Goal: Task Accomplishment & Management: Use online tool/utility

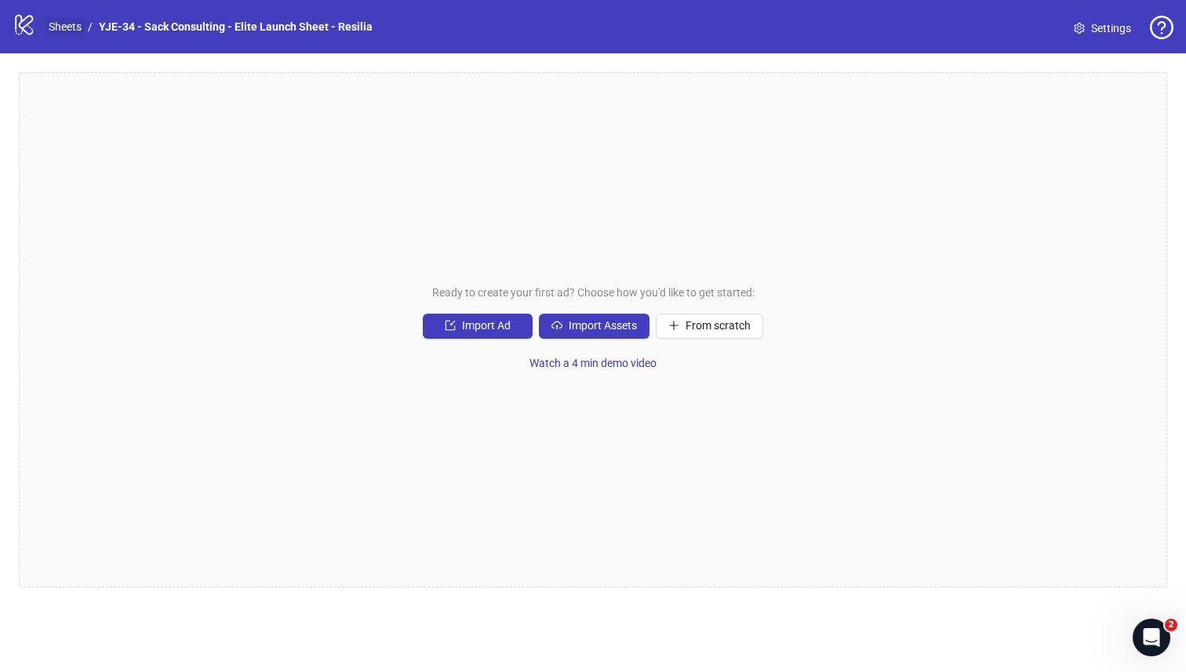
click at [76, 27] on link "Sheets" at bounding box center [64, 26] width 39 height 17
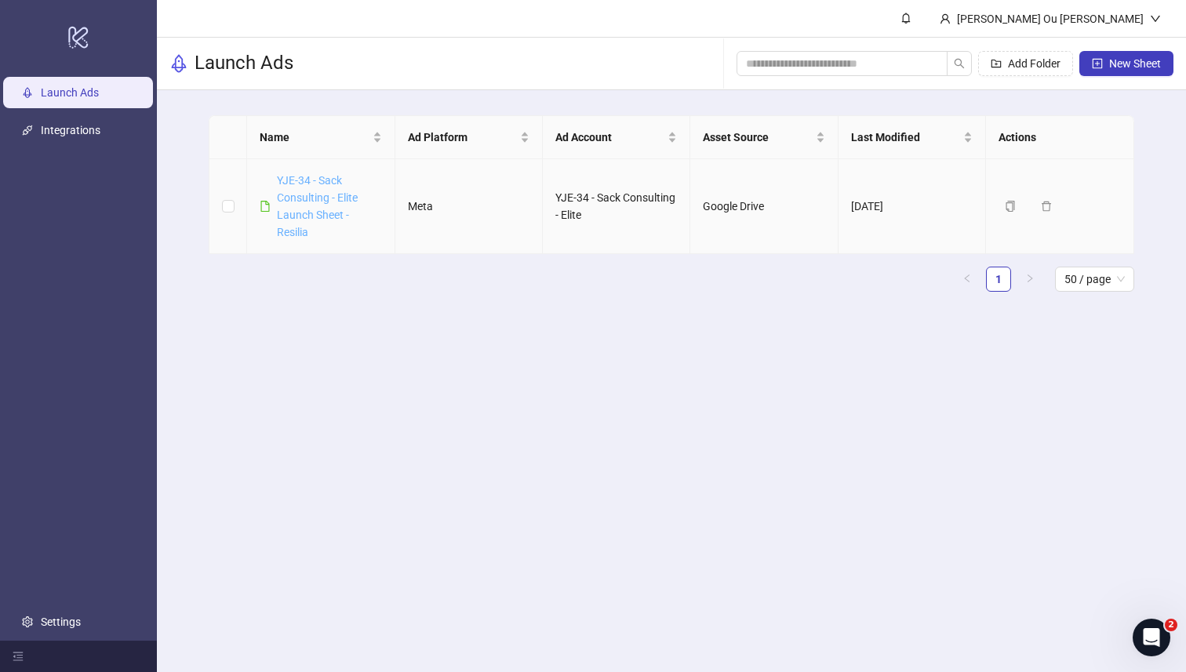
click at [329, 202] on link "YJE-34 - Sack Consulting - Elite Launch Sheet - Resilia" at bounding box center [317, 206] width 81 height 64
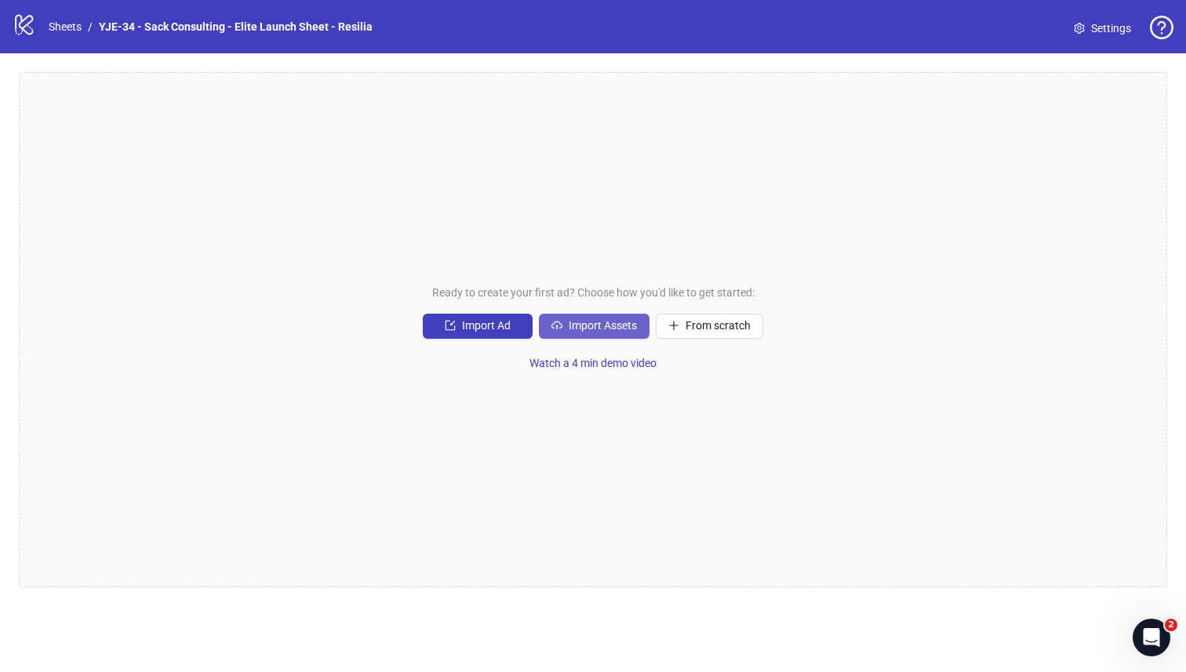
click at [559, 320] on icon "cloud-upload" at bounding box center [556, 325] width 11 height 11
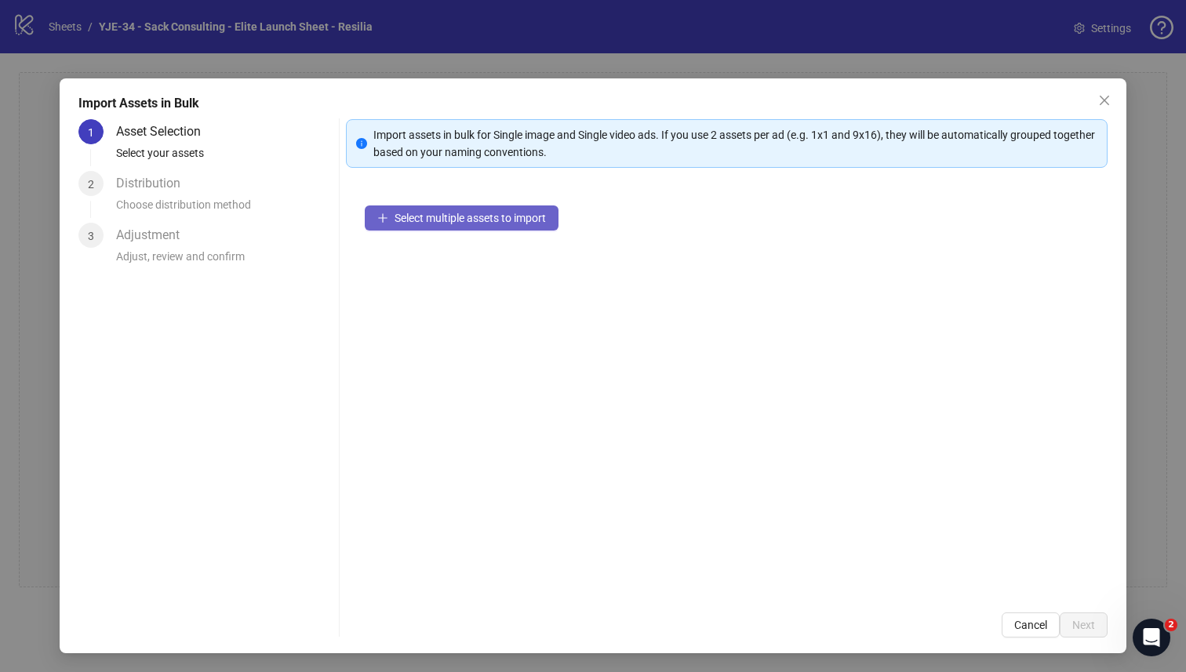
click at [394, 220] on span "Select multiple assets to import" at bounding box center [469, 218] width 151 height 13
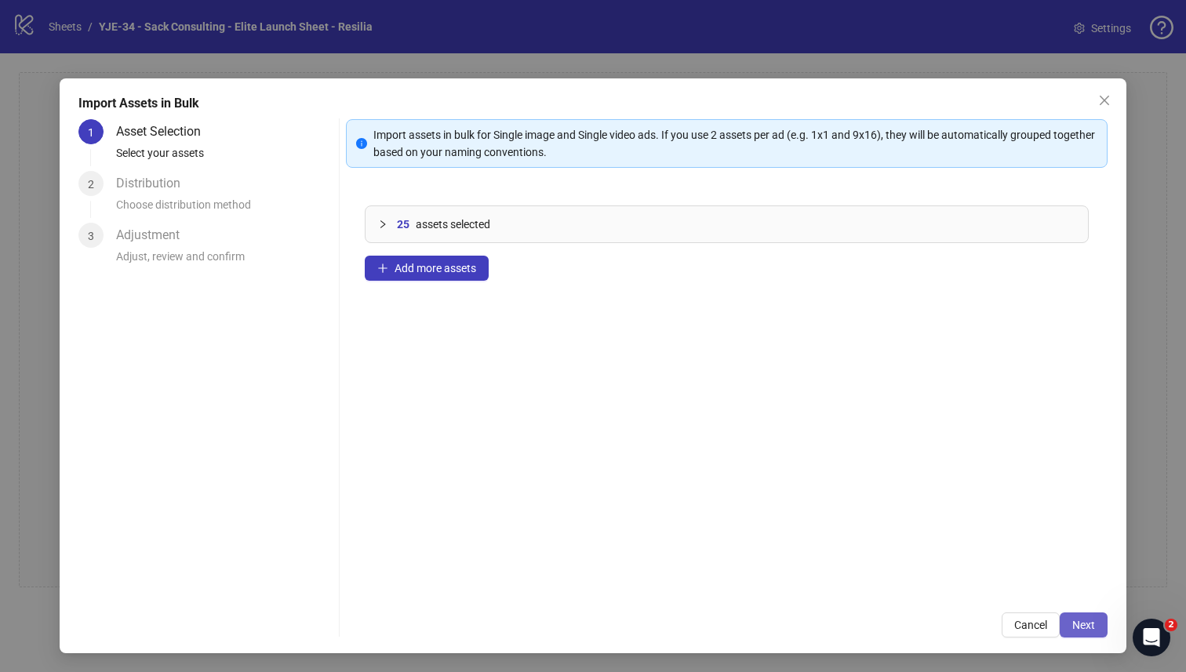
click at [1066, 623] on button "Next" at bounding box center [1083, 624] width 48 height 25
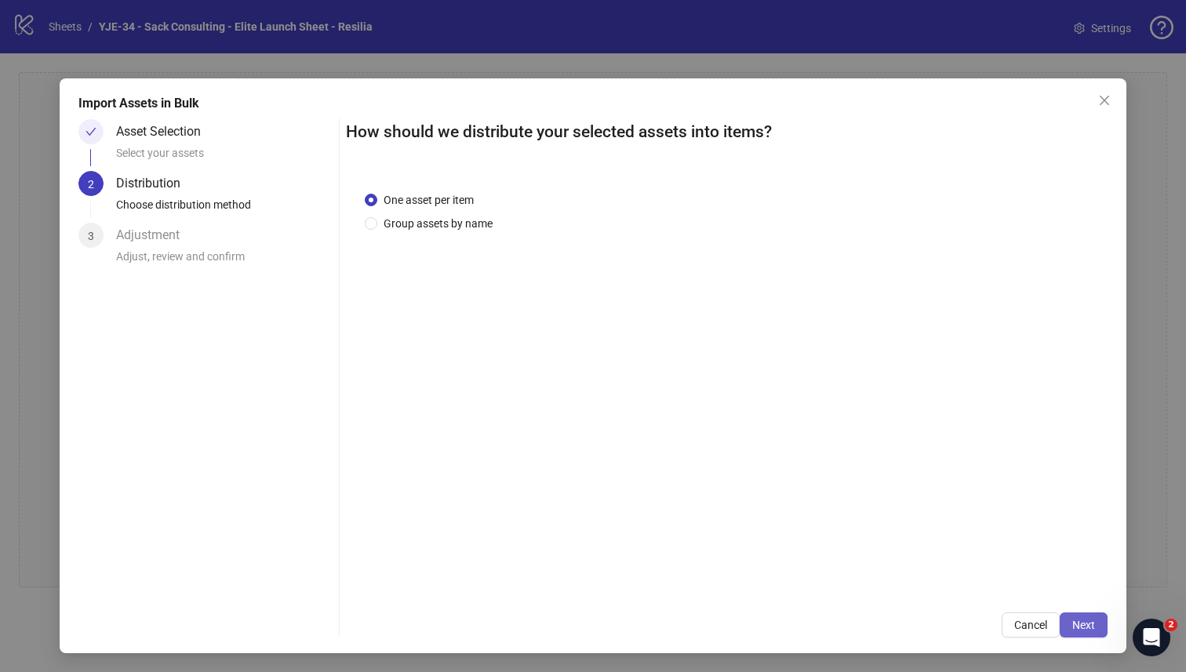
click at [1075, 627] on span "Next" at bounding box center [1083, 625] width 23 height 13
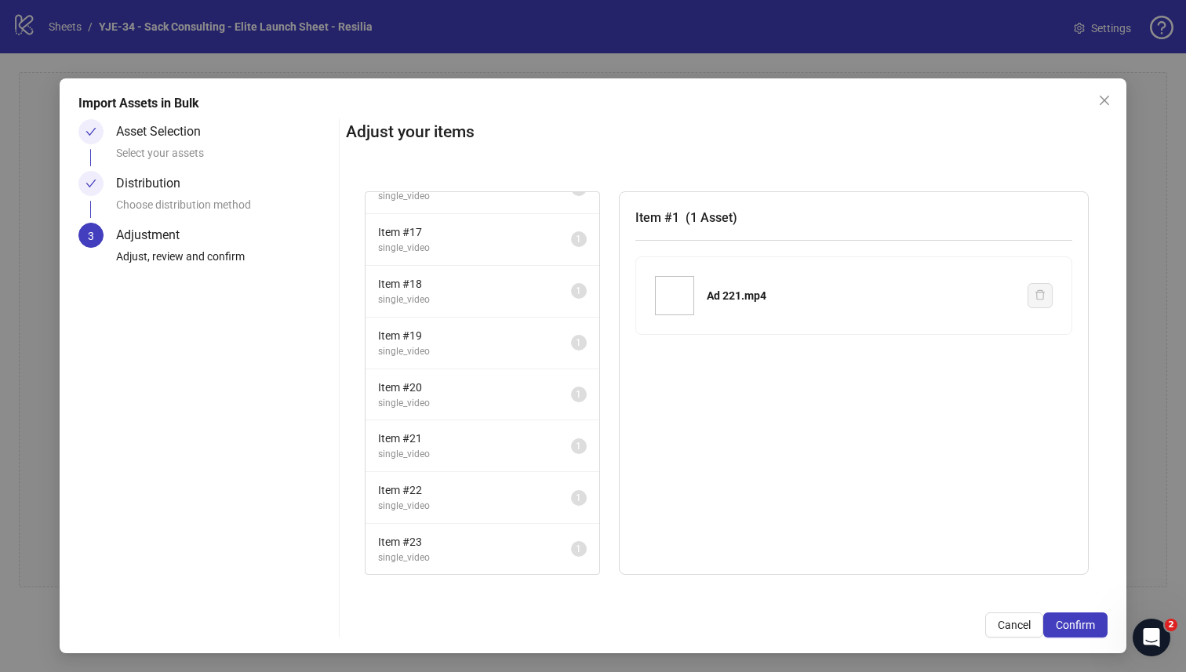
scroll to position [907, 0]
click at [454, 548] on span "Item # 25" at bounding box center [474, 541] width 193 height 17
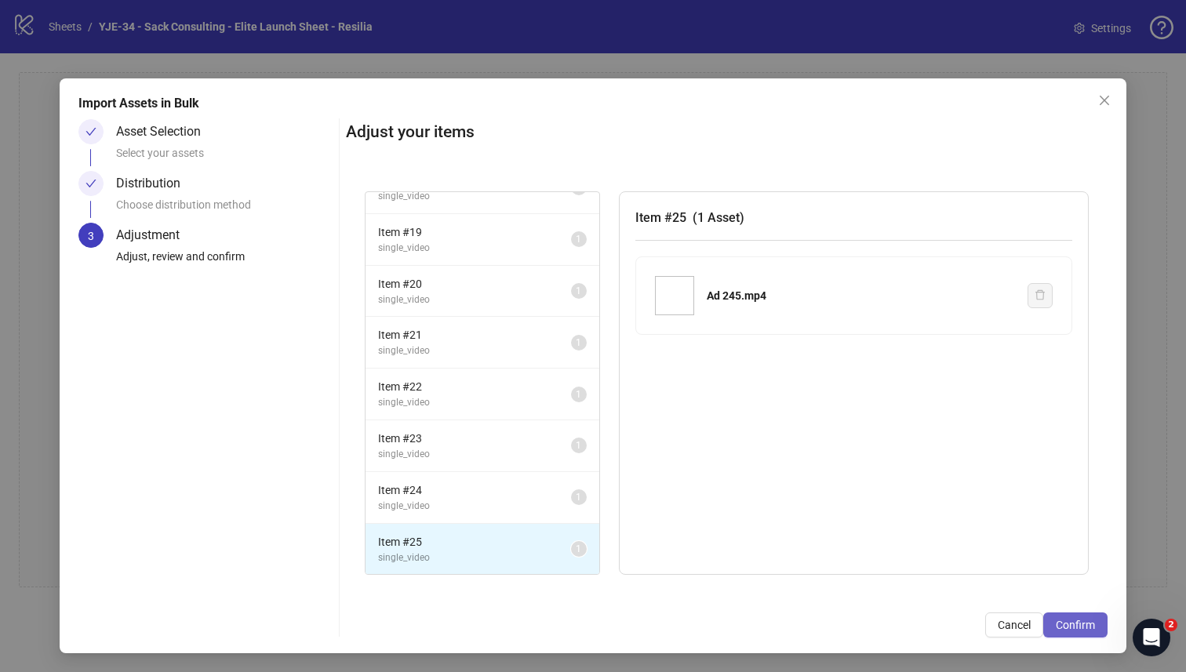
click at [1066, 620] on span "Confirm" at bounding box center [1075, 625] width 39 height 13
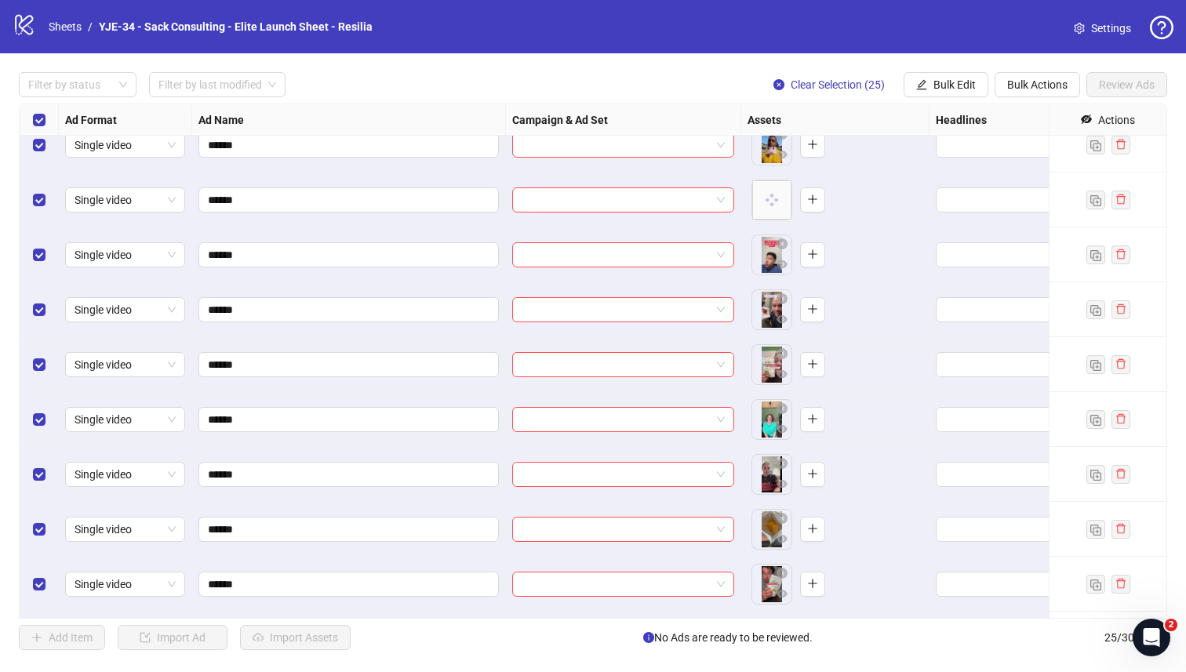
scroll to position [0, 0]
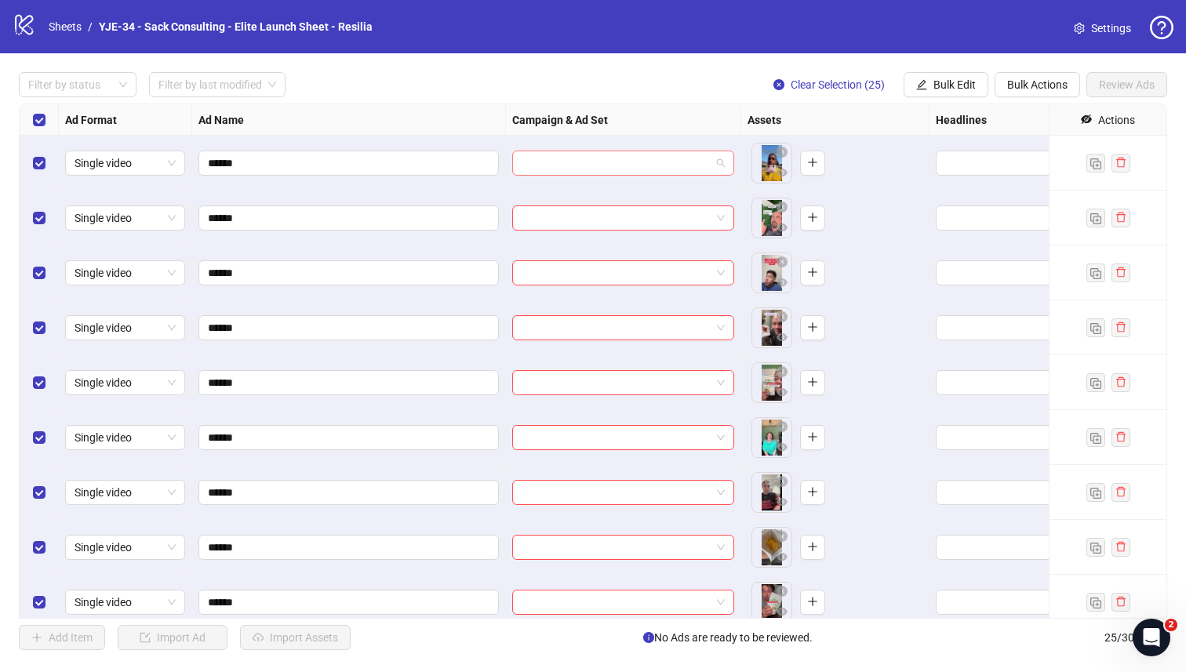
click at [589, 160] on input "search" at bounding box center [615, 163] width 189 height 24
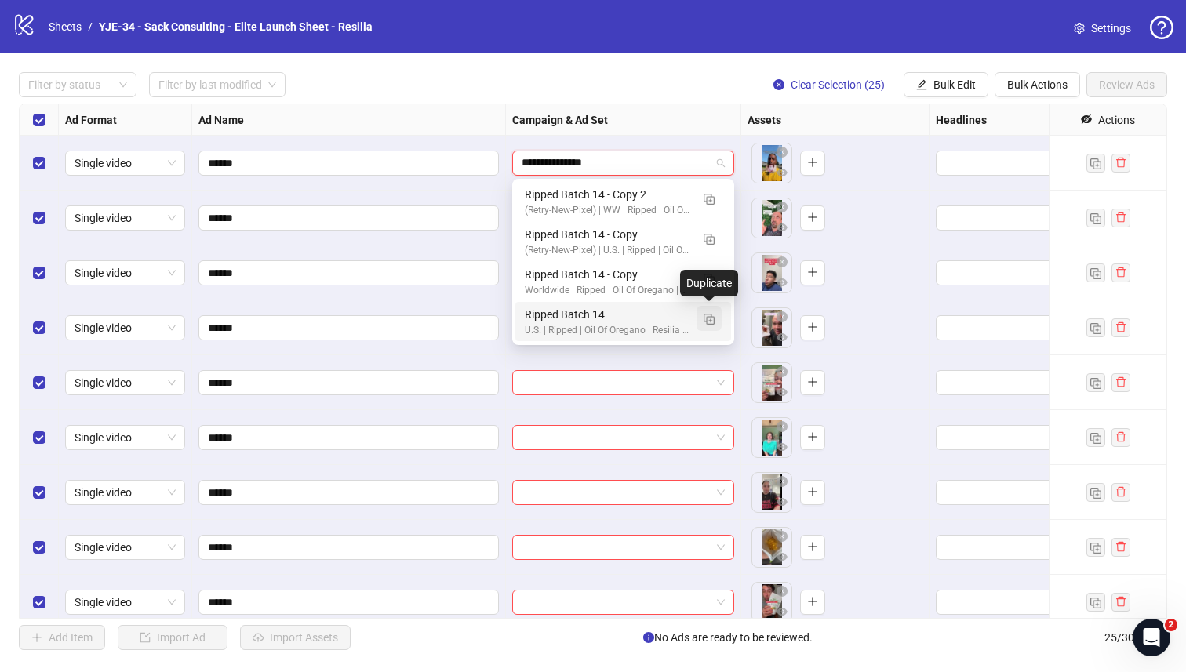
click at [707, 320] on img "button" at bounding box center [708, 319] width 11 height 11
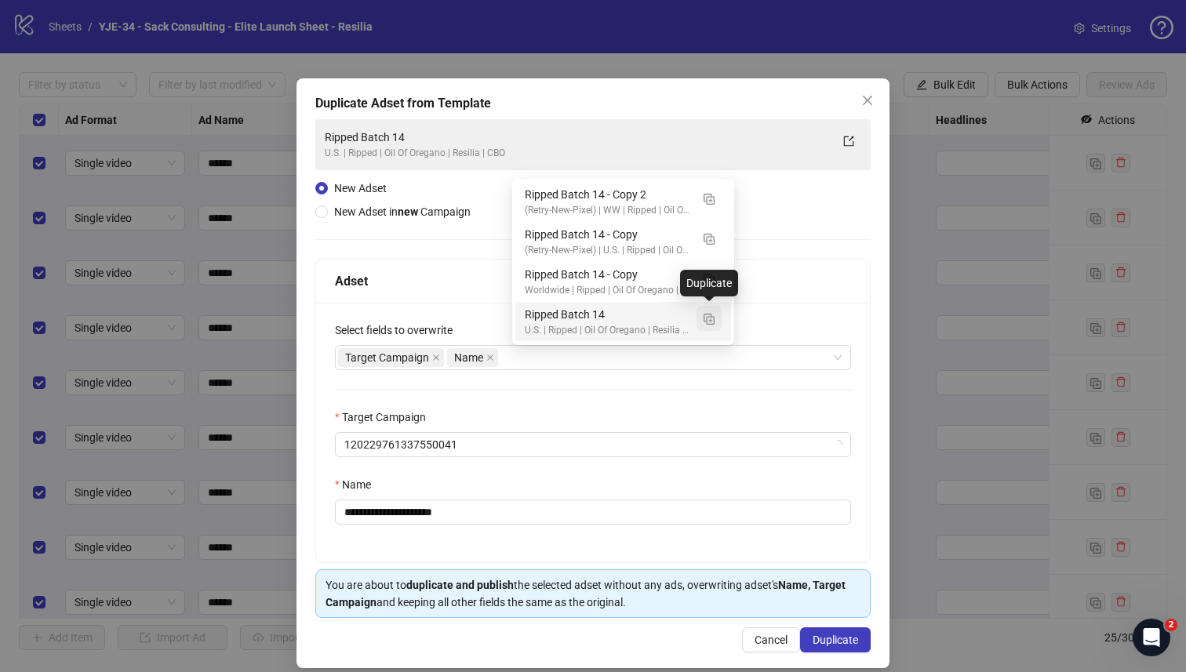
type input "**********"
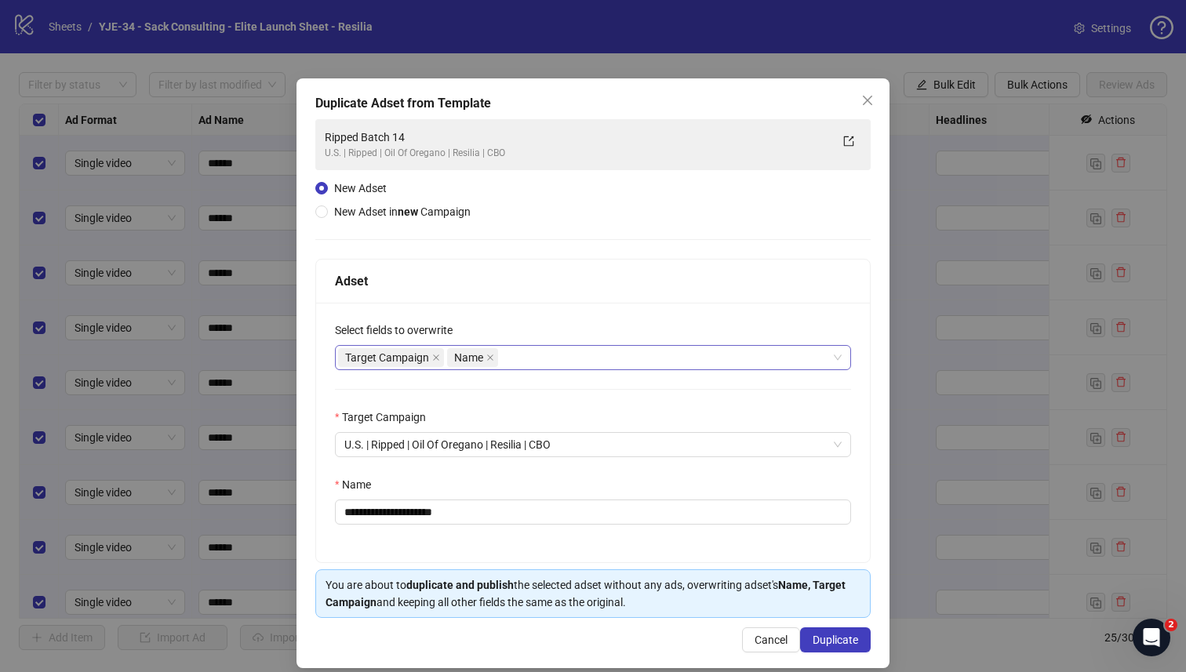
click at [538, 356] on div "Target Campaign Name" at bounding box center [584, 358] width 493 height 22
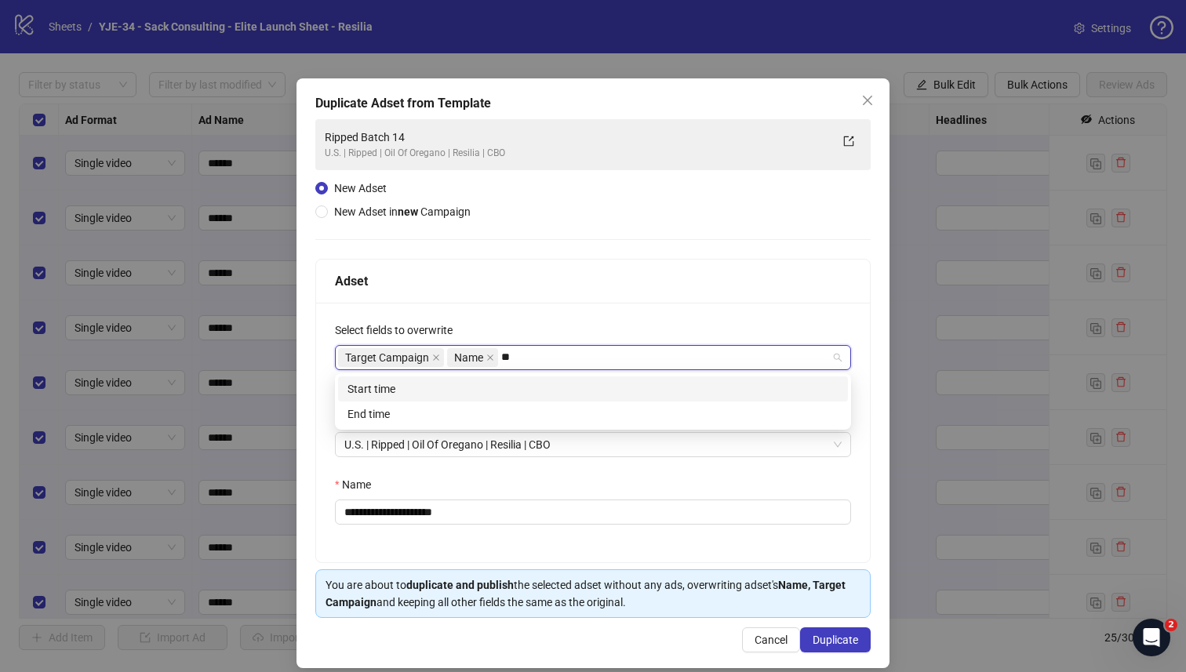
type input "***"
click at [492, 387] on div "Start time" at bounding box center [592, 388] width 491 height 17
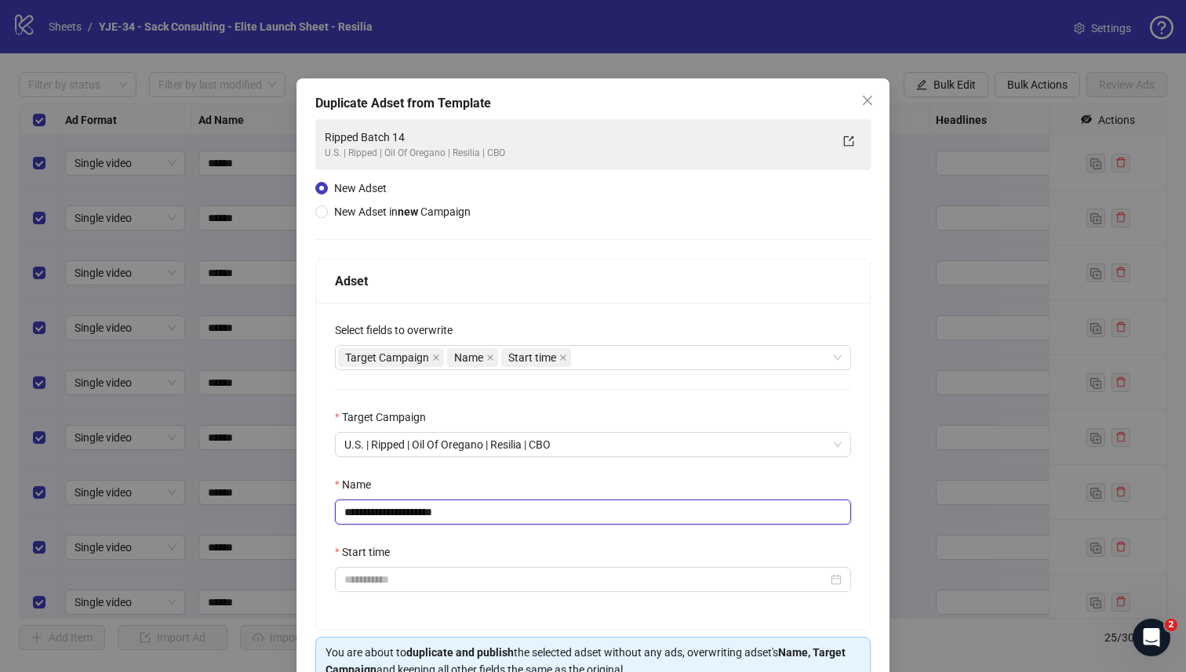
drag, startPoint x: 481, startPoint y: 517, endPoint x: 419, endPoint y: 514, distance: 62.0
click at [419, 514] on input "**********" at bounding box center [593, 512] width 516 height 25
type input "**********"
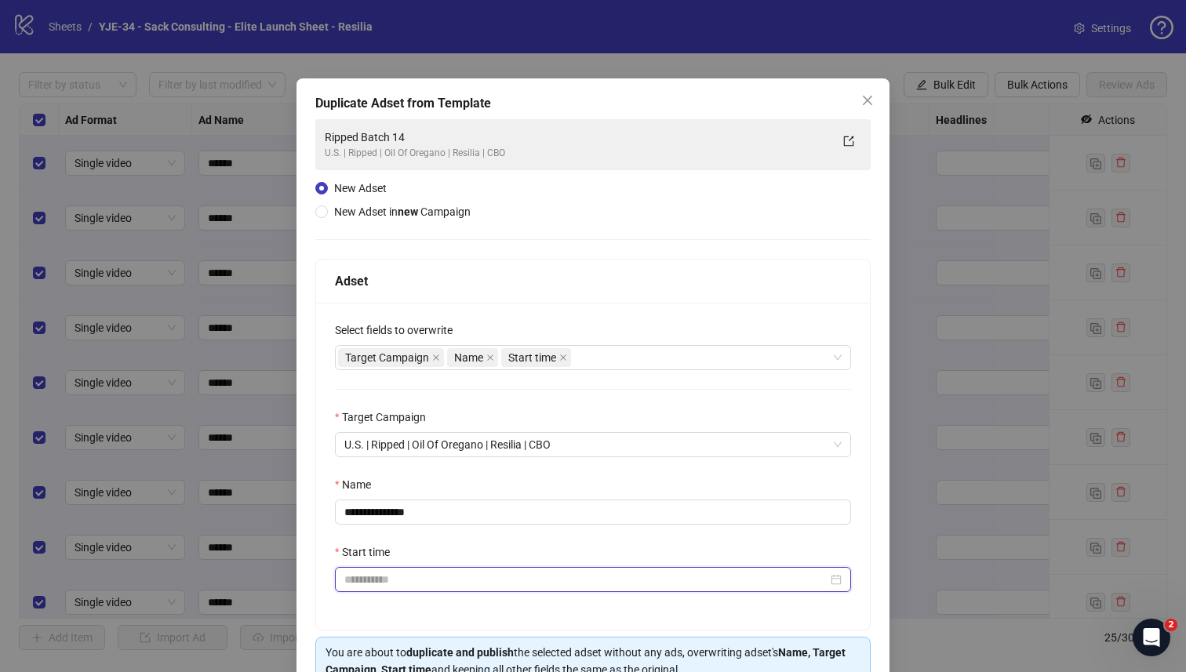
click at [411, 580] on input "Start time" at bounding box center [585, 579] width 483 height 17
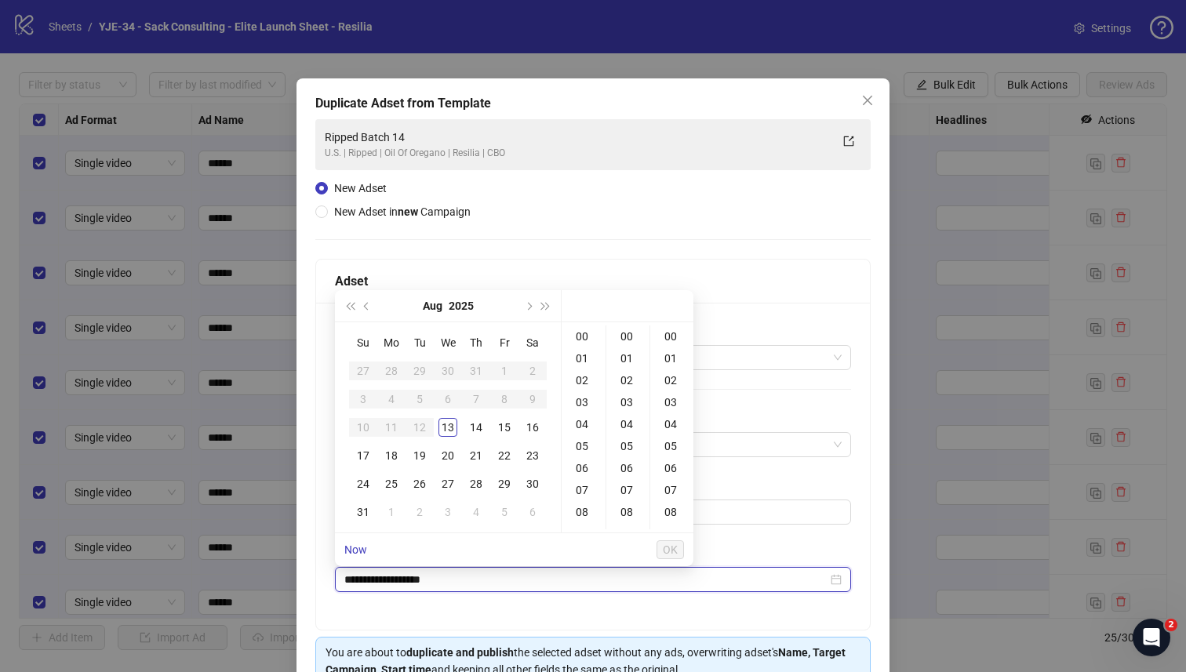
type input "**********"
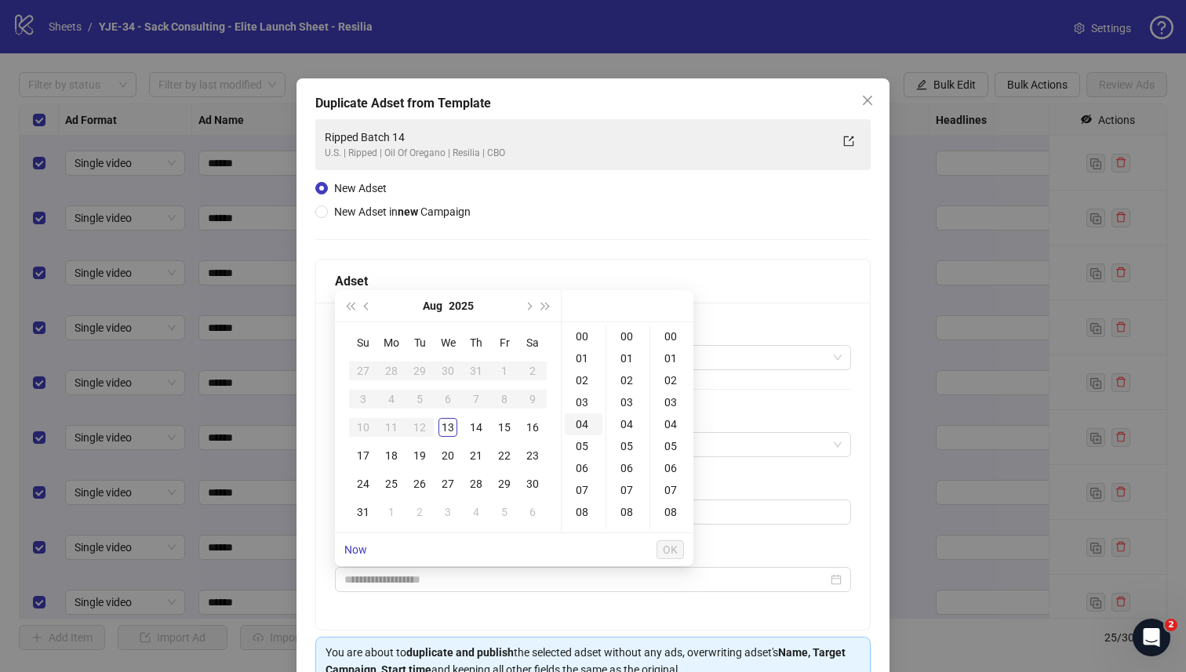
click at [583, 425] on div "04" at bounding box center [584, 424] width 38 height 22
click at [677, 551] on span "OK" at bounding box center [670, 549] width 15 height 13
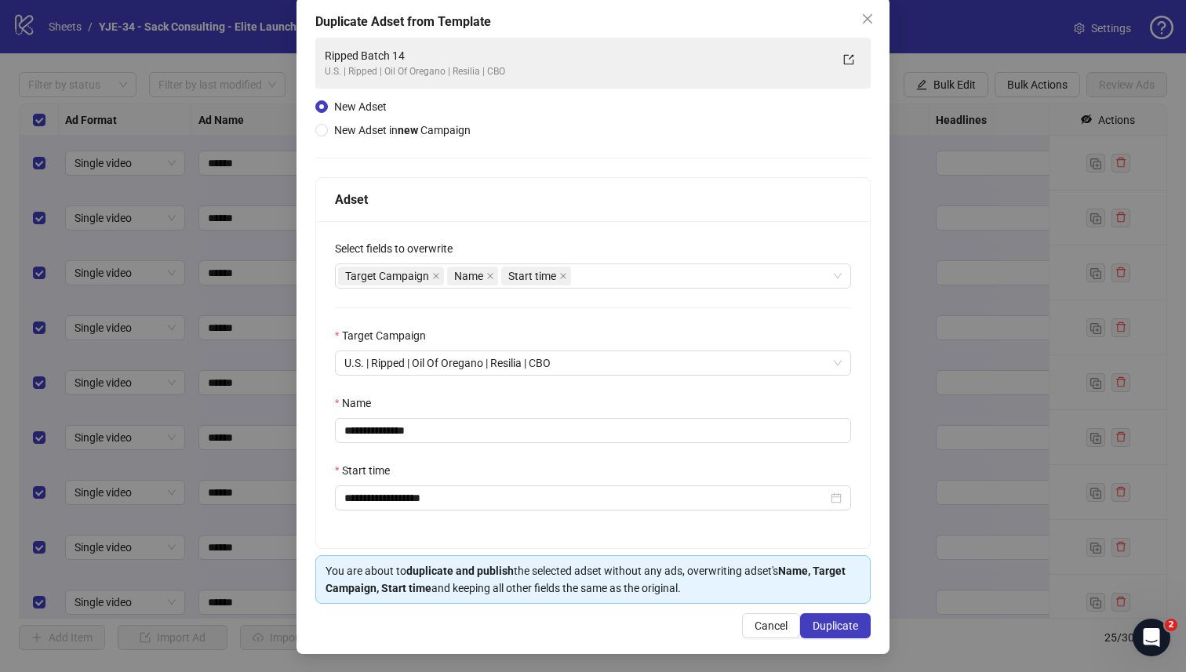
scroll to position [85, 0]
click at [550, 492] on input "**********" at bounding box center [585, 497] width 483 height 17
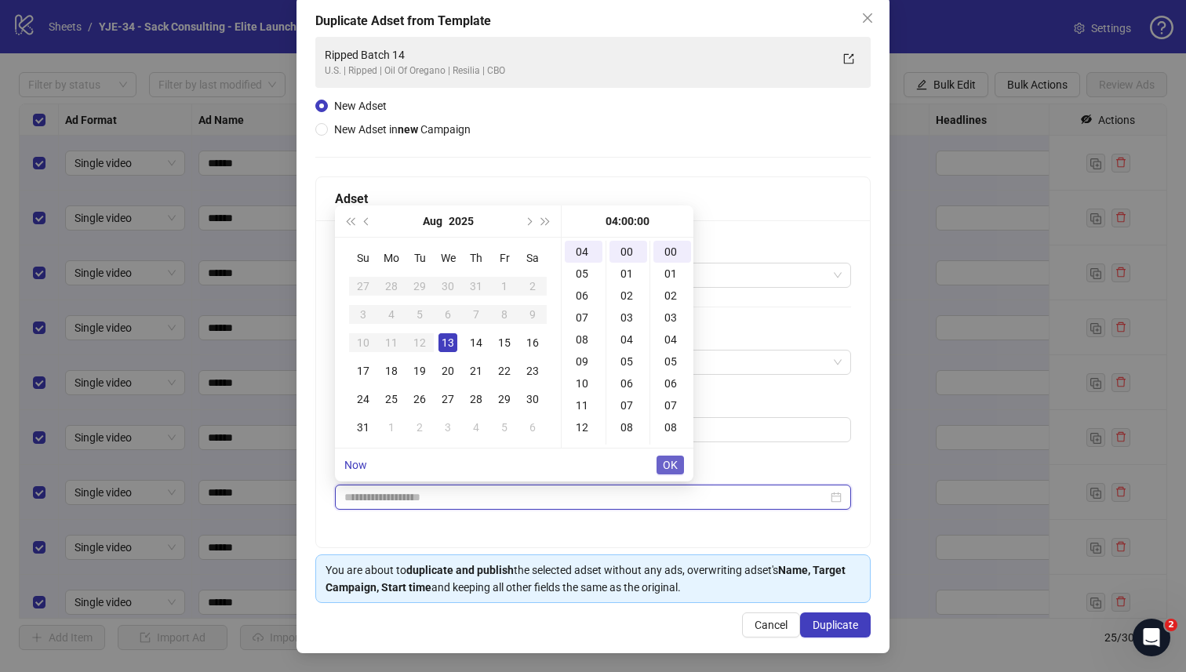
type input "**********"
click at [673, 467] on span "OK" at bounding box center [670, 465] width 15 height 13
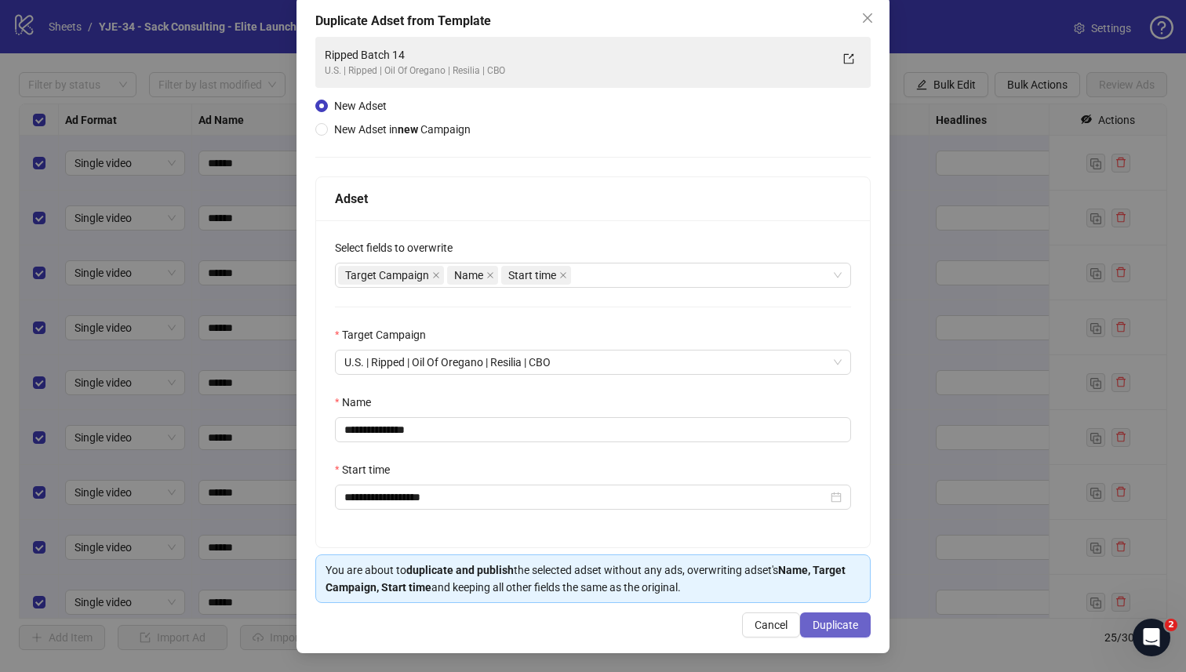
click at [829, 625] on span "Duplicate" at bounding box center [834, 625] width 45 height 13
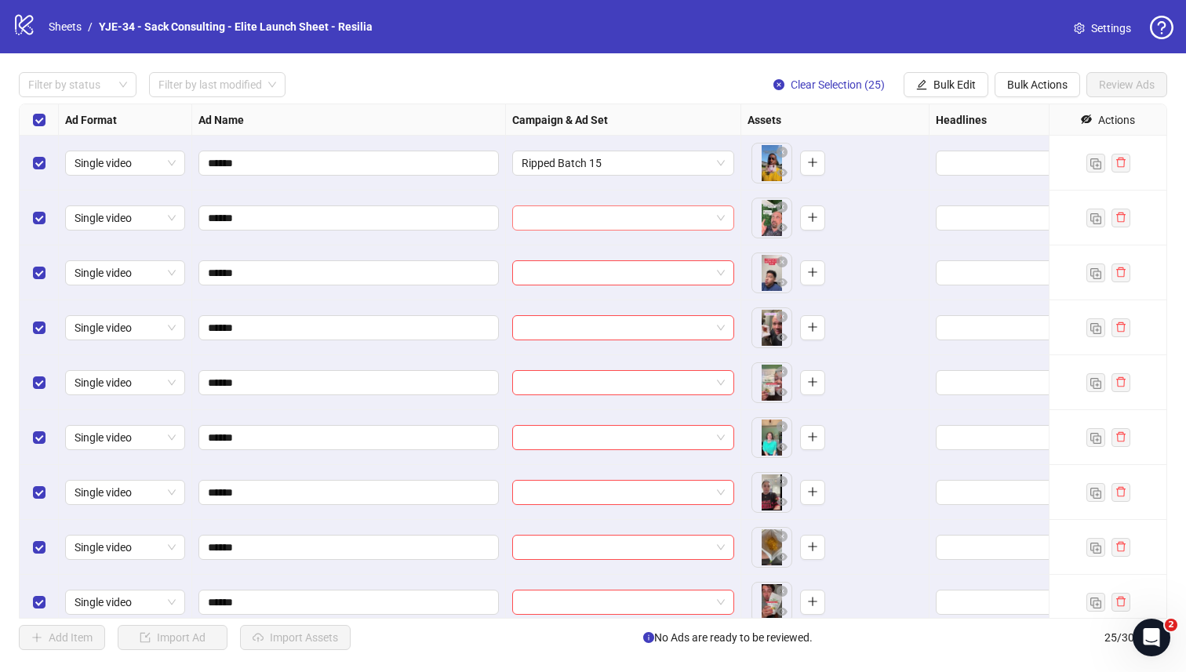
click at [689, 227] on input "search" at bounding box center [615, 218] width 189 height 24
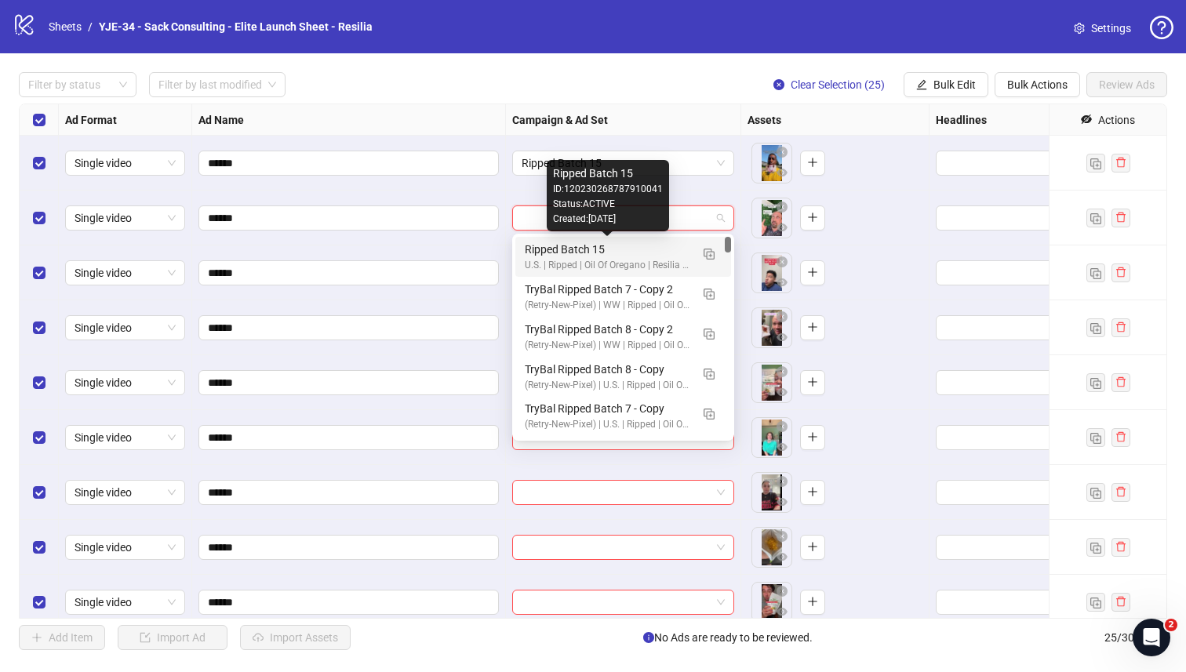
click at [644, 256] on div "Ripped Batch 15" at bounding box center [607, 249] width 165 height 17
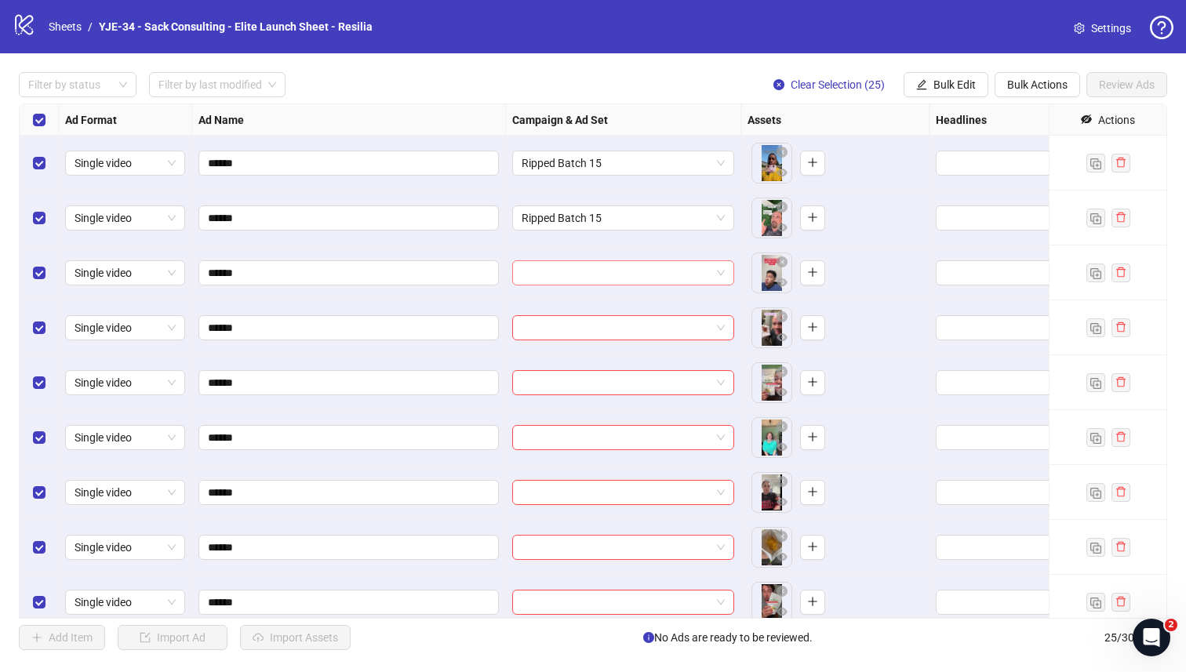
click at [613, 268] on input "search" at bounding box center [615, 273] width 189 height 24
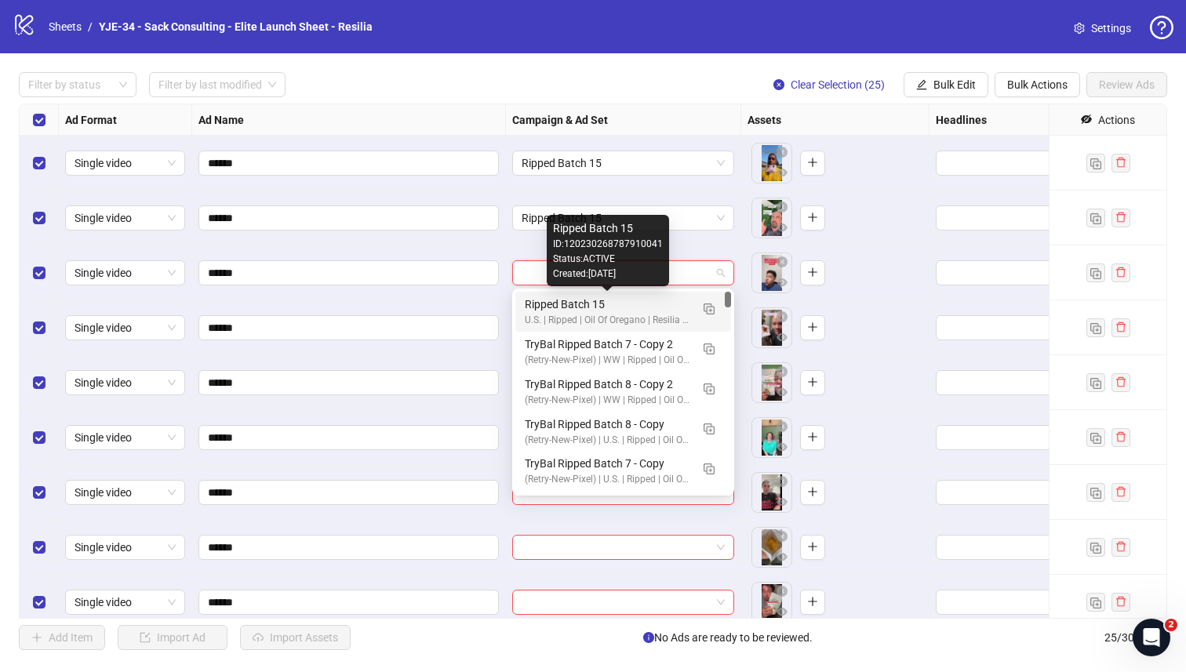
click at [529, 312] on div "Ripped Batch 15" at bounding box center [607, 304] width 165 height 17
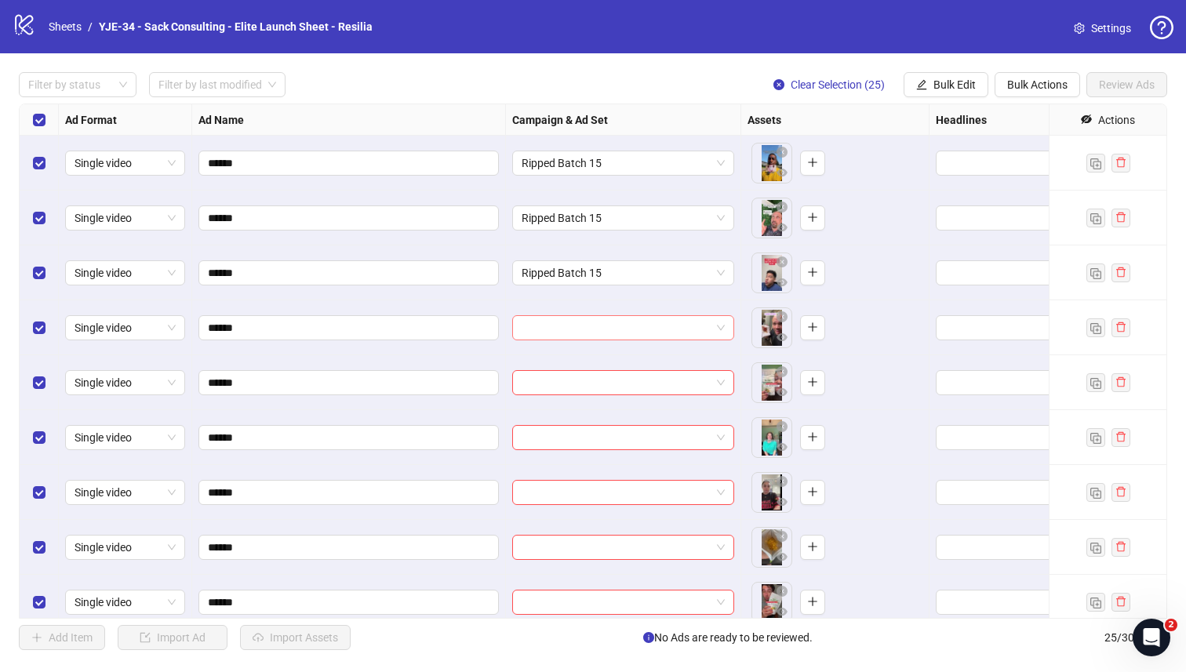
click at [525, 336] on input "search" at bounding box center [615, 328] width 189 height 24
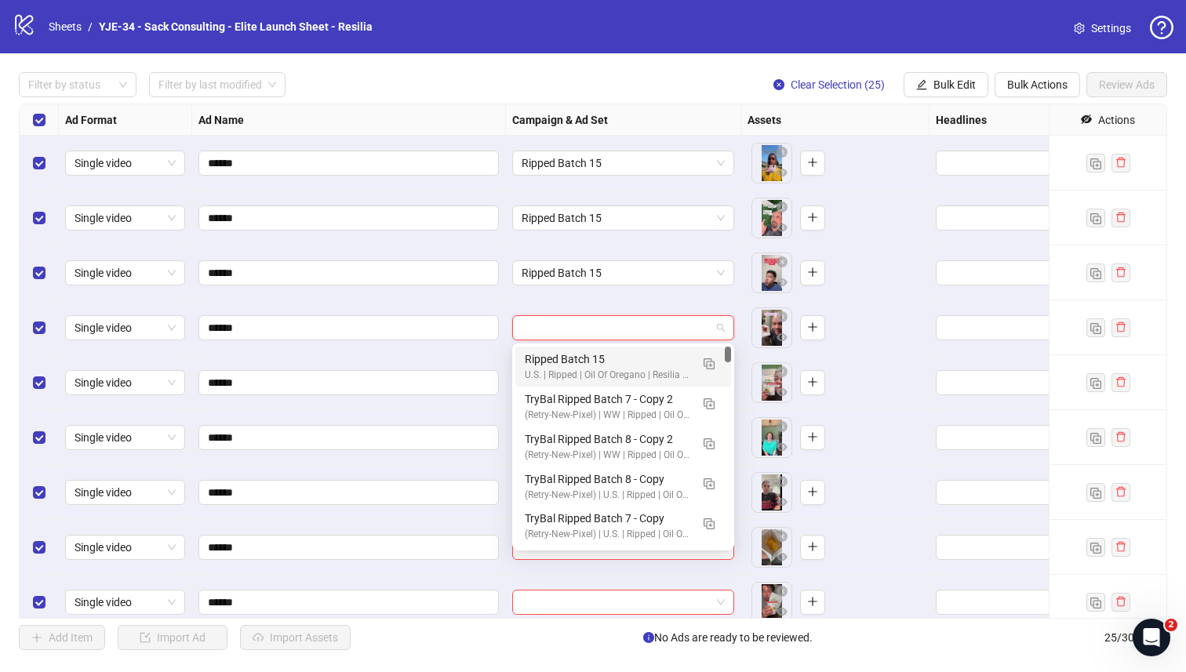
click at [532, 358] on div "Ripped Batch 15" at bounding box center [607, 359] width 165 height 17
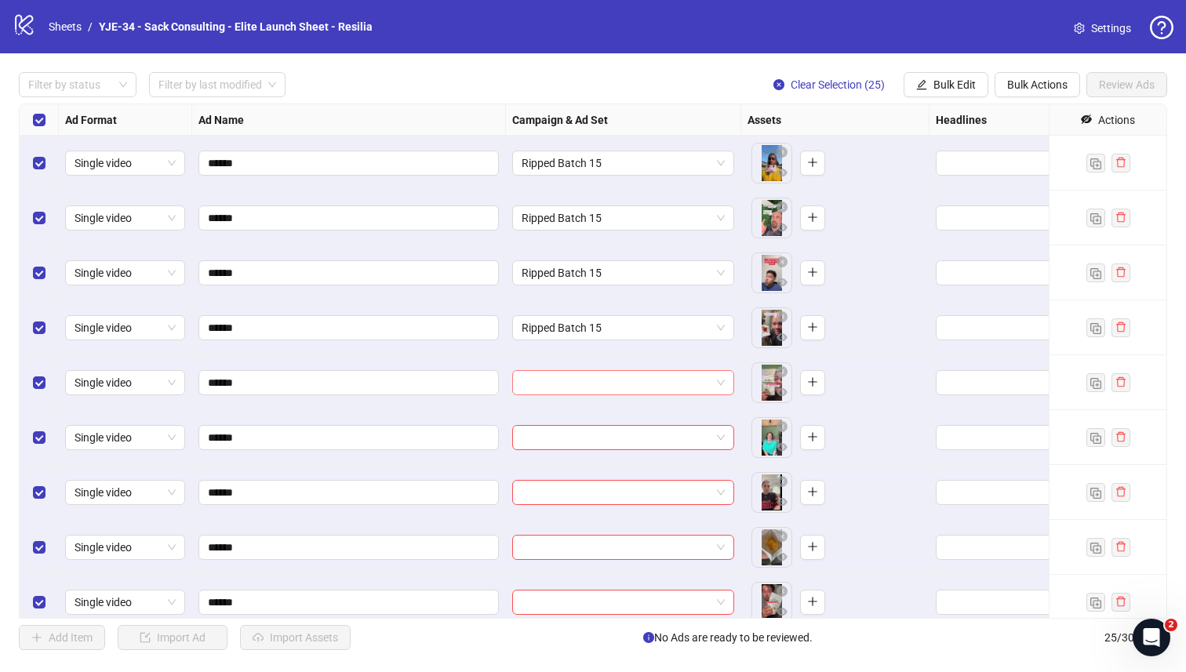
click at [531, 378] on input "search" at bounding box center [615, 383] width 189 height 24
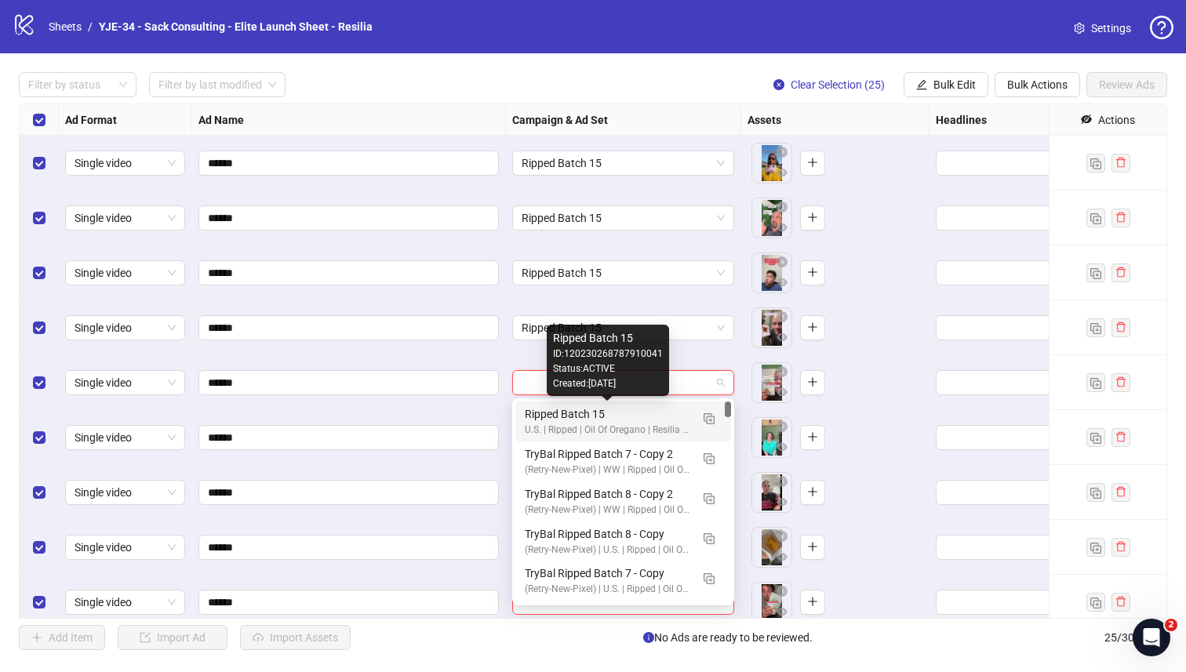
click at [536, 420] on div "Ripped Batch 15" at bounding box center [607, 413] width 165 height 17
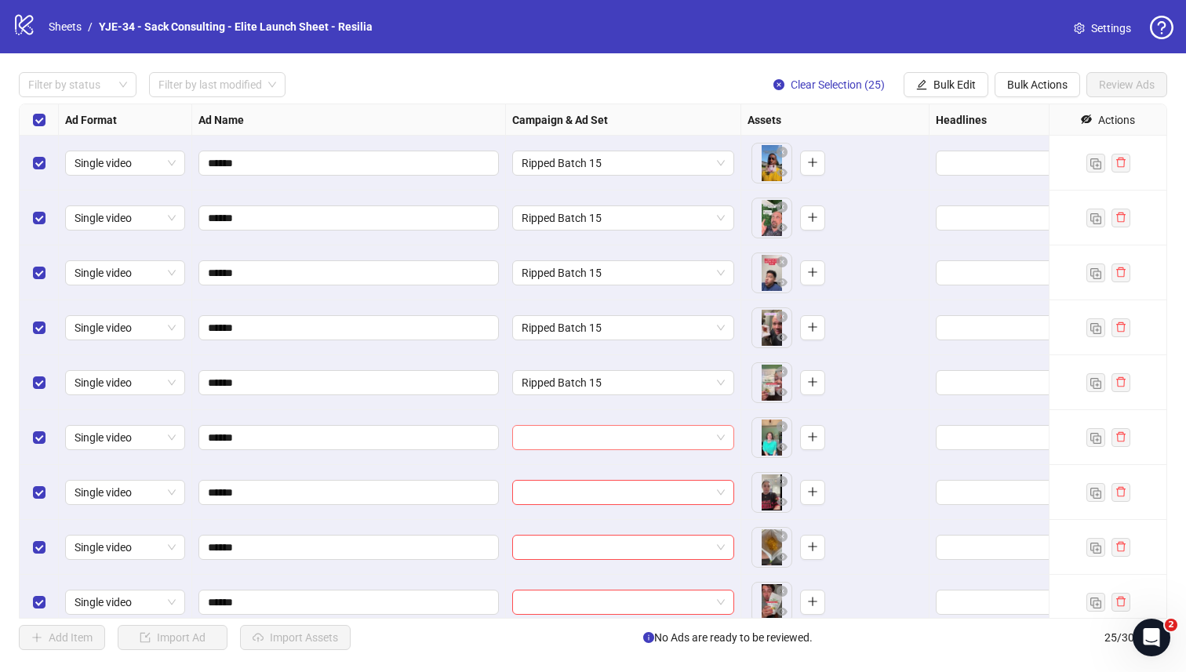
click at [559, 434] on input "search" at bounding box center [615, 438] width 189 height 24
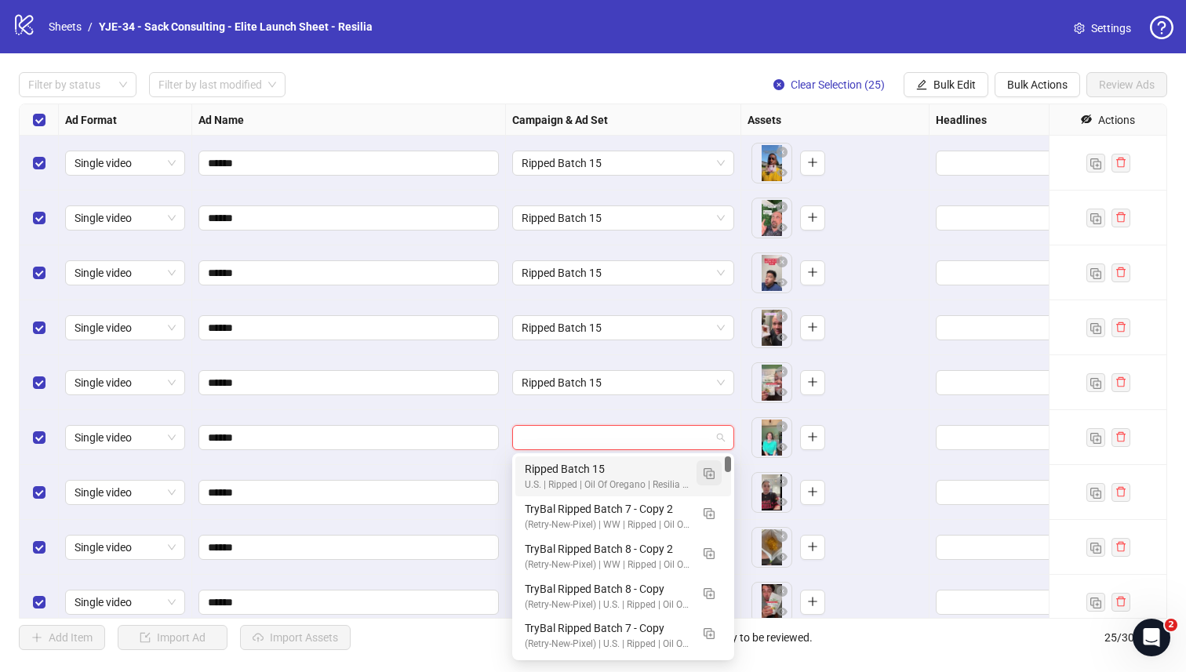
click at [707, 472] on img "button" at bounding box center [708, 473] width 11 height 11
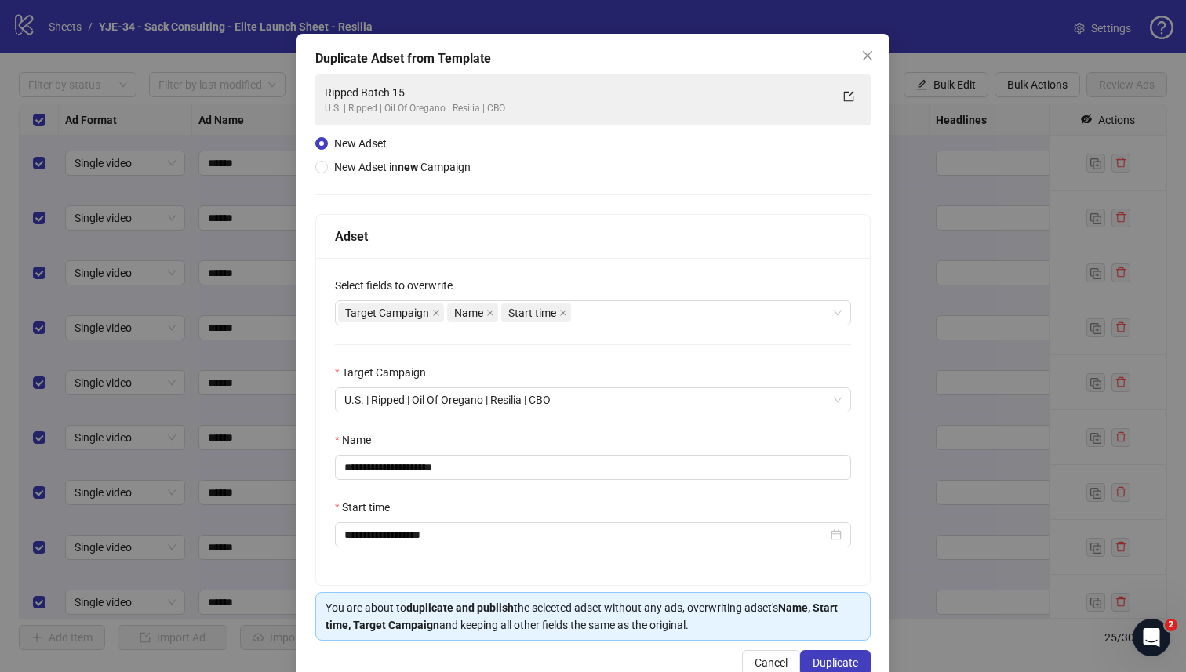
scroll to position [48, 0]
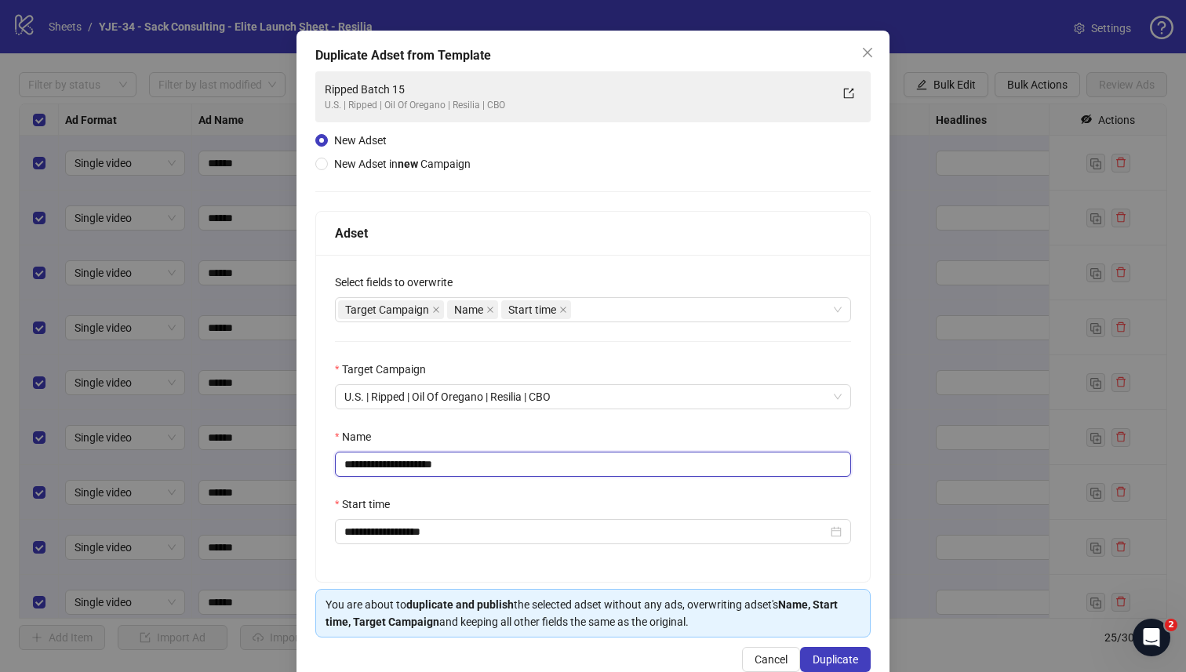
drag, startPoint x: 483, startPoint y: 468, endPoint x: 420, endPoint y: 471, distance: 63.6
click at [420, 471] on input "**********" at bounding box center [593, 464] width 516 height 25
type input "**********"
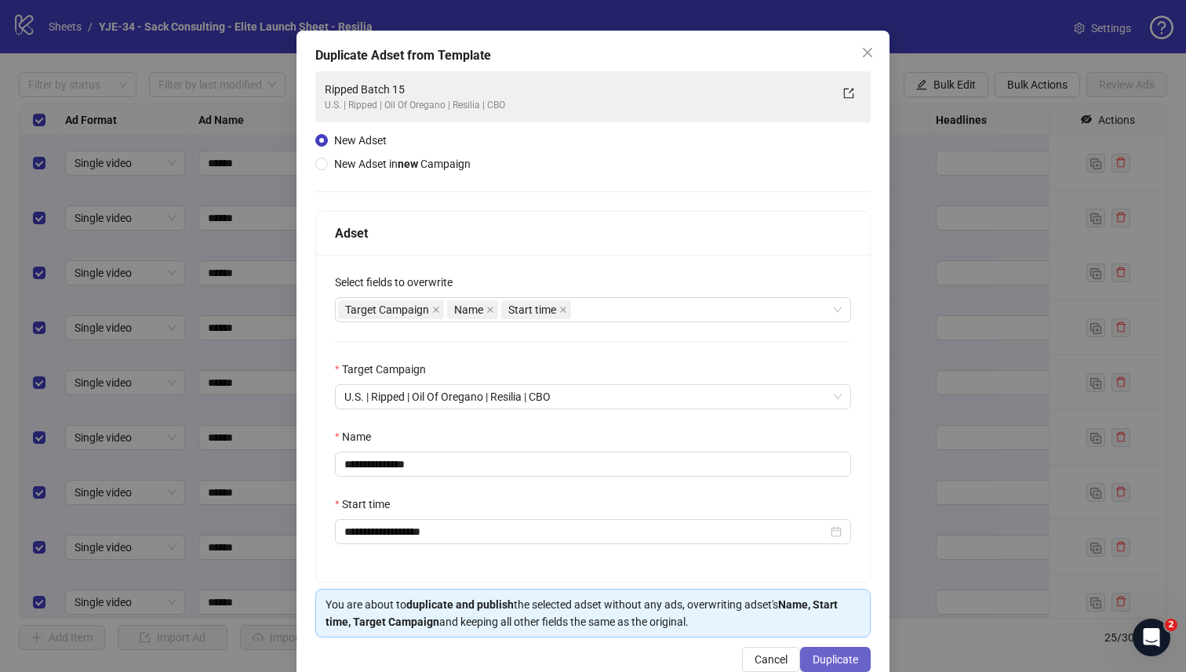
click at [827, 653] on button "Duplicate" at bounding box center [835, 659] width 71 height 25
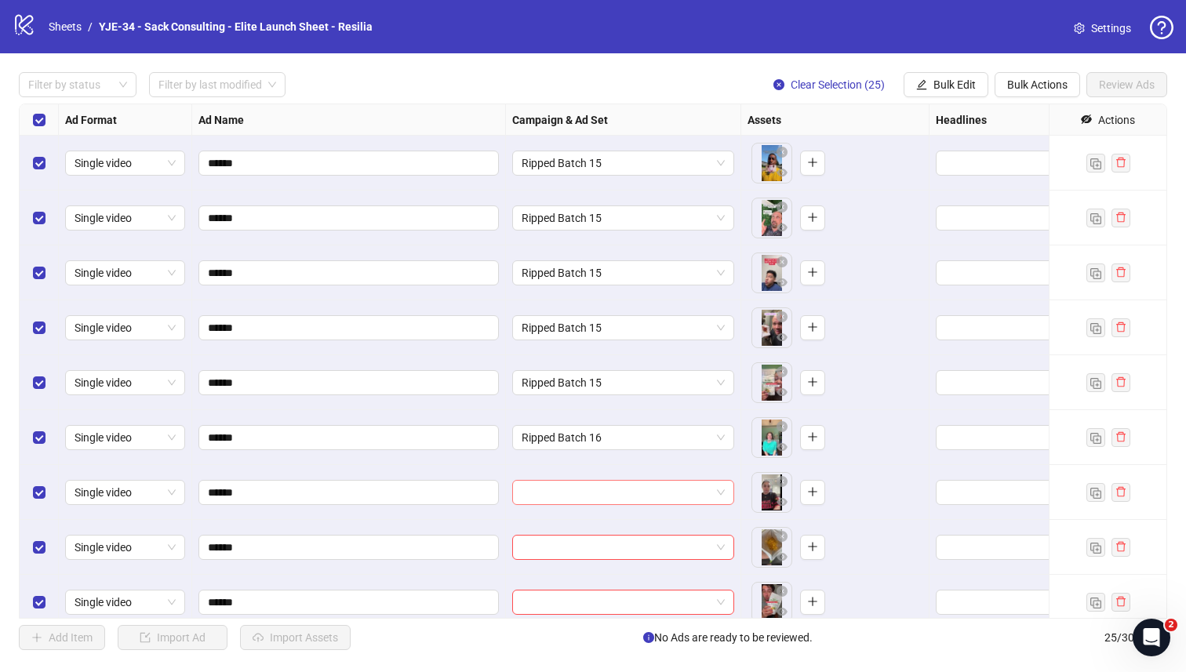
click at [623, 489] on input "search" at bounding box center [615, 493] width 189 height 24
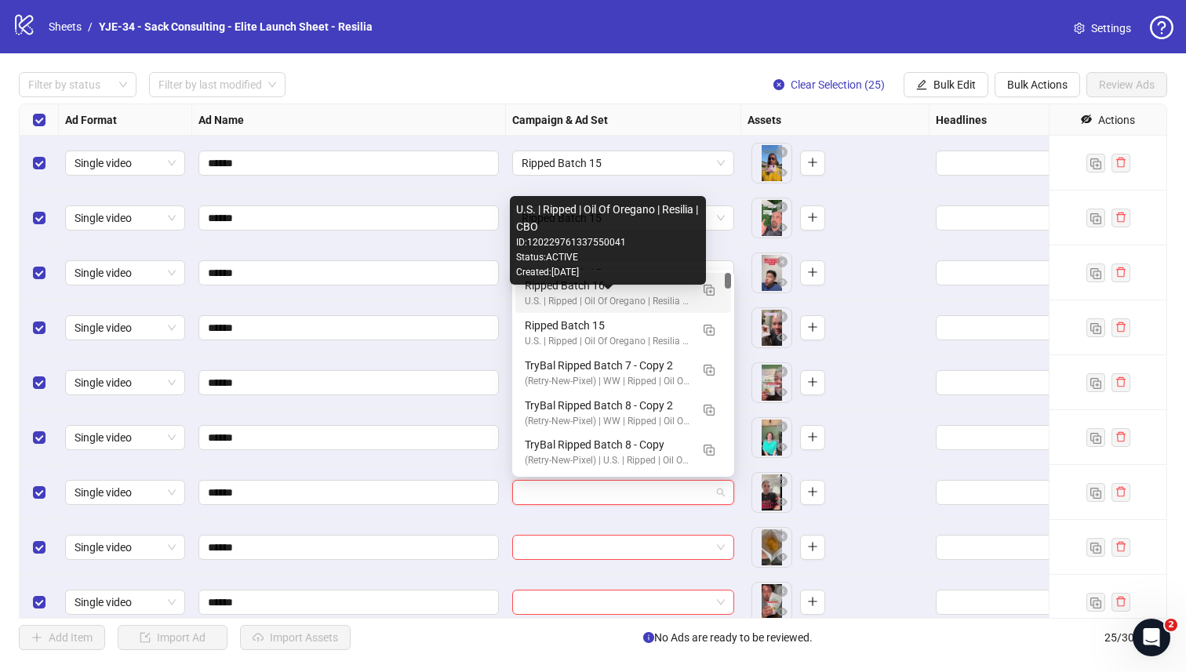
click at [569, 295] on div "U.S. | Ripped | Oil Of Oregano | Resilia | CBO" at bounding box center [607, 301] width 165 height 15
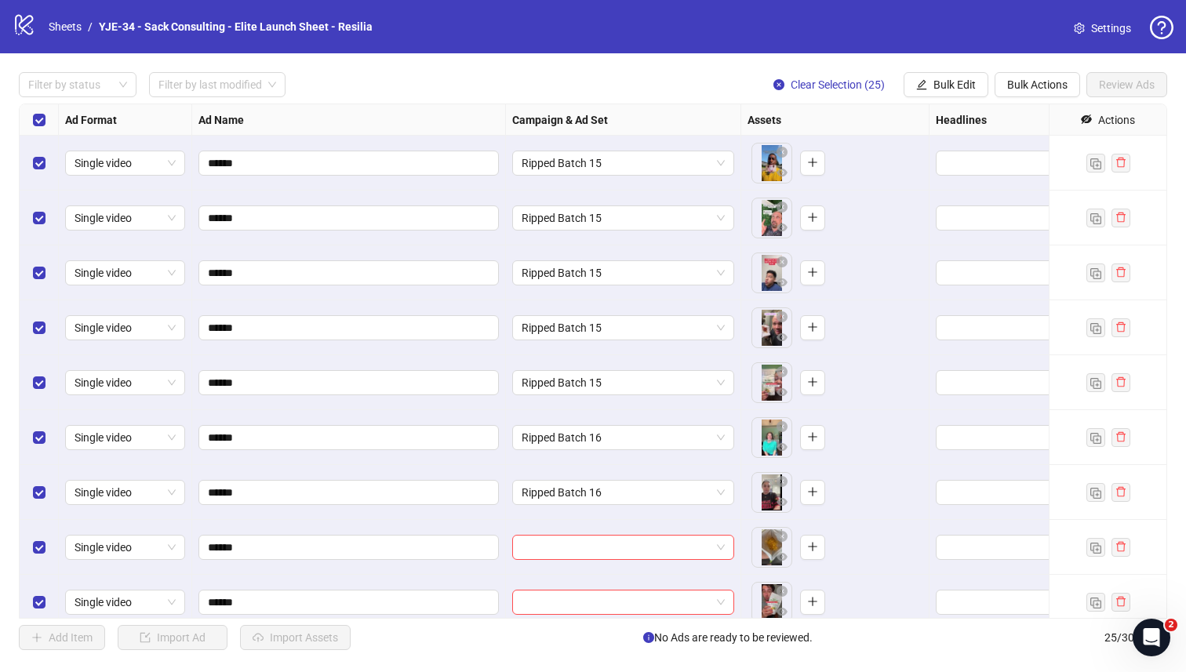
scroll to position [40, 0]
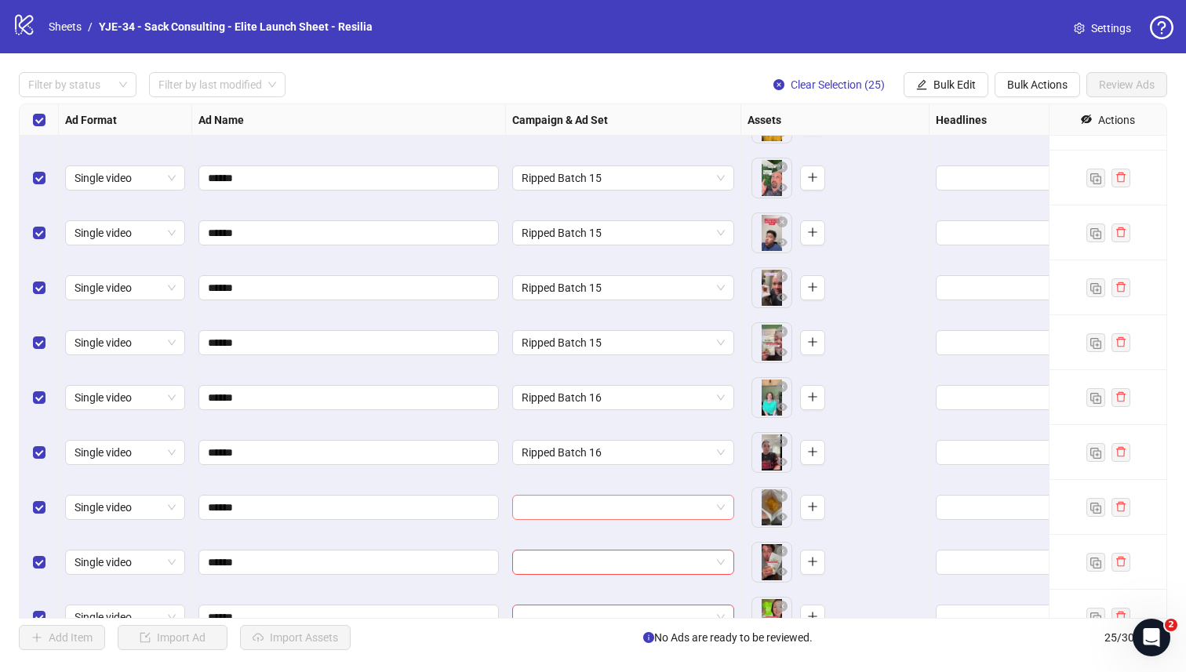
click at [529, 507] on input "search" at bounding box center [615, 508] width 189 height 24
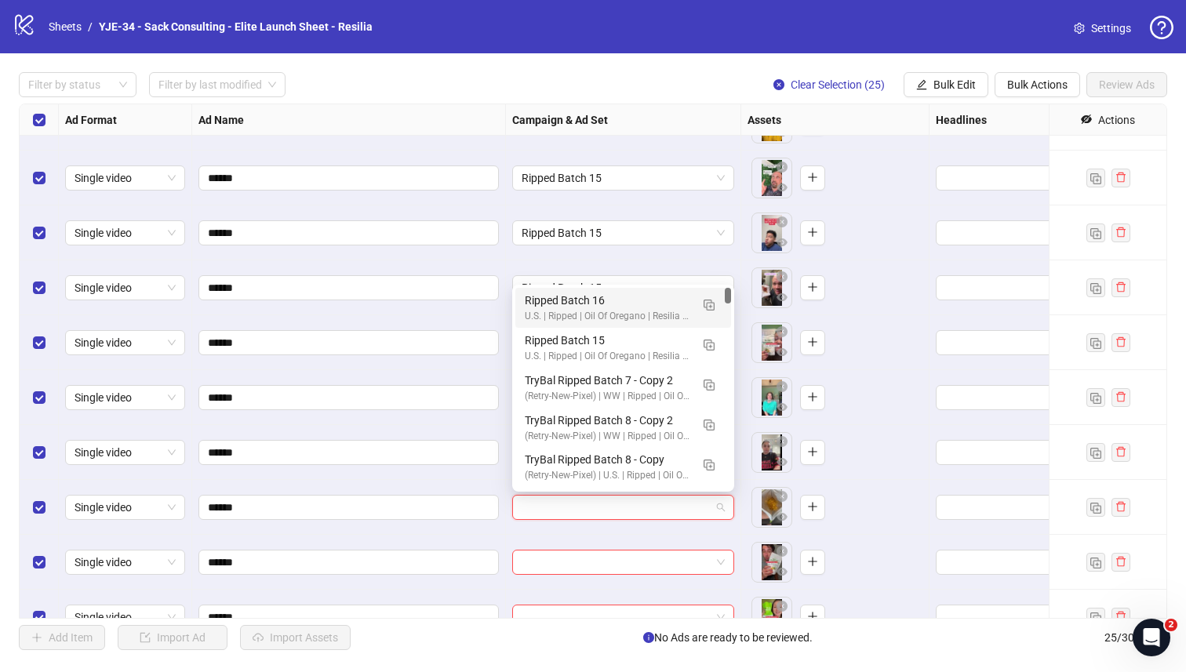
click at [528, 296] on div "Ripped Batch 16" at bounding box center [607, 300] width 165 height 17
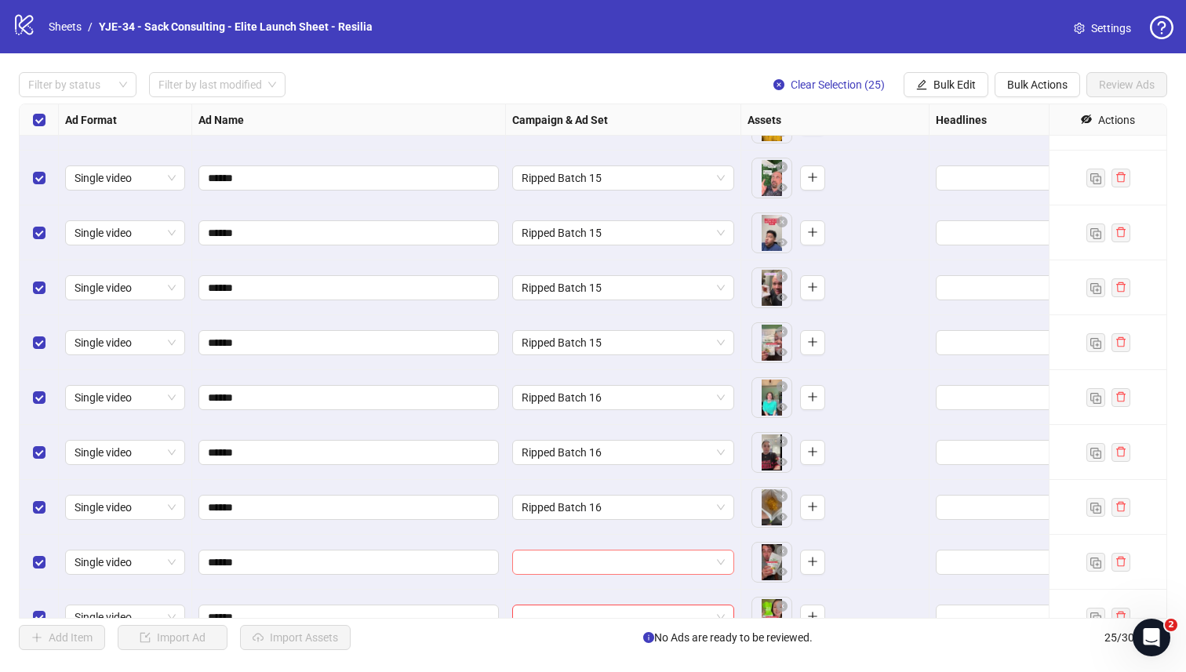
click at [536, 565] on input "search" at bounding box center [615, 562] width 189 height 24
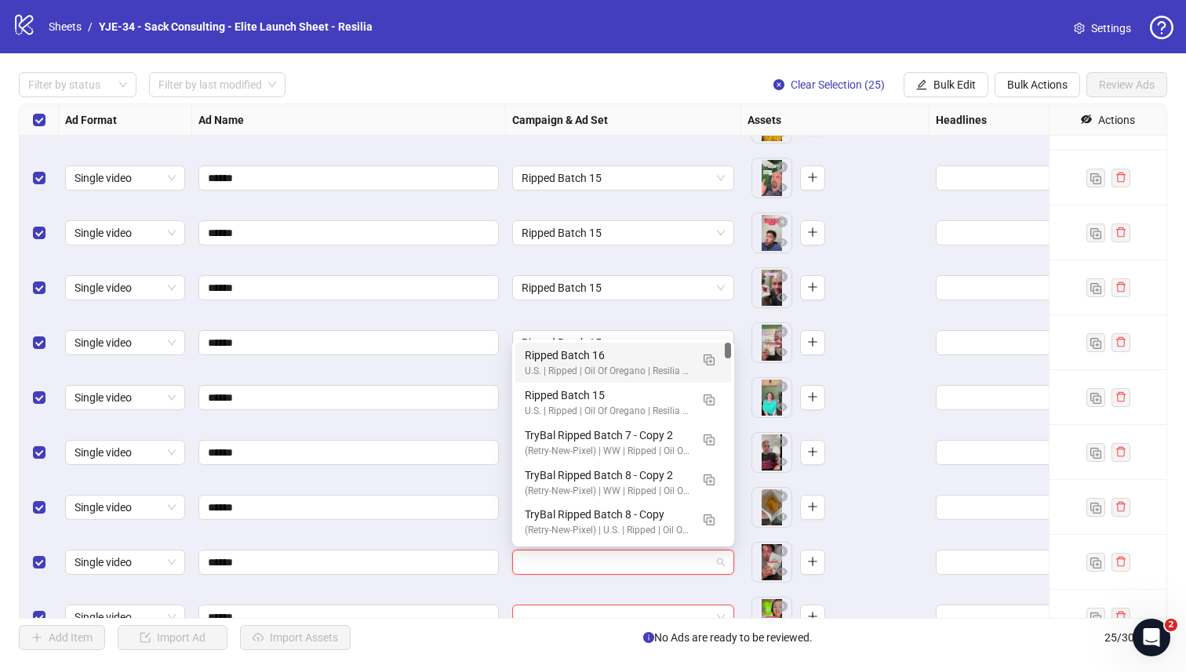
click at [545, 366] on div "U.S. | Ripped | Oil Of Oregano | Resilia | CBO" at bounding box center [607, 371] width 165 height 15
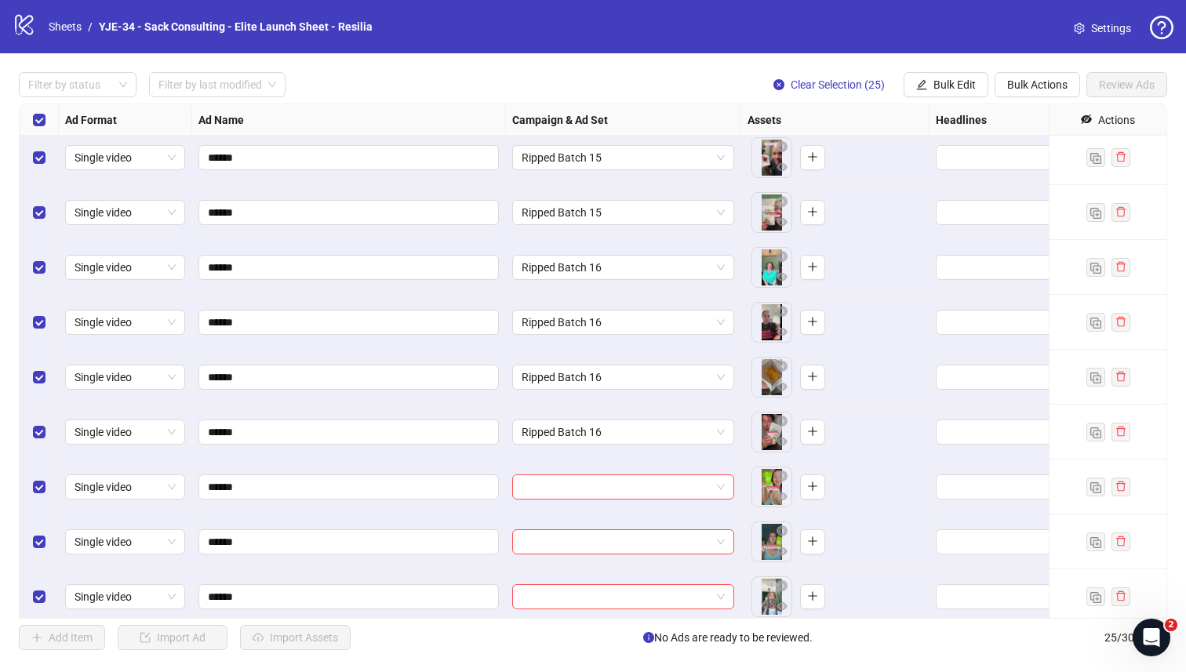
scroll to position [177, 0]
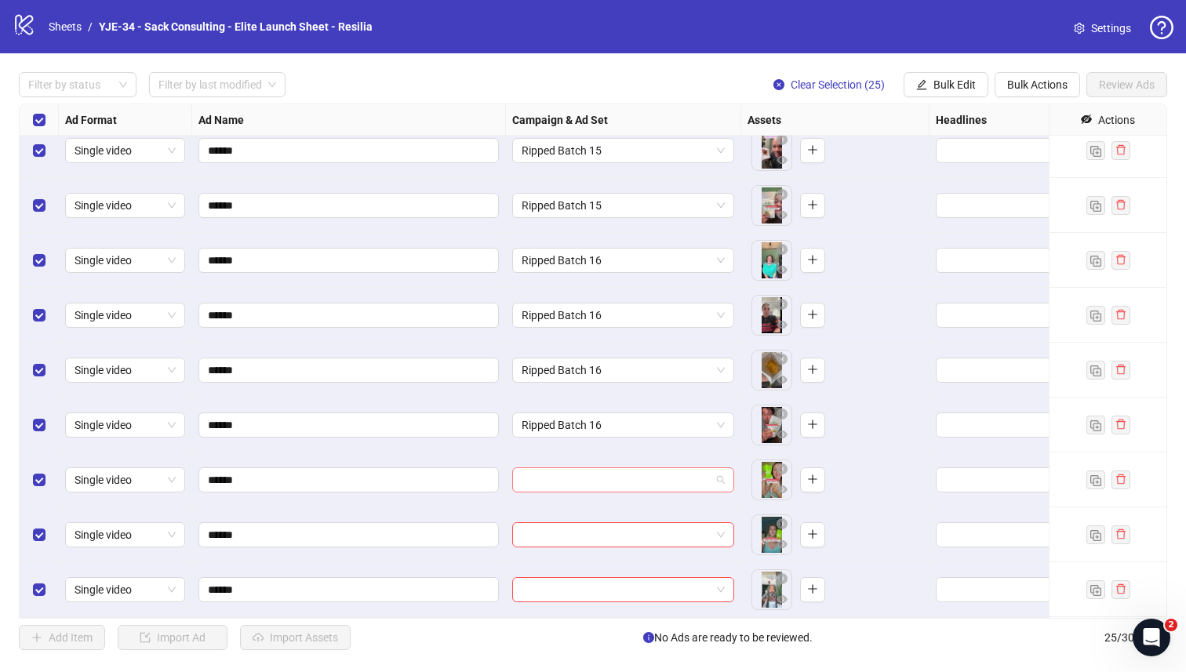
click at [528, 475] on input "search" at bounding box center [615, 480] width 189 height 24
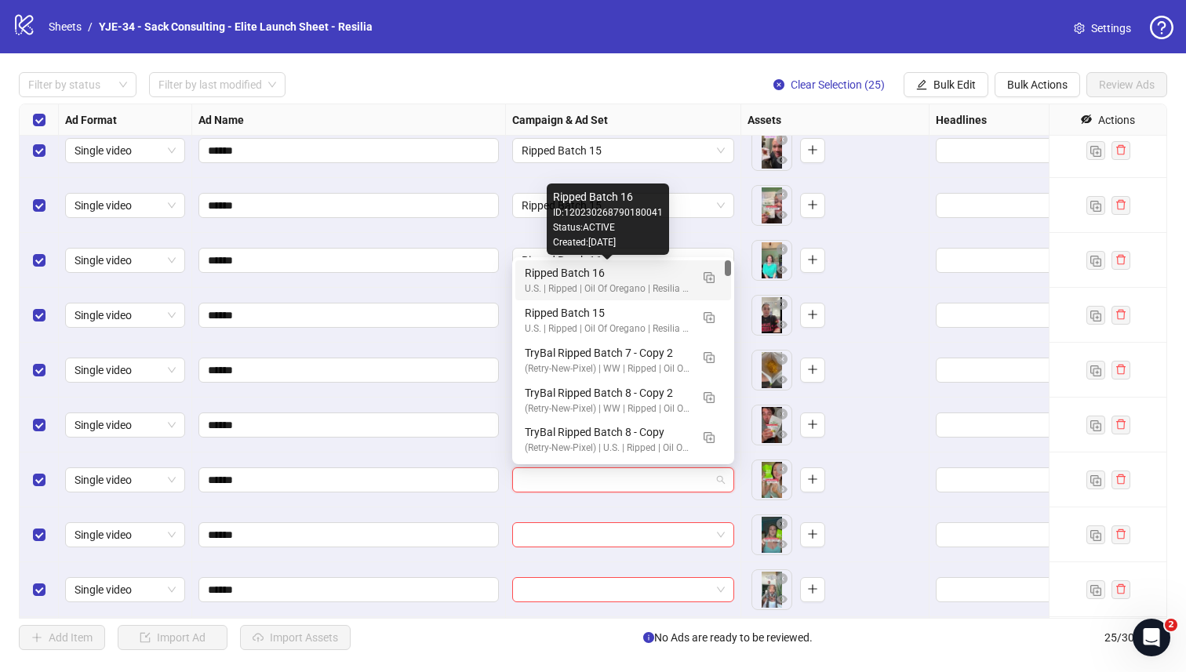
click at [540, 274] on div "Ripped Batch 16" at bounding box center [607, 272] width 165 height 17
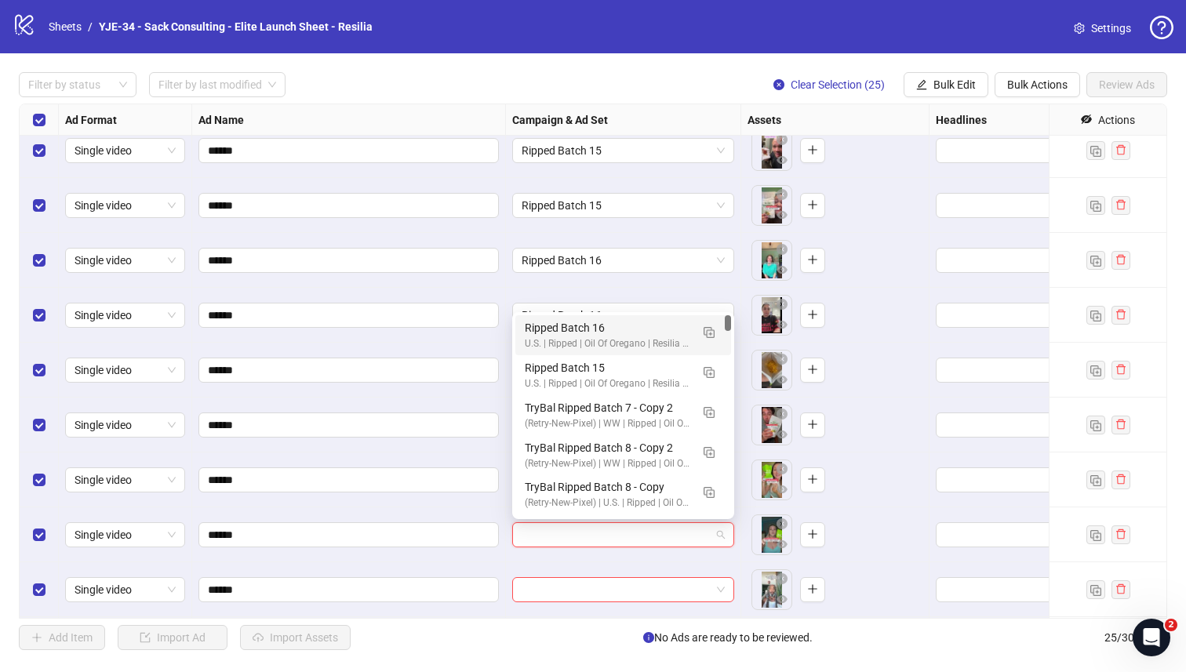
click at [545, 531] on input "search" at bounding box center [615, 535] width 189 height 24
click at [706, 330] on img "button" at bounding box center [708, 332] width 11 height 11
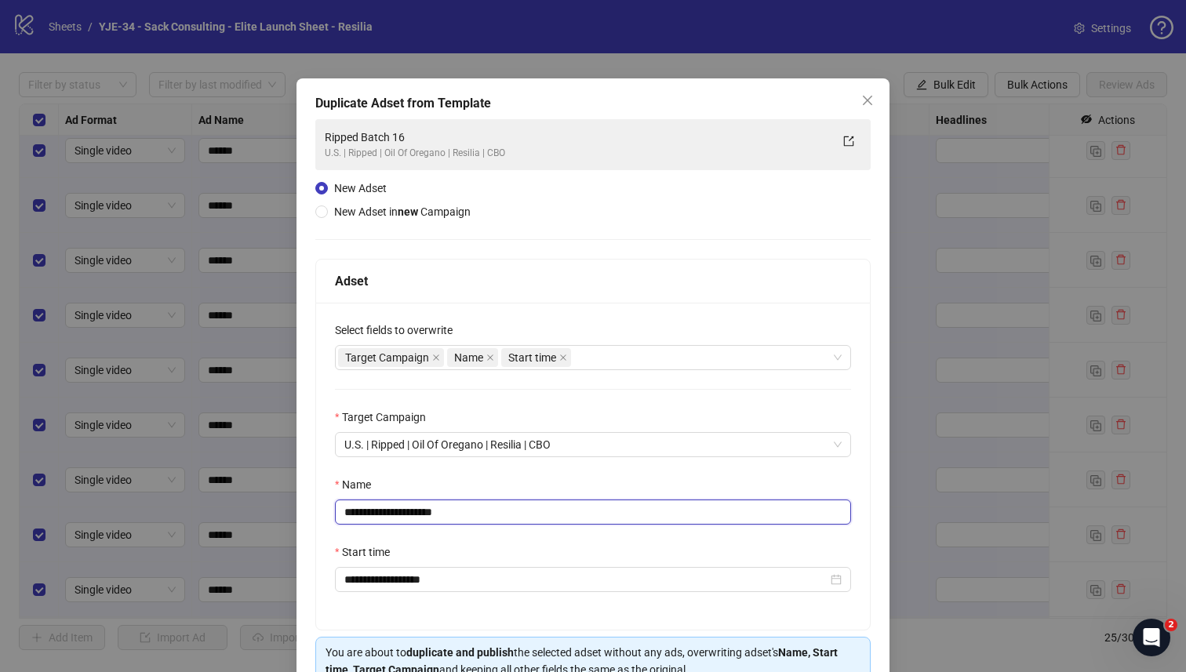
drag, startPoint x: 459, startPoint y: 510, endPoint x: 418, endPoint y: 513, distance: 40.9
click at [418, 513] on input "**********" at bounding box center [593, 512] width 516 height 25
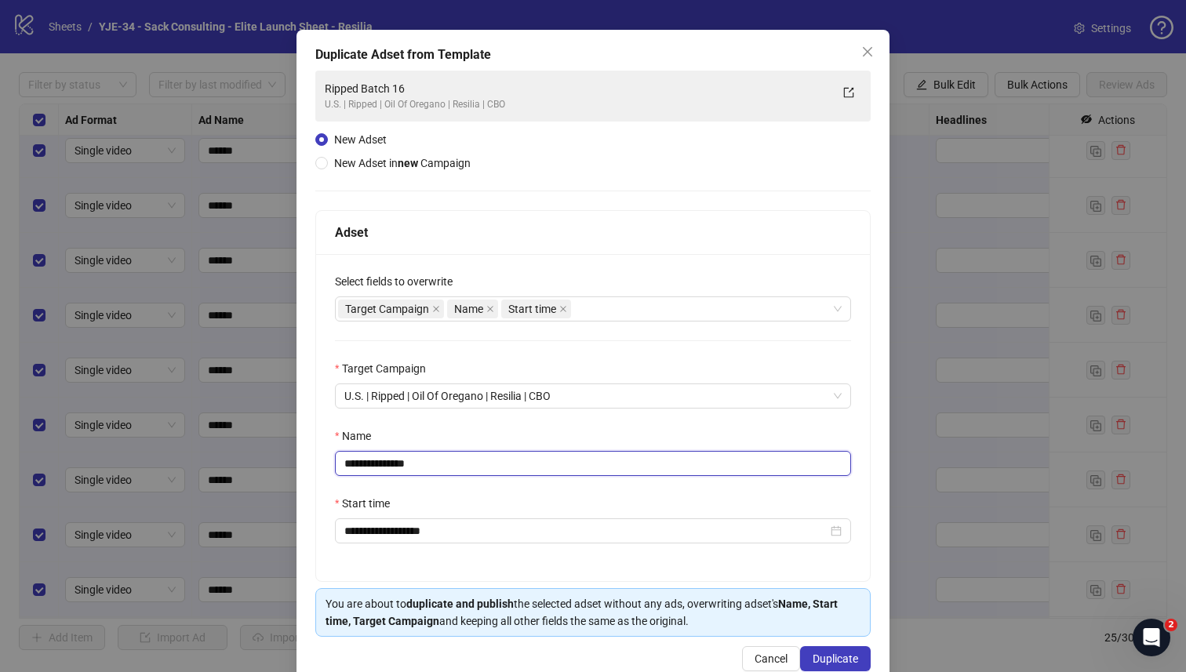
scroll to position [67, 0]
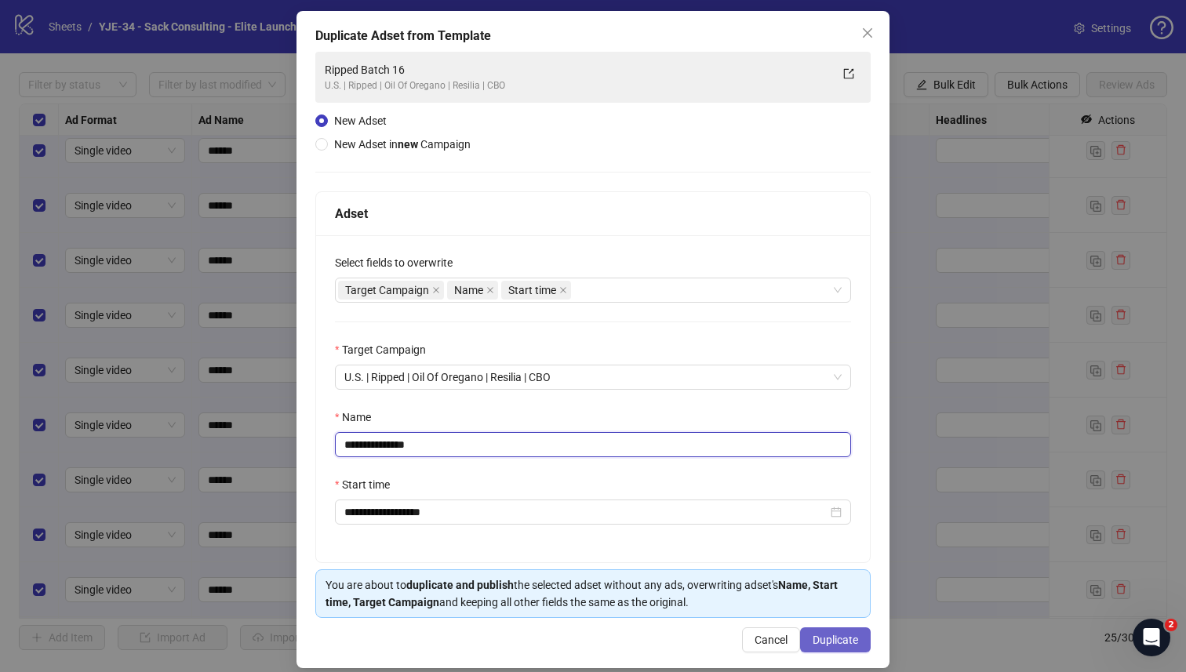
type input "**********"
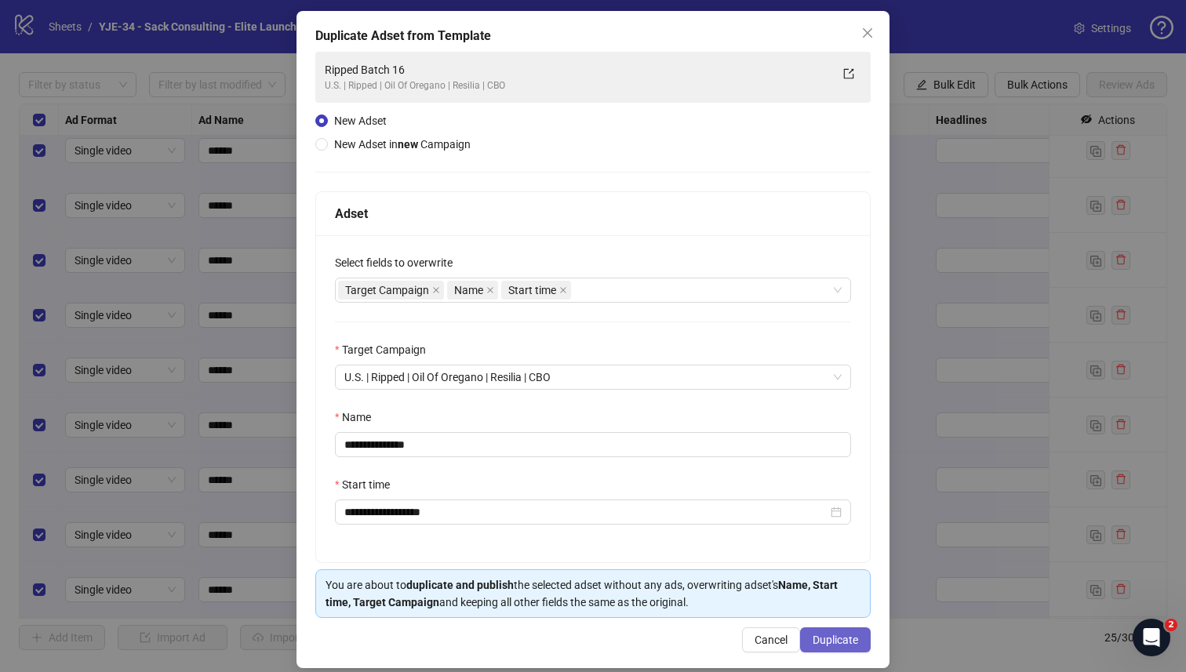
click at [831, 634] on button "Duplicate" at bounding box center [835, 639] width 71 height 25
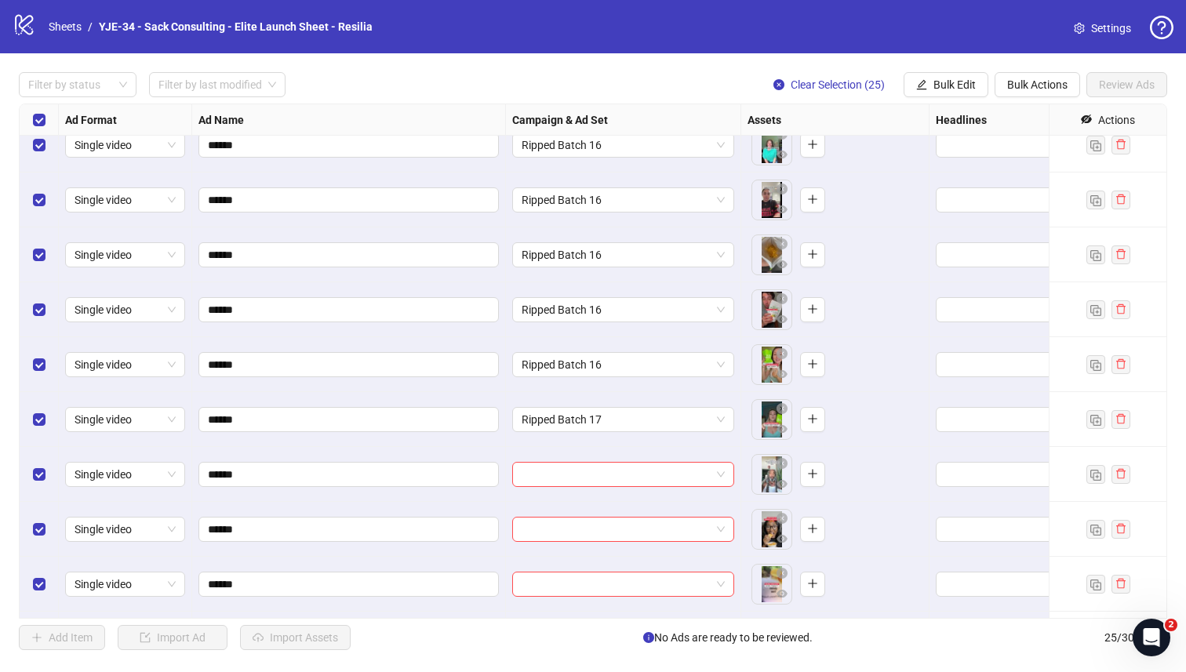
scroll to position [307, 0]
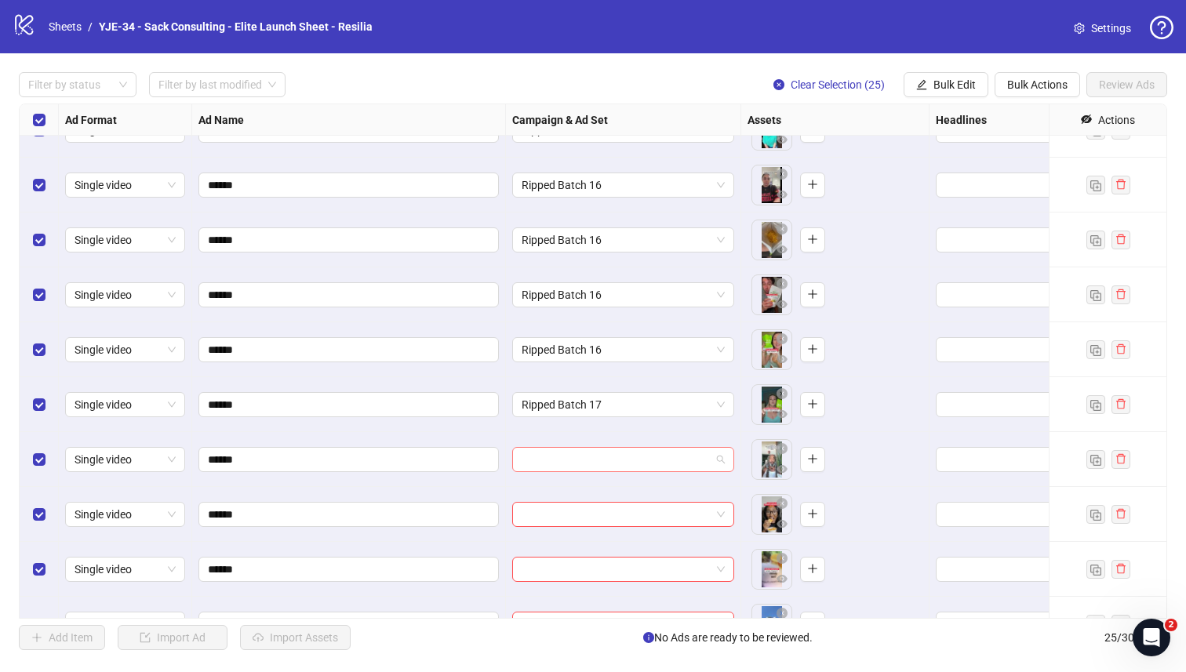
click at [600, 466] on input "search" at bounding box center [615, 460] width 189 height 24
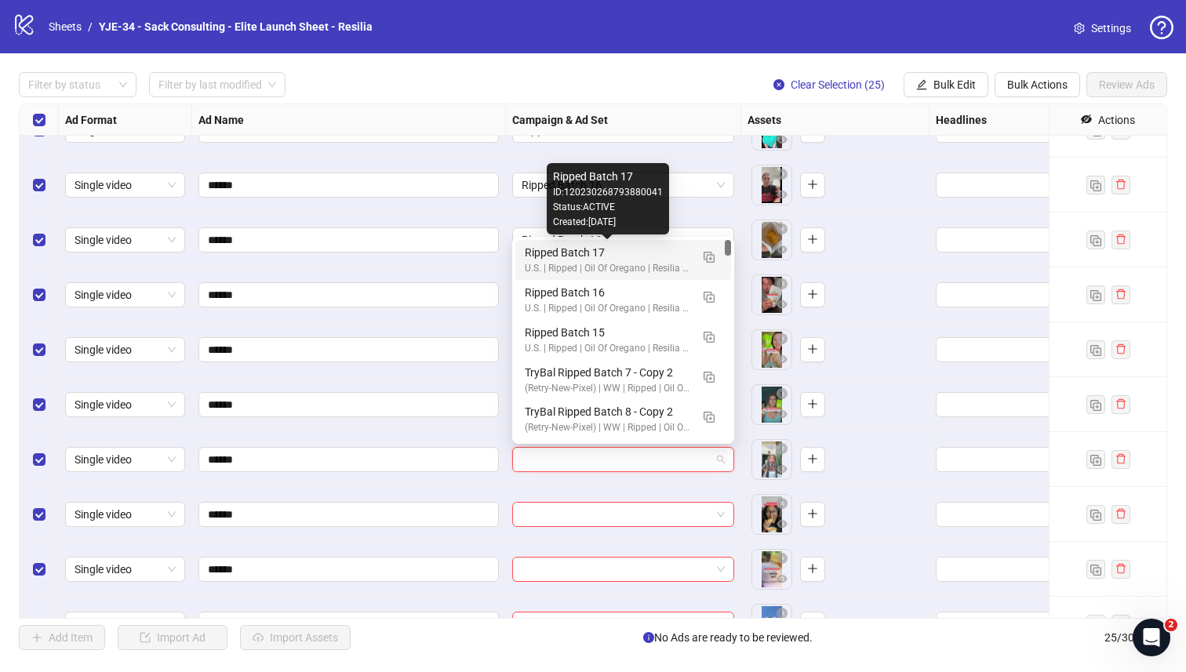
click at [557, 253] on div "Ripped Batch 17" at bounding box center [607, 252] width 165 height 17
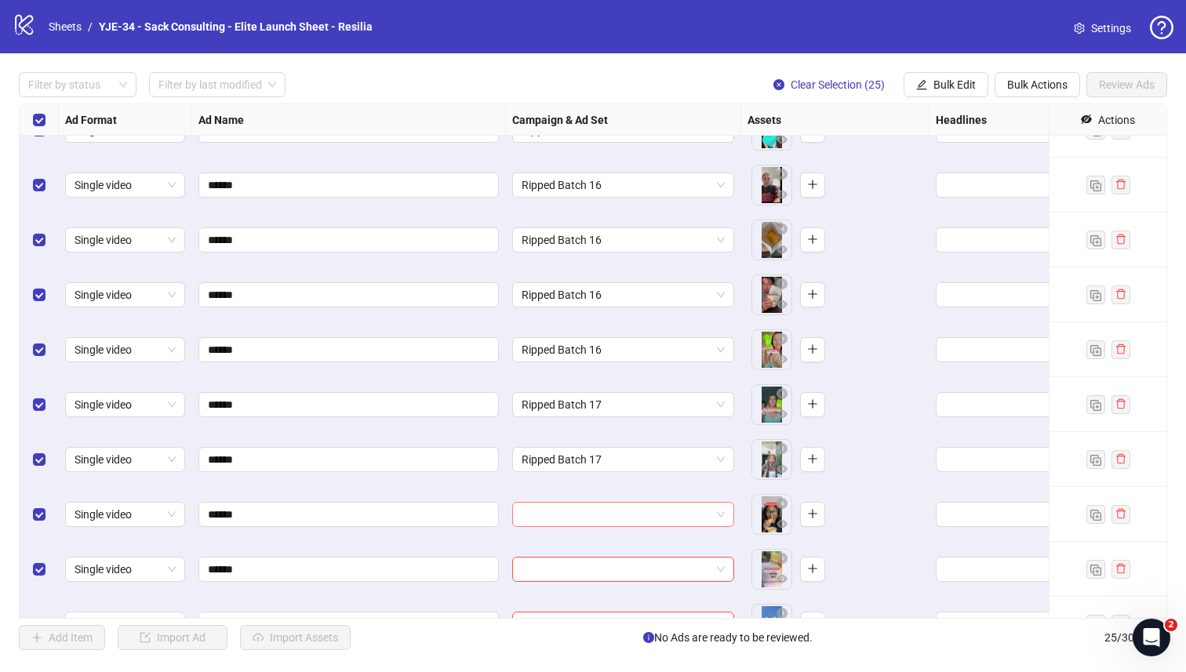
click at [555, 524] on input "search" at bounding box center [615, 515] width 189 height 24
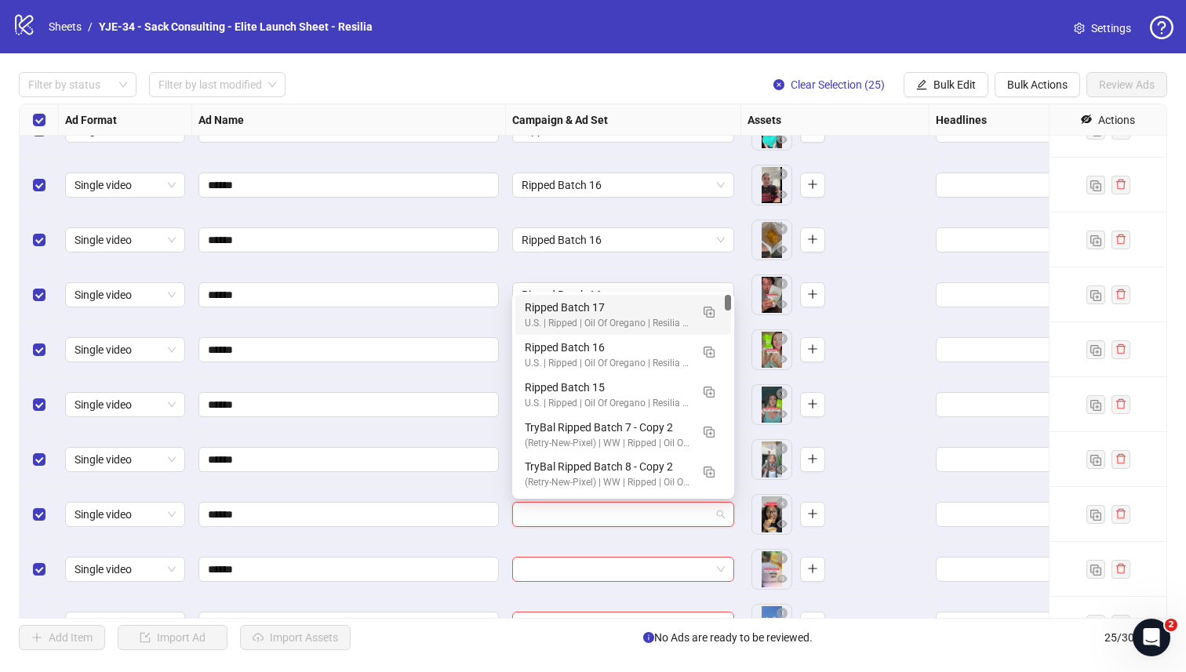
click at [554, 325] on div "U.S. | Ripped | Oil Of Oregano | Resilia | CBO" at bounding box center [607, 323] width 165 height 15
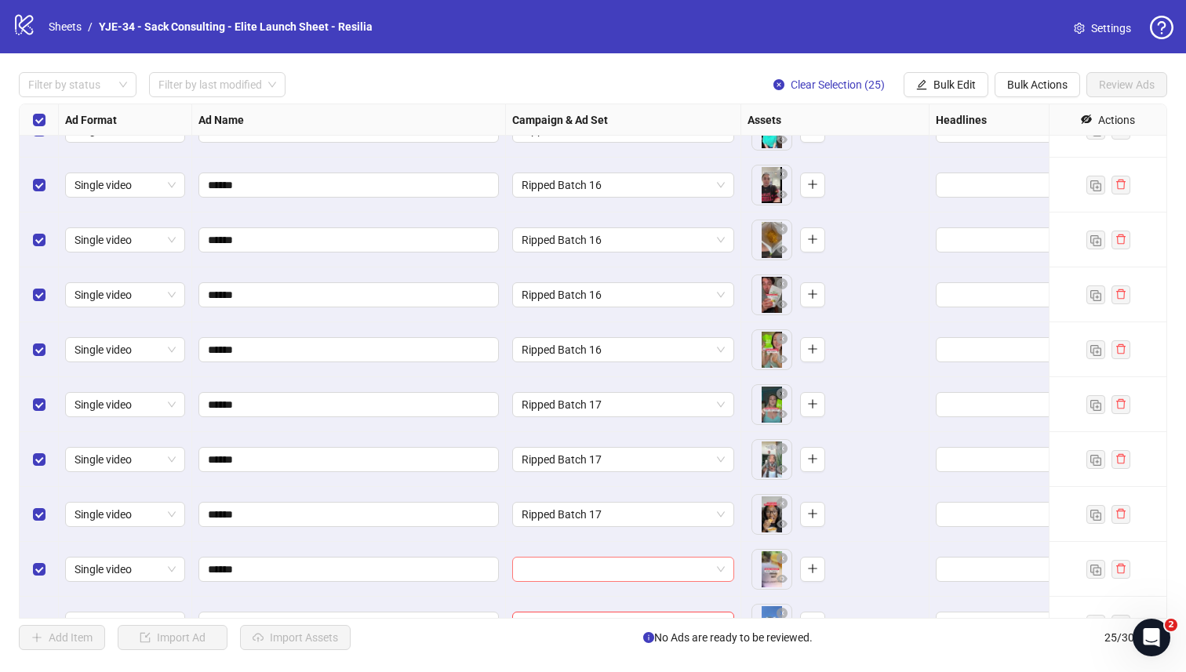
click at [557, 576] on input "search" at bounding box center [615, 570] width 189 height 24
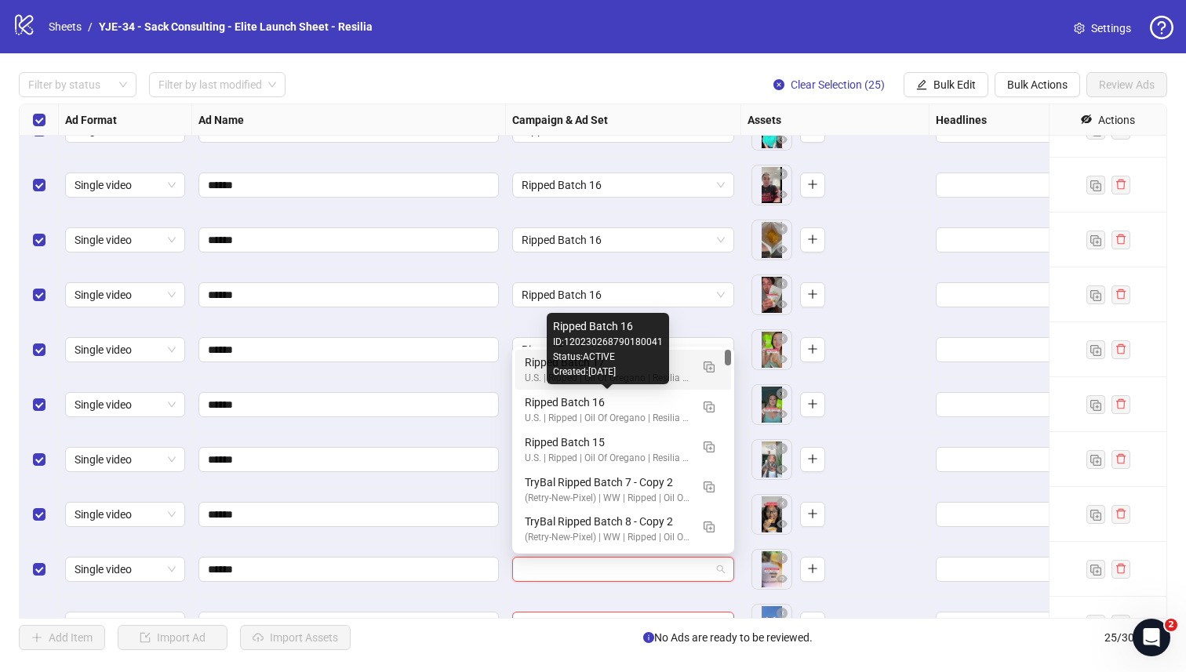
click at [532, 372] on div "U.S. | Ripped | Oil Of Oregano | Resilia | CBO" at bounding box center [607, 378] width 165 height 15
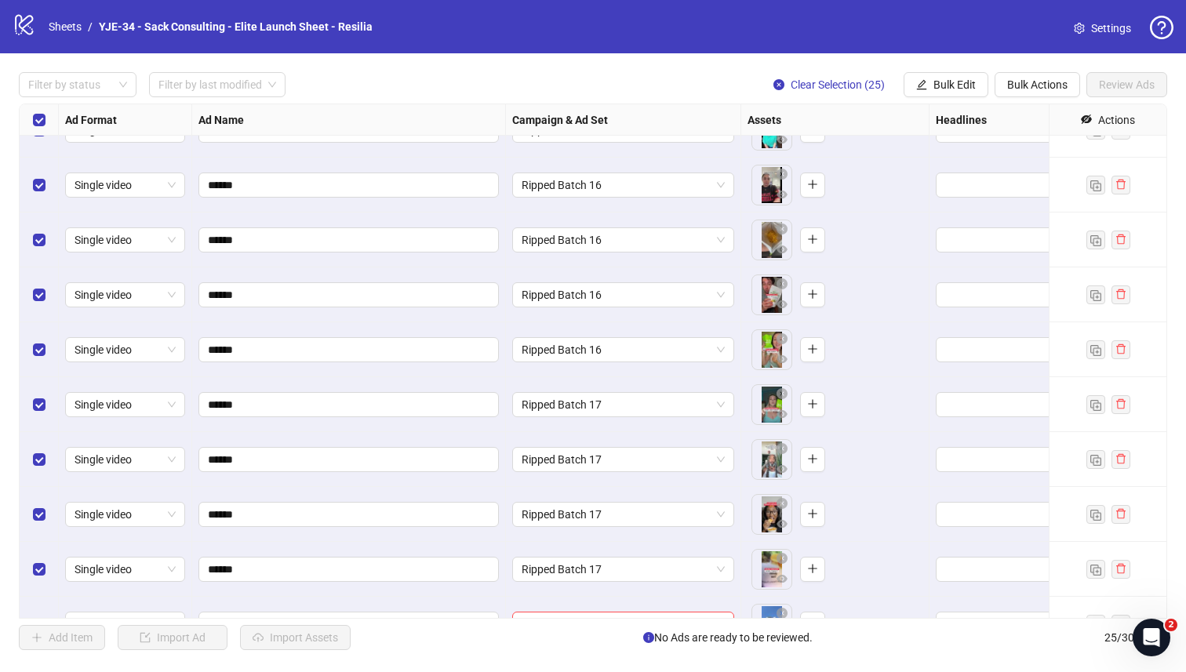
scroll to position [412, 0]
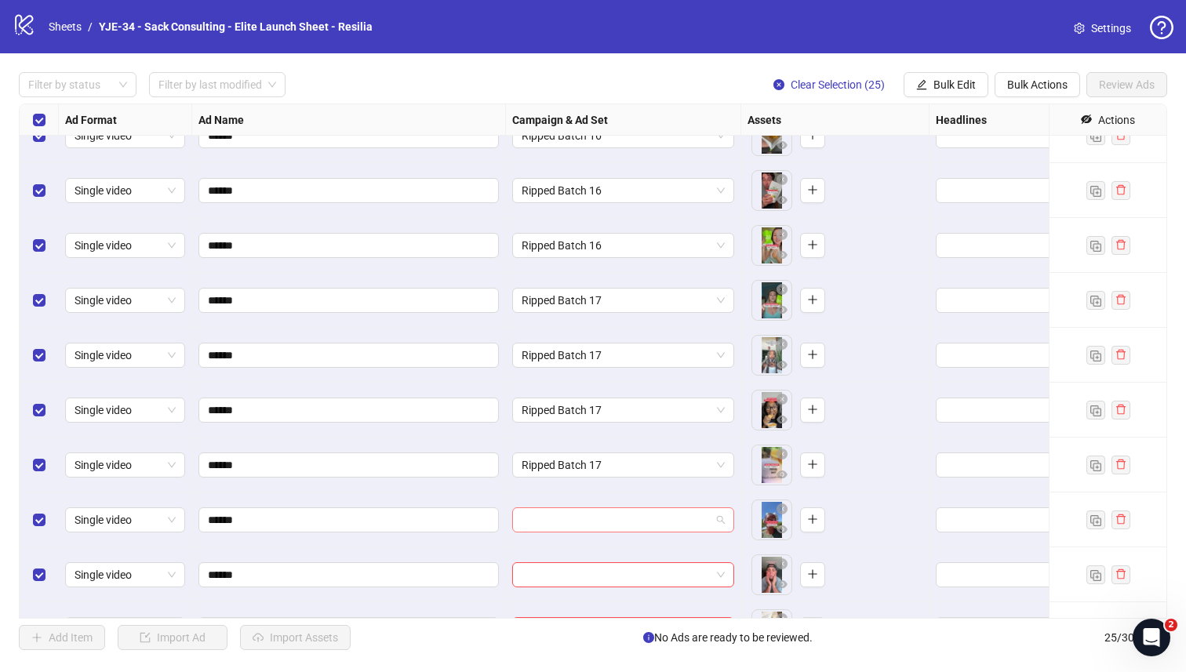
click at [535, 516] on input "search" at bounding box center [615, 520] width 189 height 24
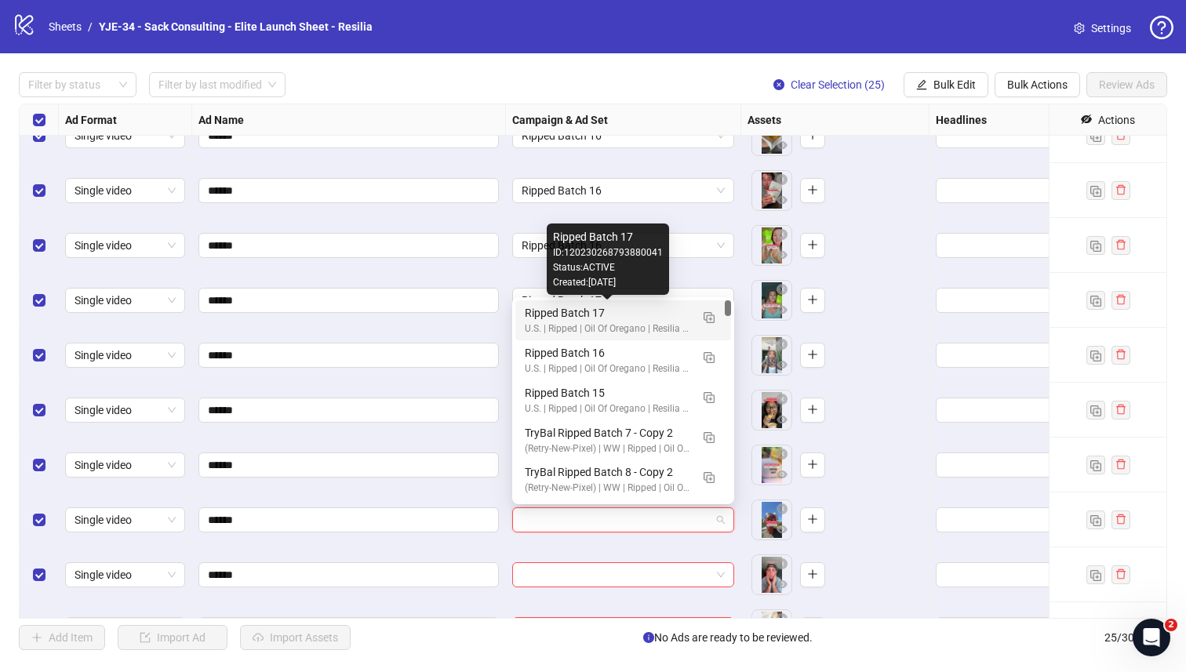
click at [534, 320] on div "Ripped Batch 17" at bounding box center [607, 312] width 165 height 17
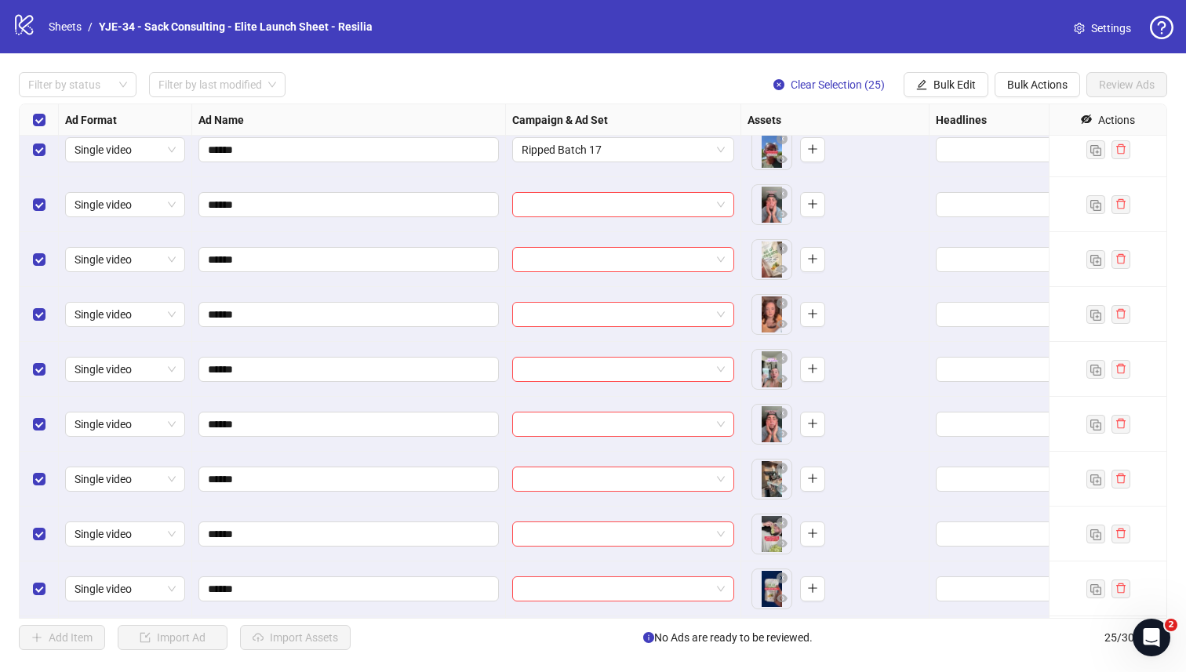
scroll to position [760, 0]
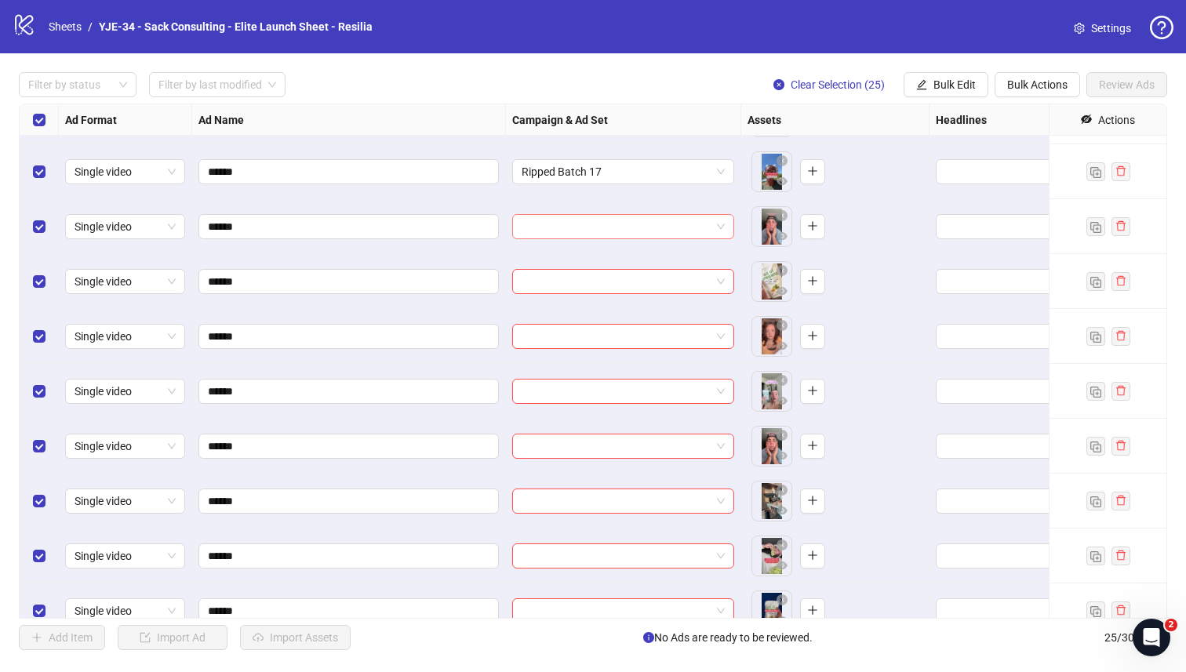
click at [581, 223] on input "search" at bounding box center [615, 227] width 189 height 24
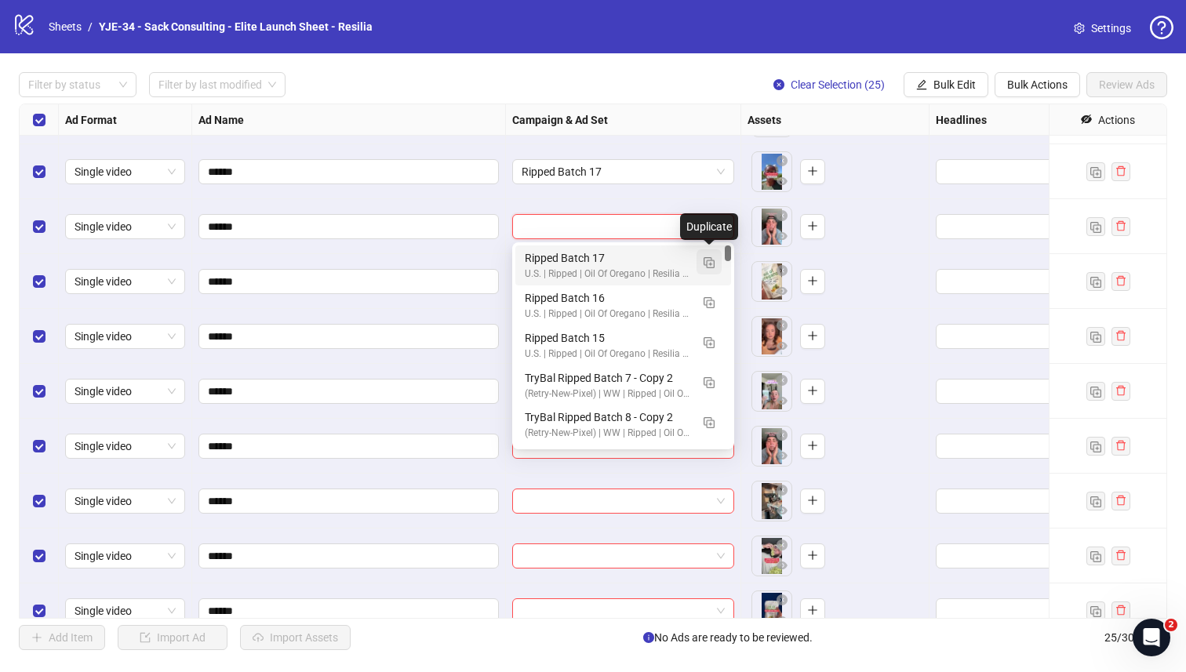
click at [708, 257] on img "button" at bounding box center [708, 262] width 11 height 11
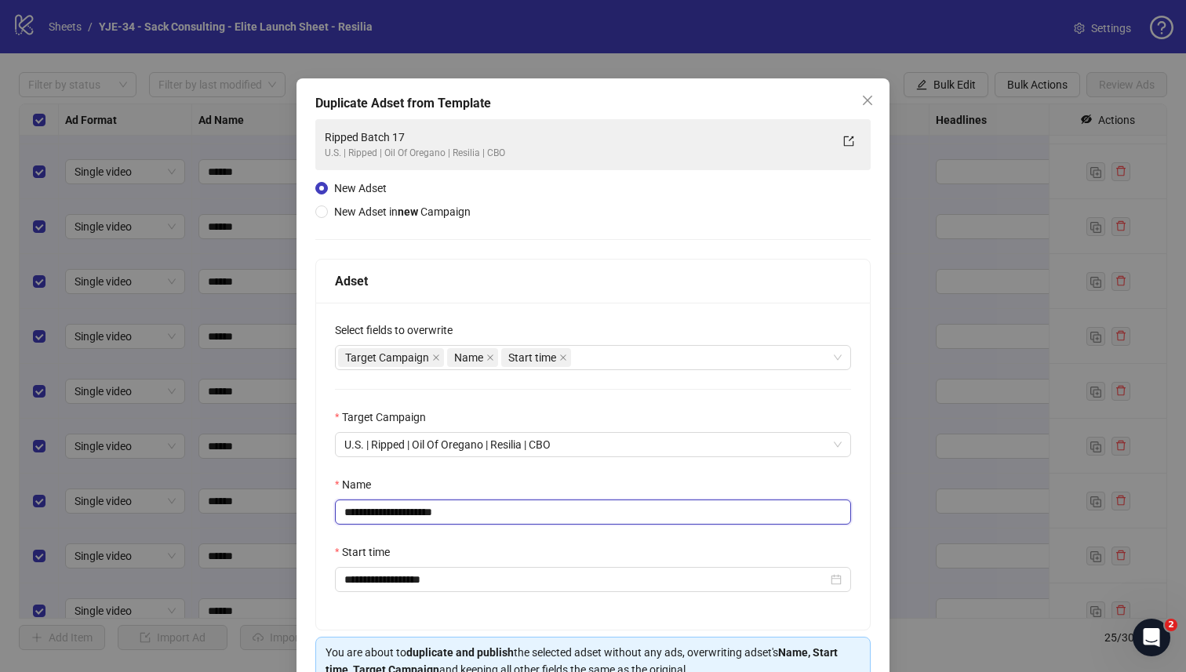
drag, startPoint x: 473, startPoint y: 508, endPoint x: 420, endPoint y: 511, distance: 52.6
click at [420, 511] on input "**********" at bounding box center [593, 512] width 516 height 25
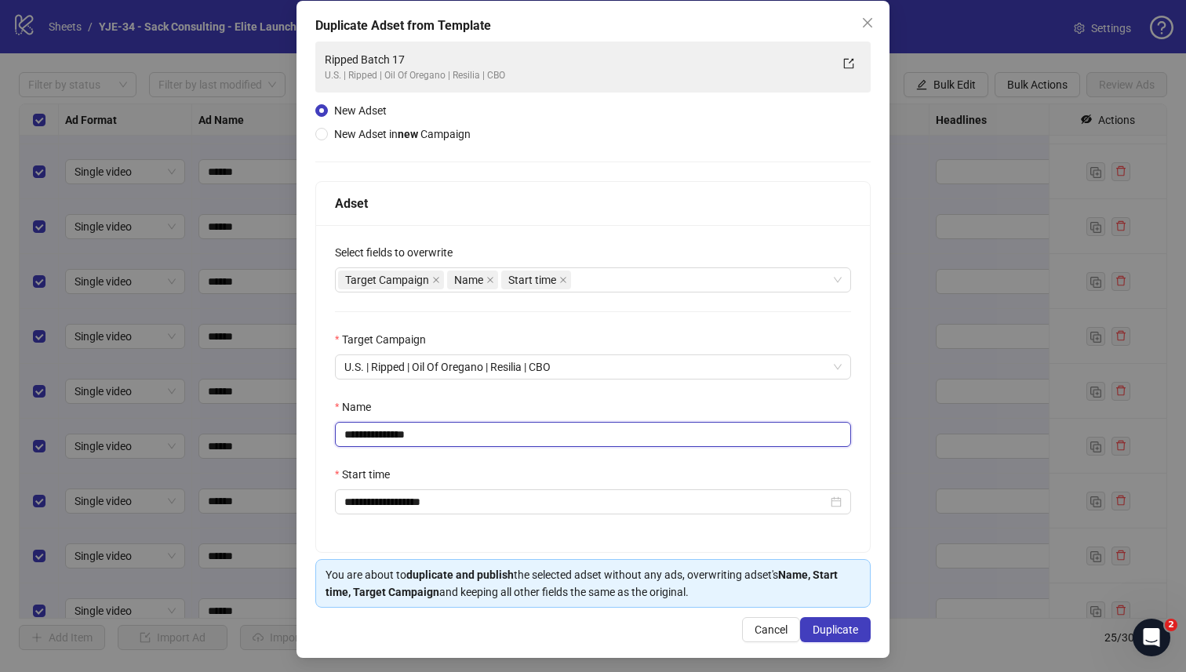
scroll to position [85, 0]
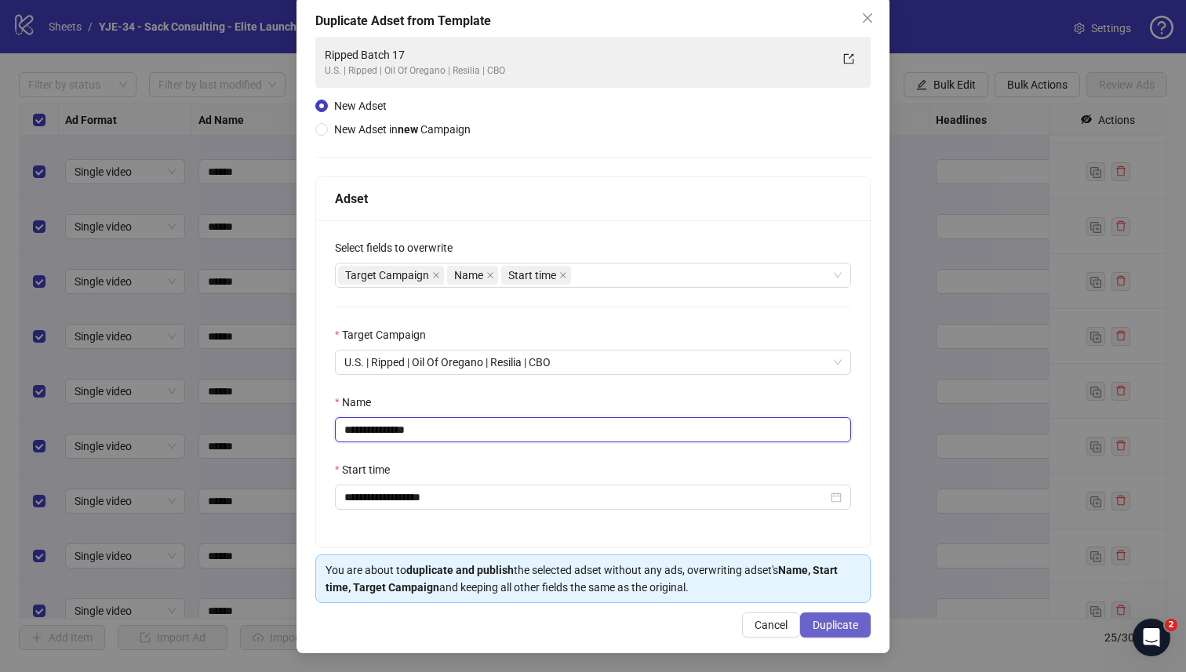
type input "**********"
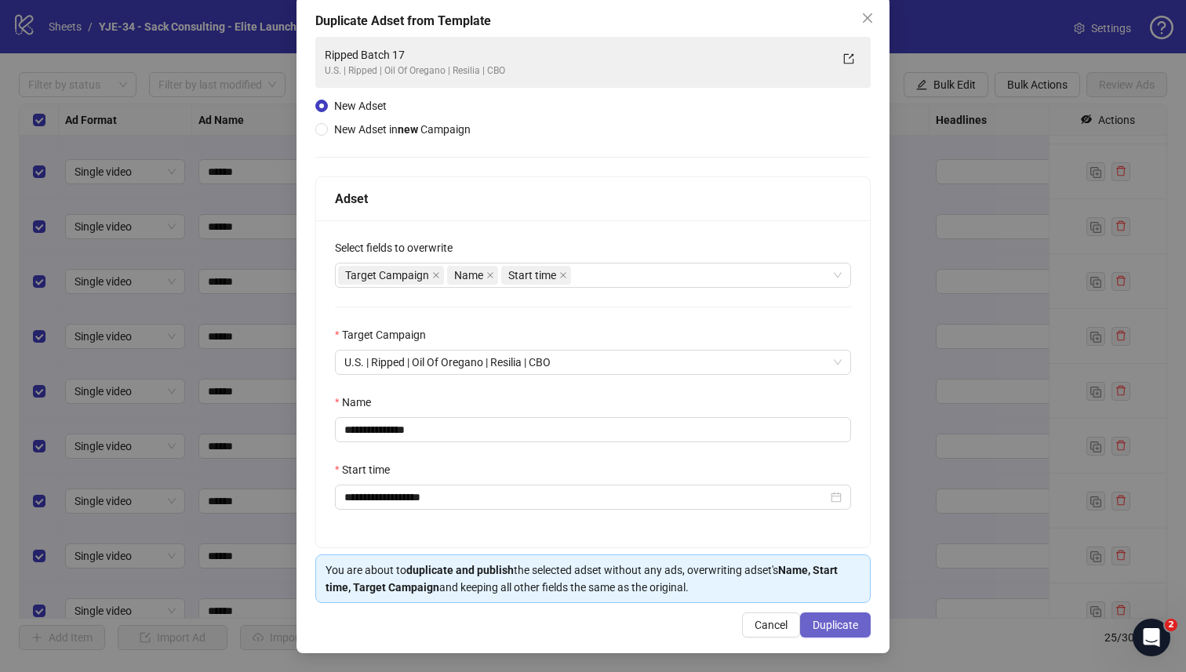
click at [811, 627] on button "Duplicate" at bounding box center [835, 624] width 71 height 25
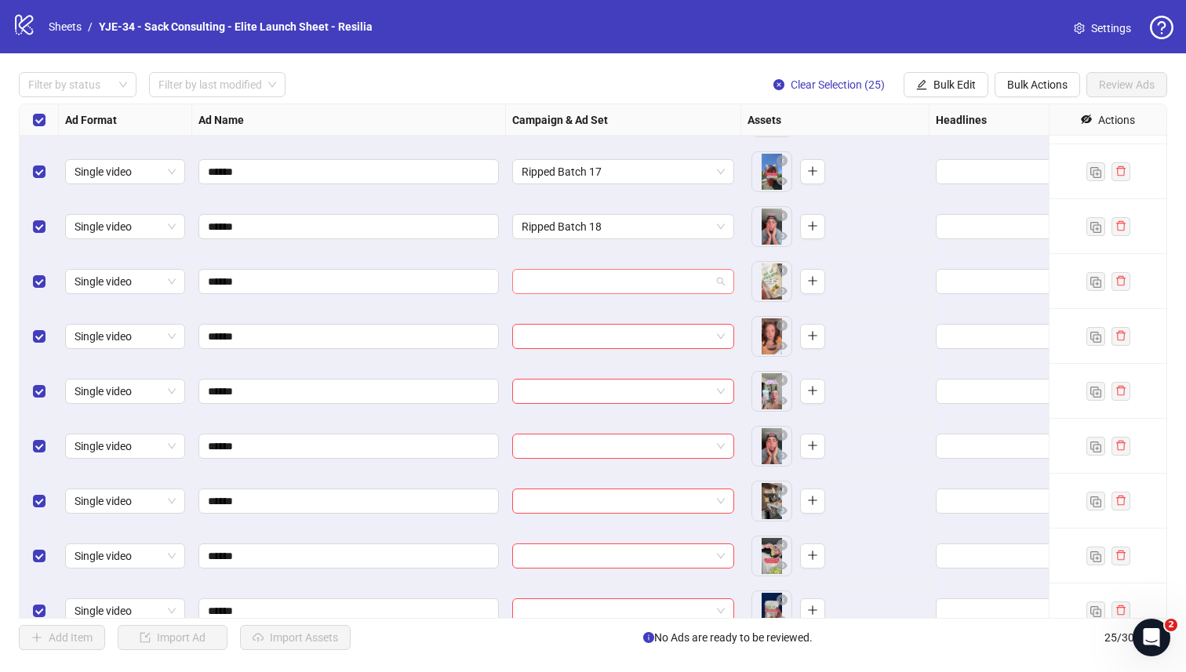
click at [583, 281] on input "search" at bounding box center [615, 282] width 189 height 24
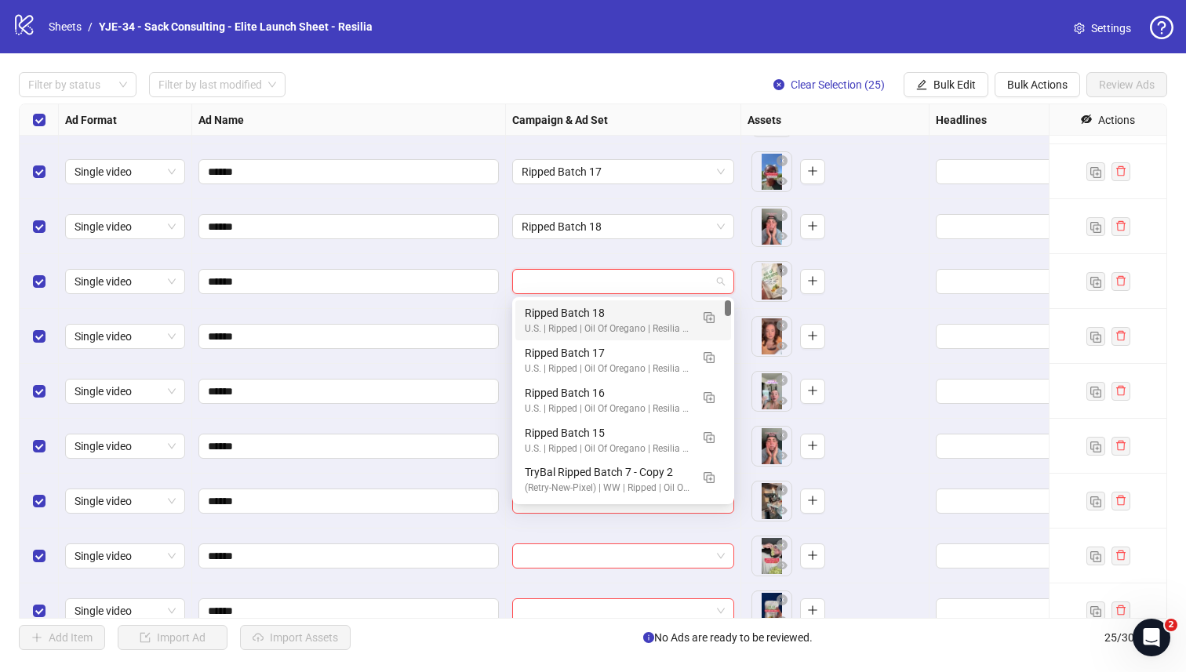
click at [562, 309] on div "Ripped Batch 18" at bounding box center [607, 312] width 165 height 17
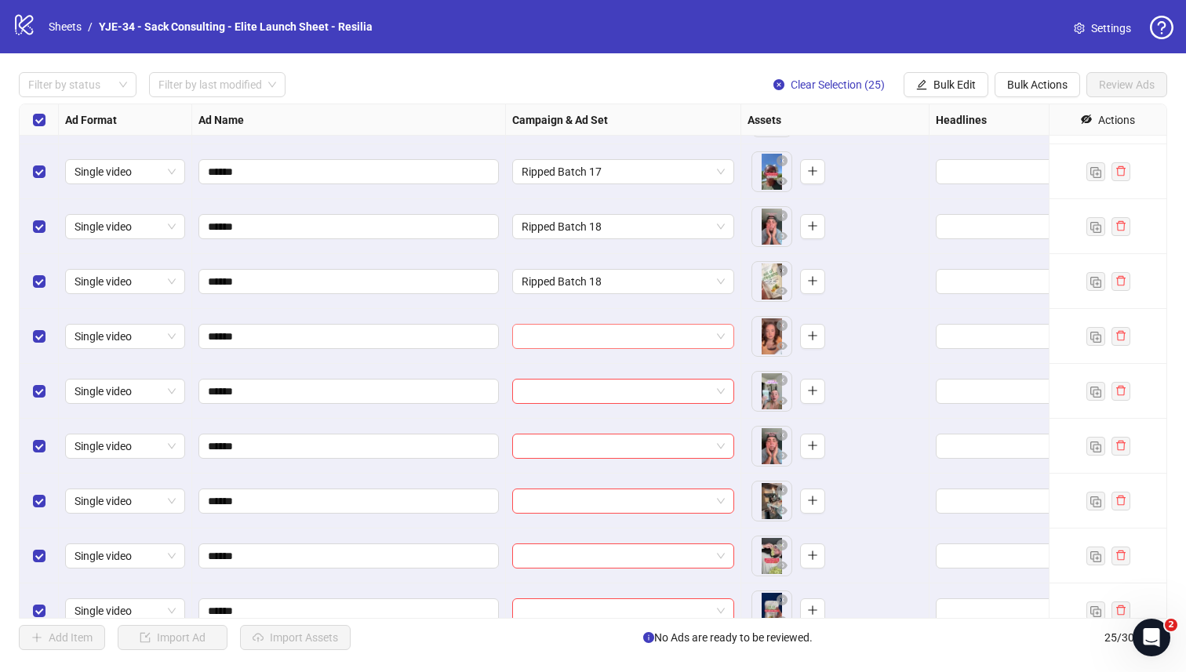
click at [548, 330] on input "search" at bounding box center [615, 337] width 189 height 24
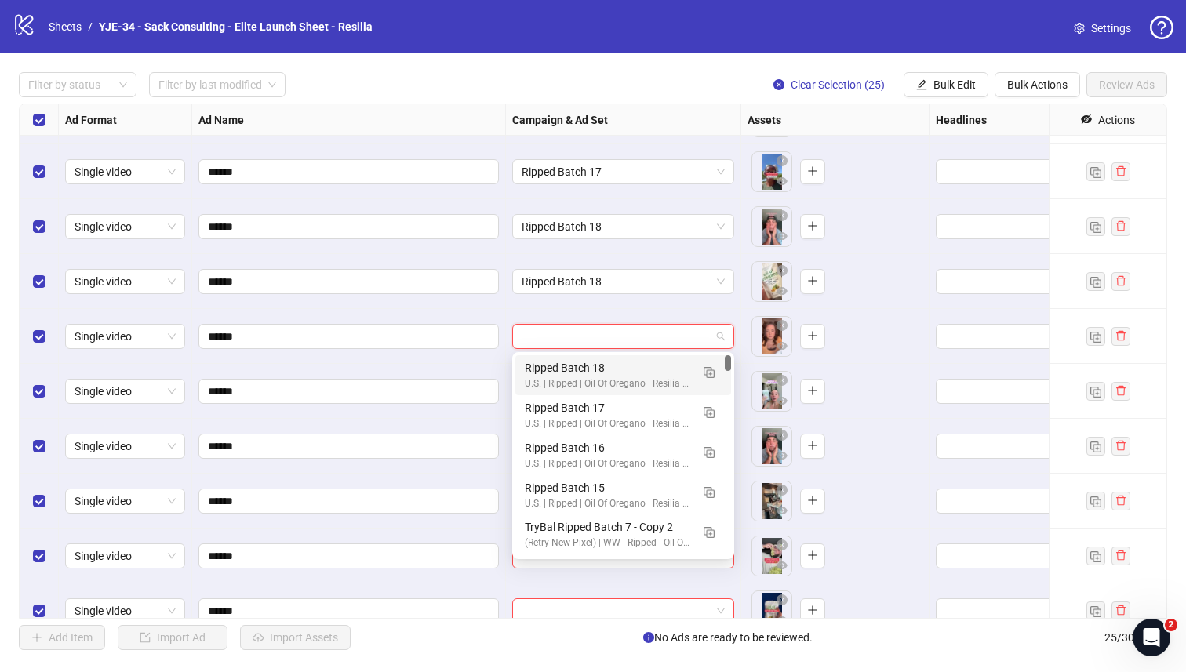
click at [531, 366] on div "Ripped Batch 18" at bounding box center [607, 367] width 165 height 17
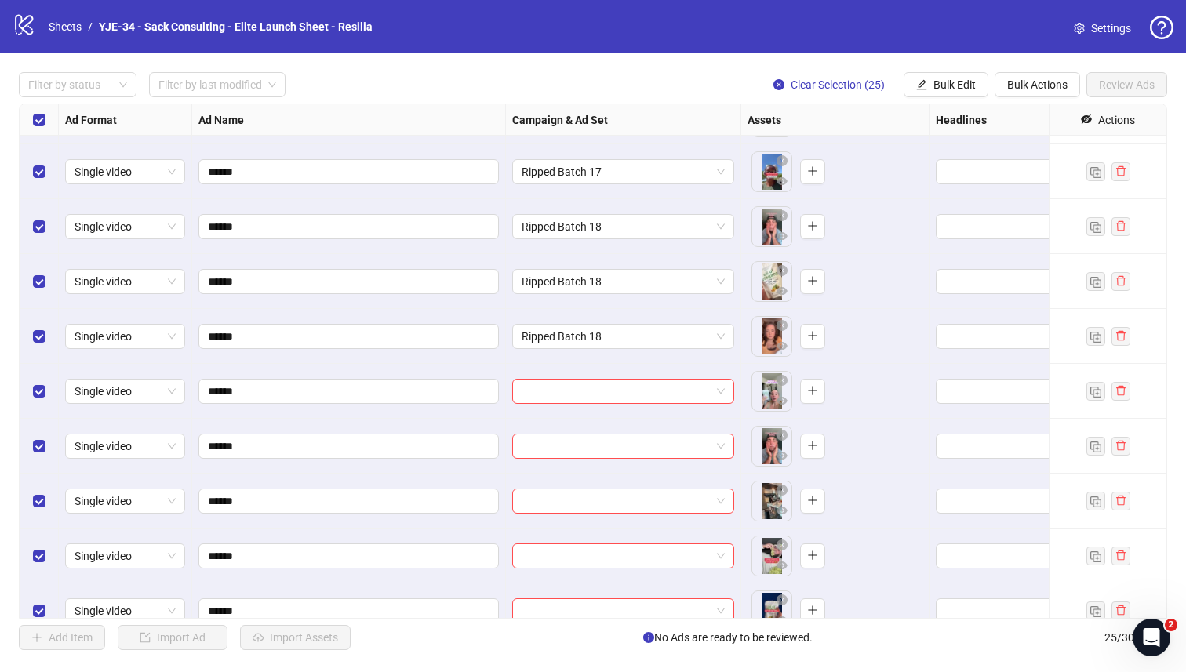
click at [528, 412] on div at bounding box center [623, 391] width 235 height 55
click at [528, 394] on input "search" at bounding box center [615, 392] width 189 height 24
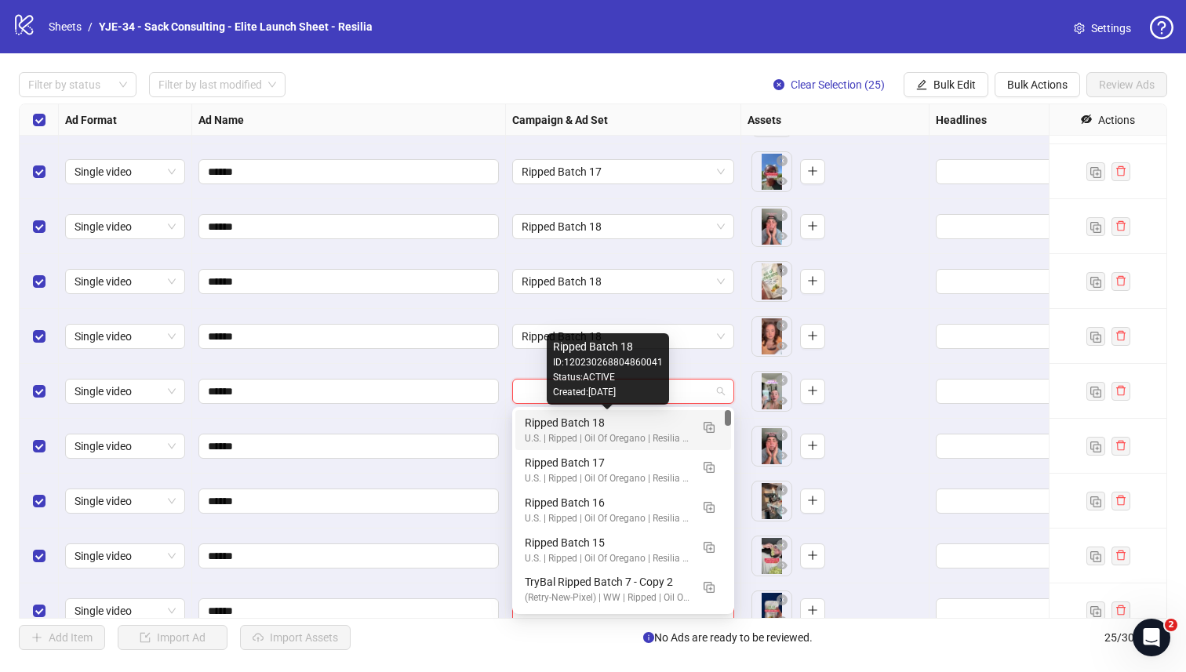
click at [528, 428] on div "Ripped Batch 18" at bounding box center [607, 422] width 165 height 17
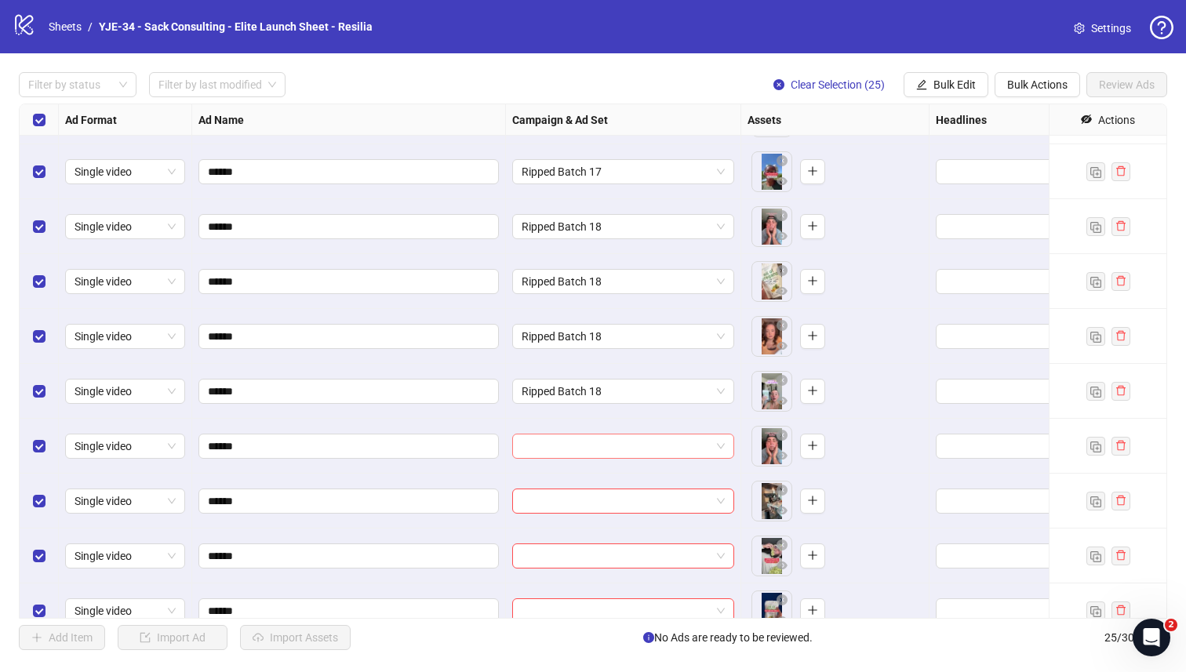
click at [529, 449] on input "search" at bounding box center [615, 446] width 189 height 24
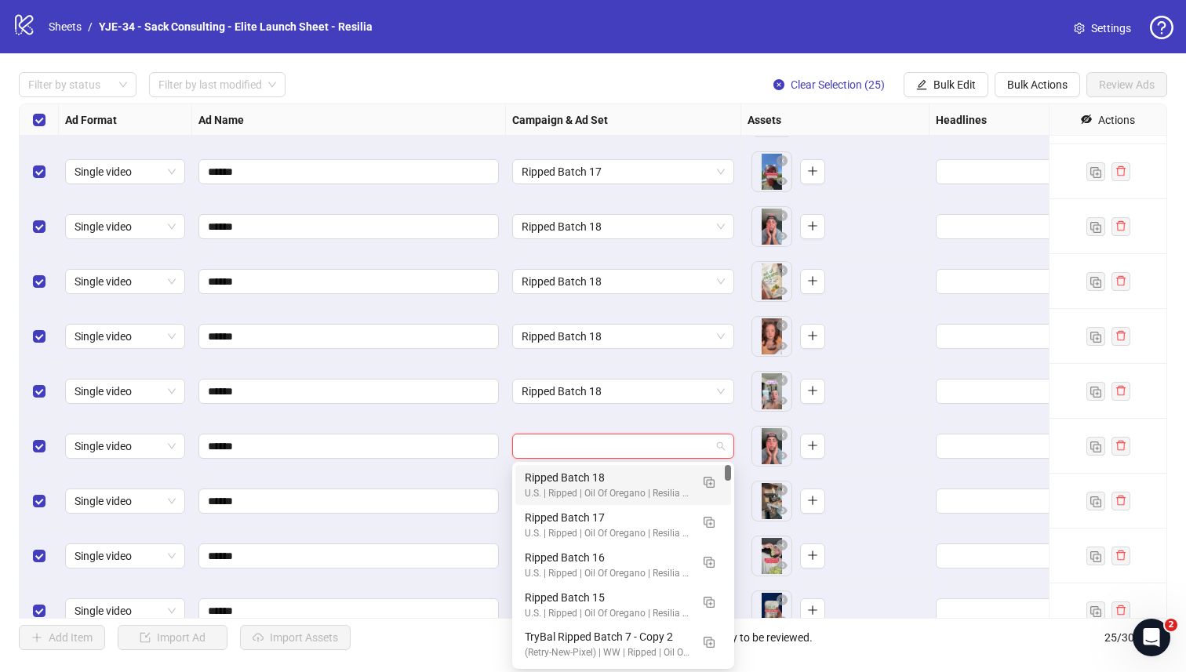
click at [529, 477] on div "Ripped Batch 18" at bounding box center [607, 477] width 165 height 17
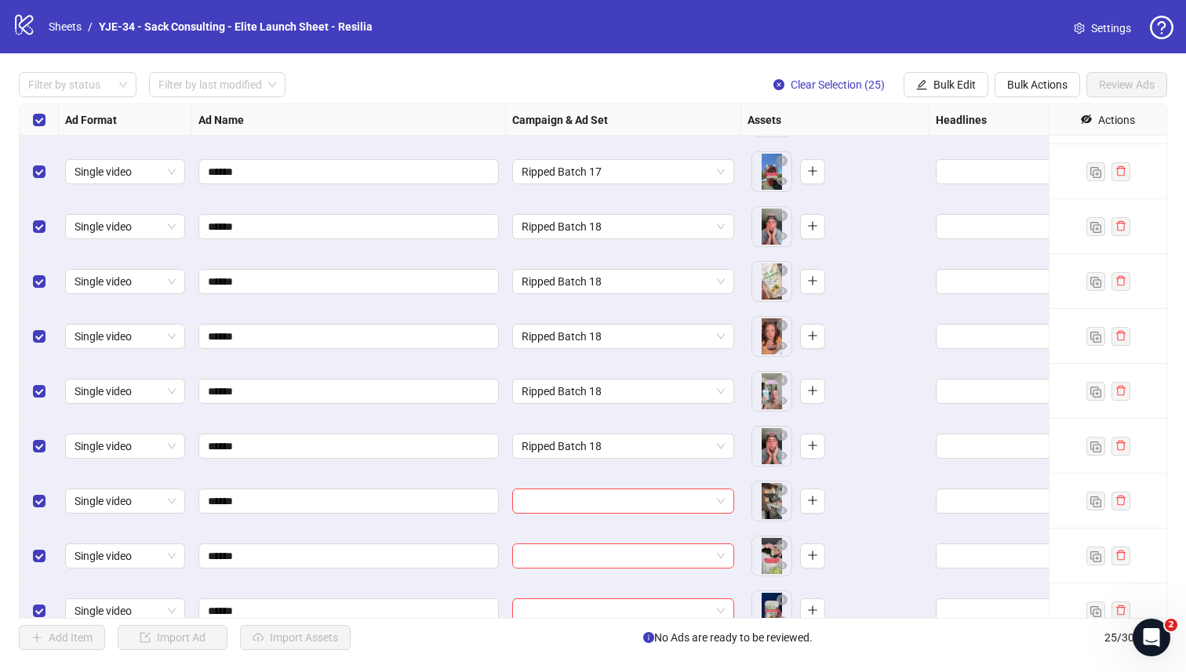
scroll to position [890, 0]
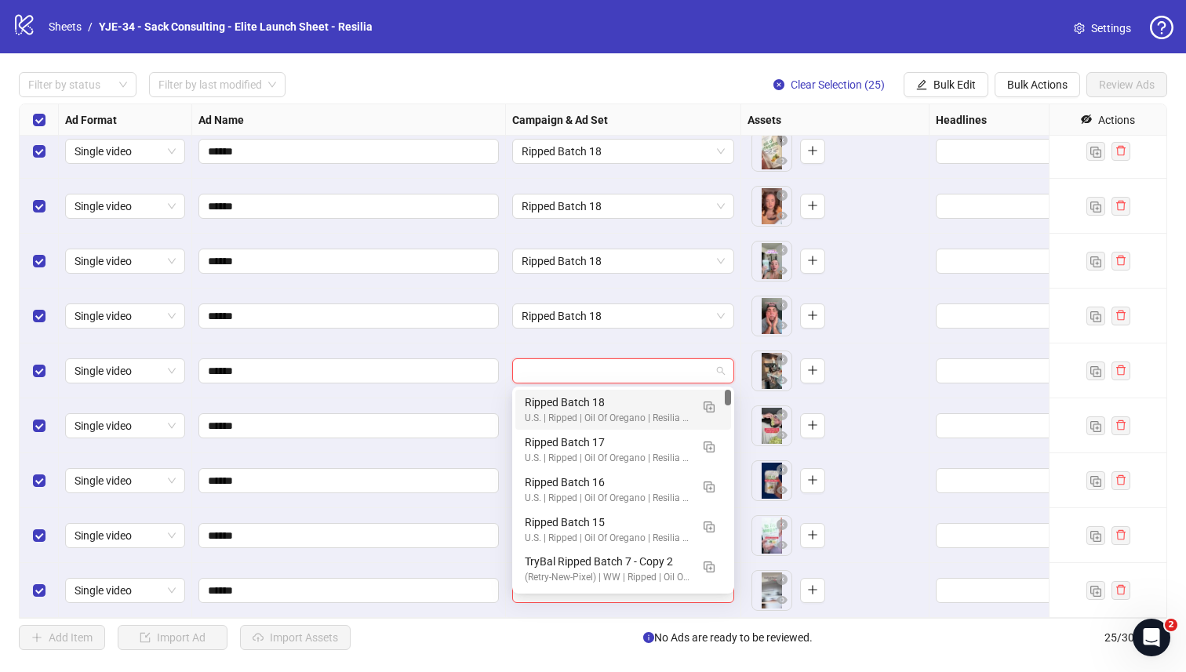
click at [570, 362] on input "search" at bounding box center [615, 371] width 189 height 24
click at [708, 405] on img "button" at bounding box center [708, 407] width 11 height 11
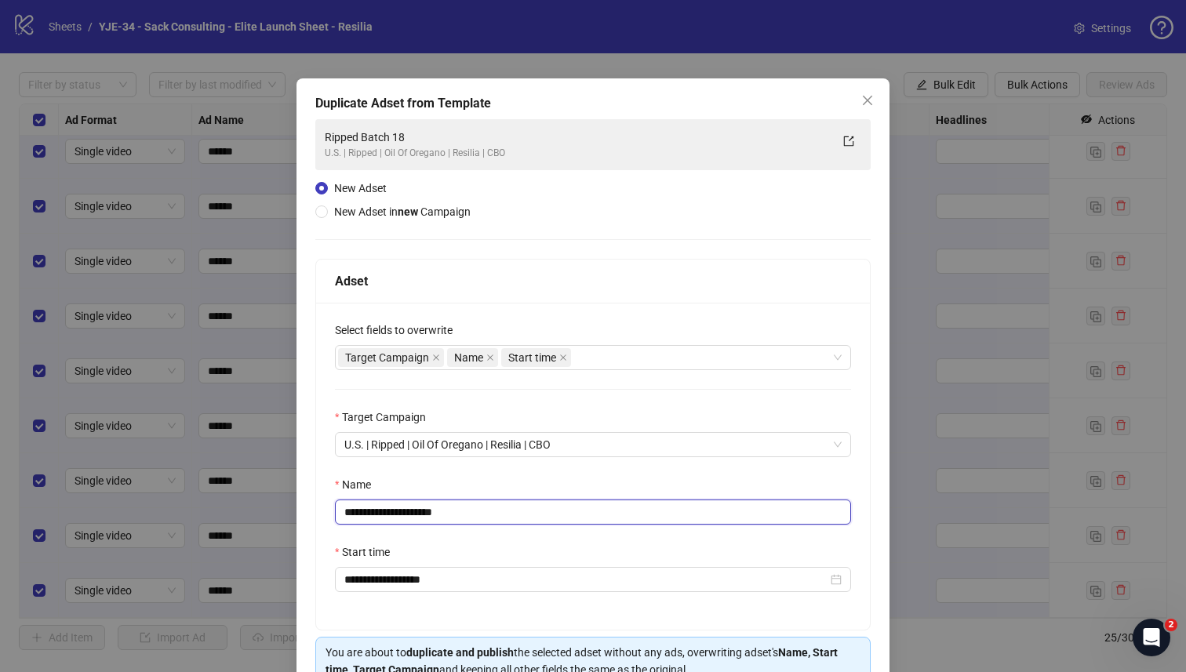
drag, startPoint x: 468, startPoint y: 511, endPoint x: 420, endPoint y: 513, distance: 47.9
click at [420, 513] on input "**********" at bounding box center [593, 512] width 516 height 25
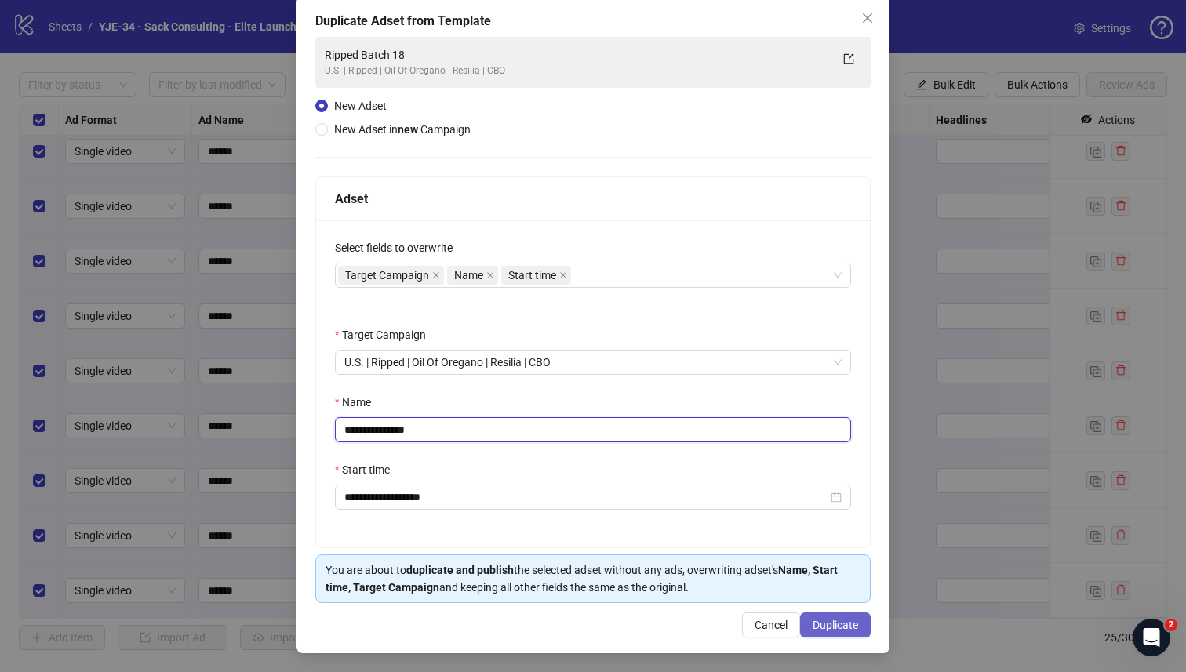
type input "**********"
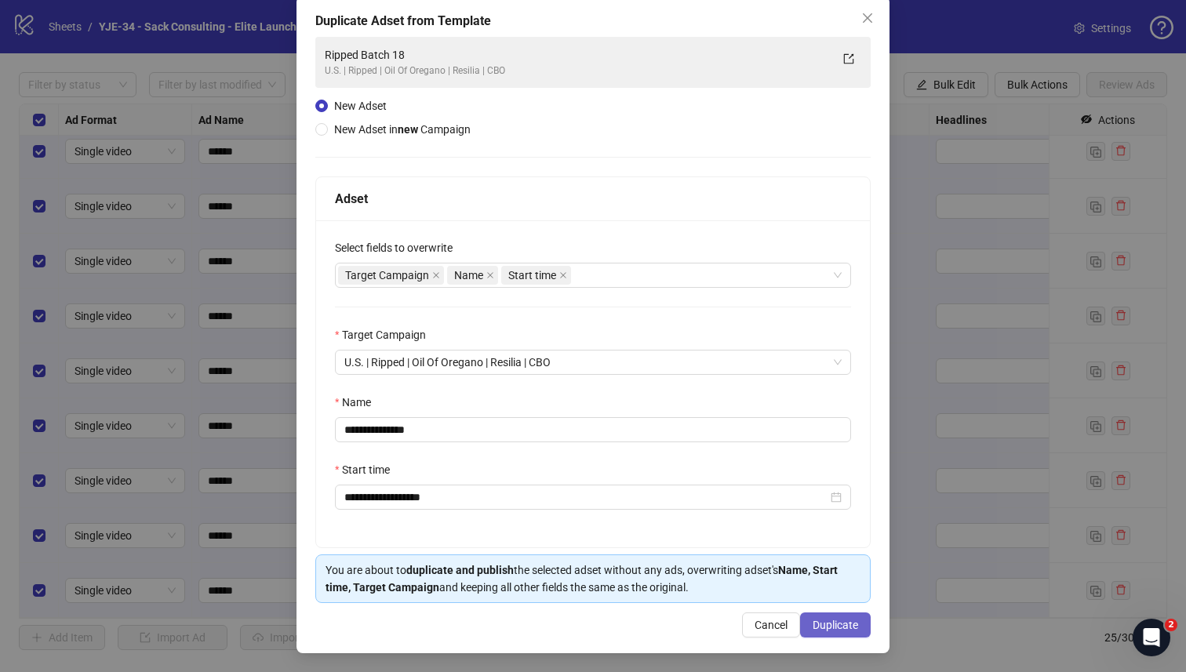
click at [830, 620] on span "Duplicate" at bounding box center [834, 625] width 45 height 13
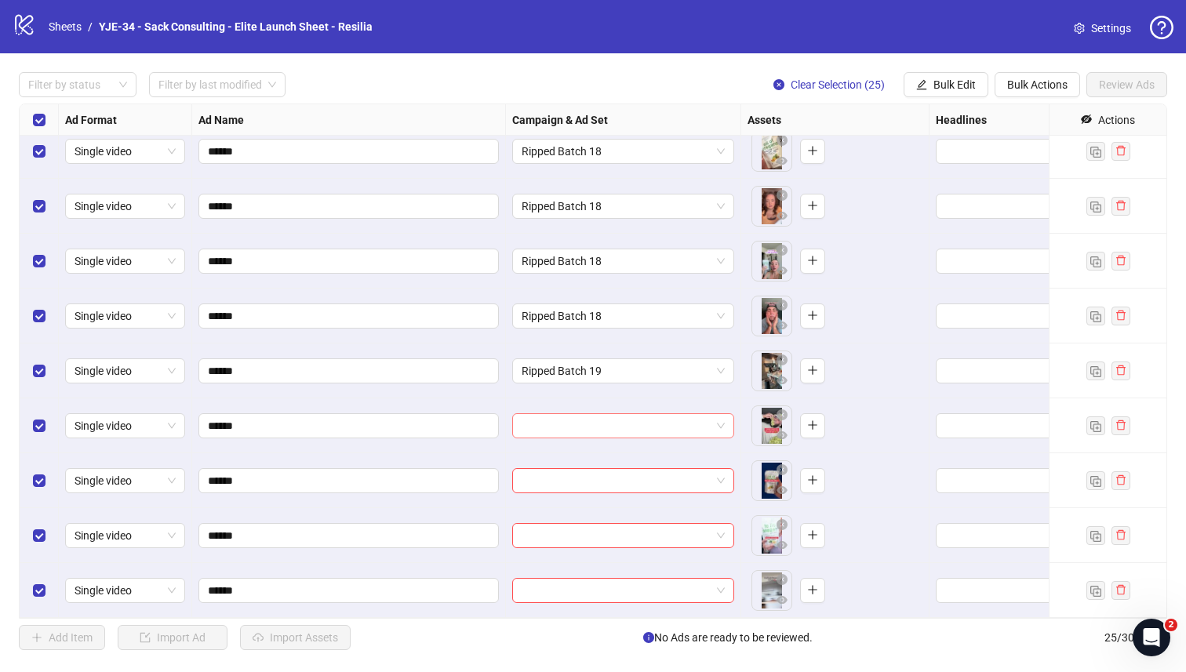
click at [551, 433] on input "search" at bounding box center [615, 426] width 189 height 24
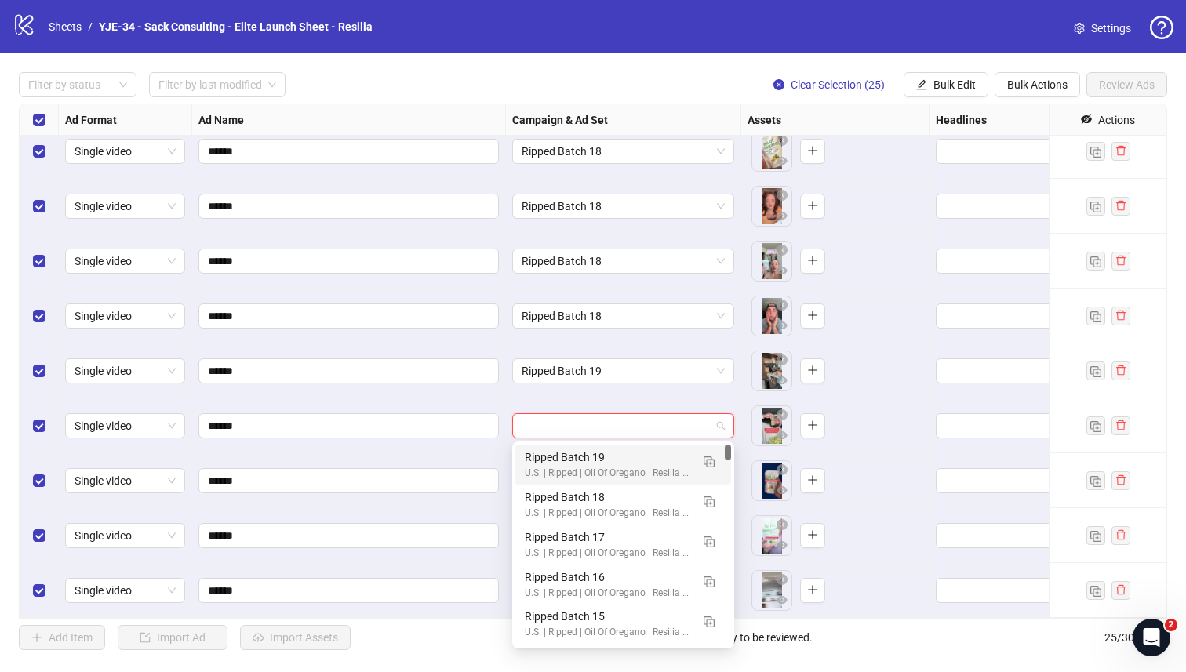
click at [532, 471] on div "U.S. | Ripped | Oil Of Oregano | Resilia | CBO" at bounding box center [607, 473] width 165 height 15
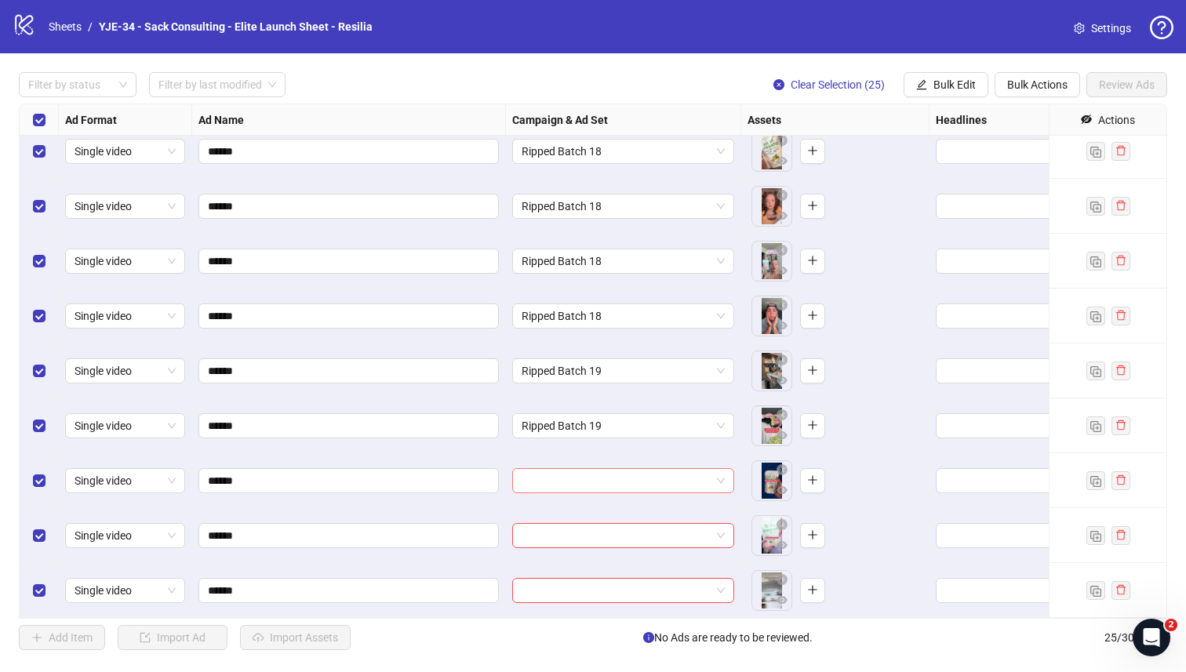
click at [530, 482] on input "search" at bounding box center [615, 481] width 189 height 24
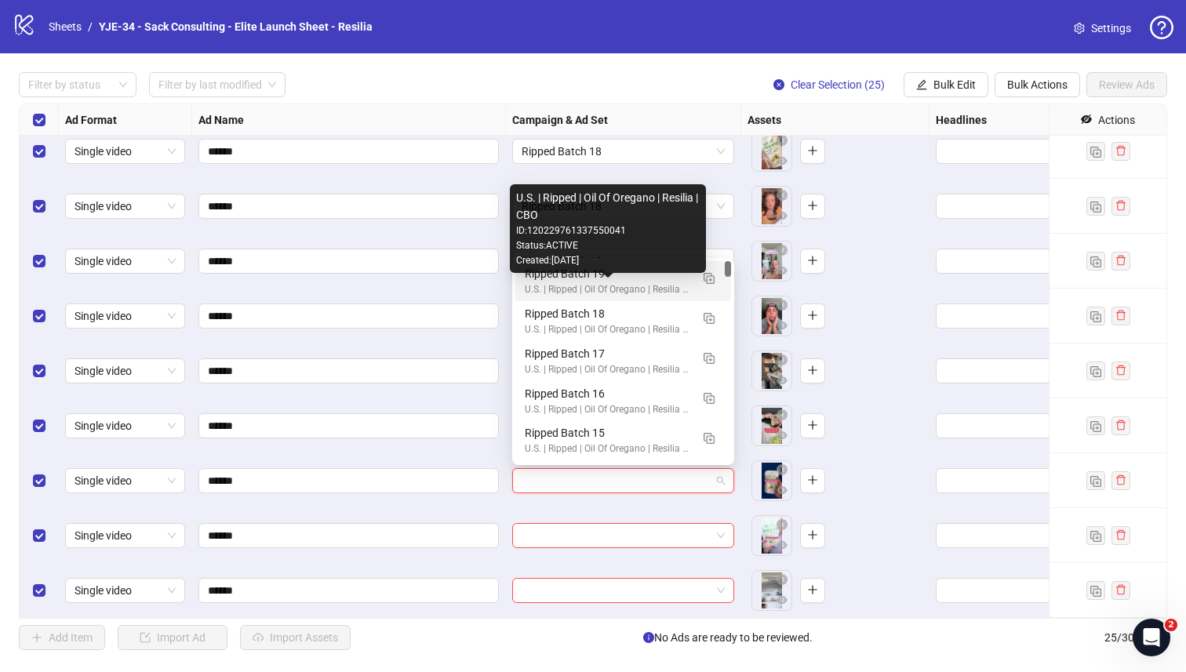
click at [540, 285] on div "U.S. | Ripped | Oil Of Oregano | Resilia | CBO" at bounding box center [607, 289] width 165 height 15
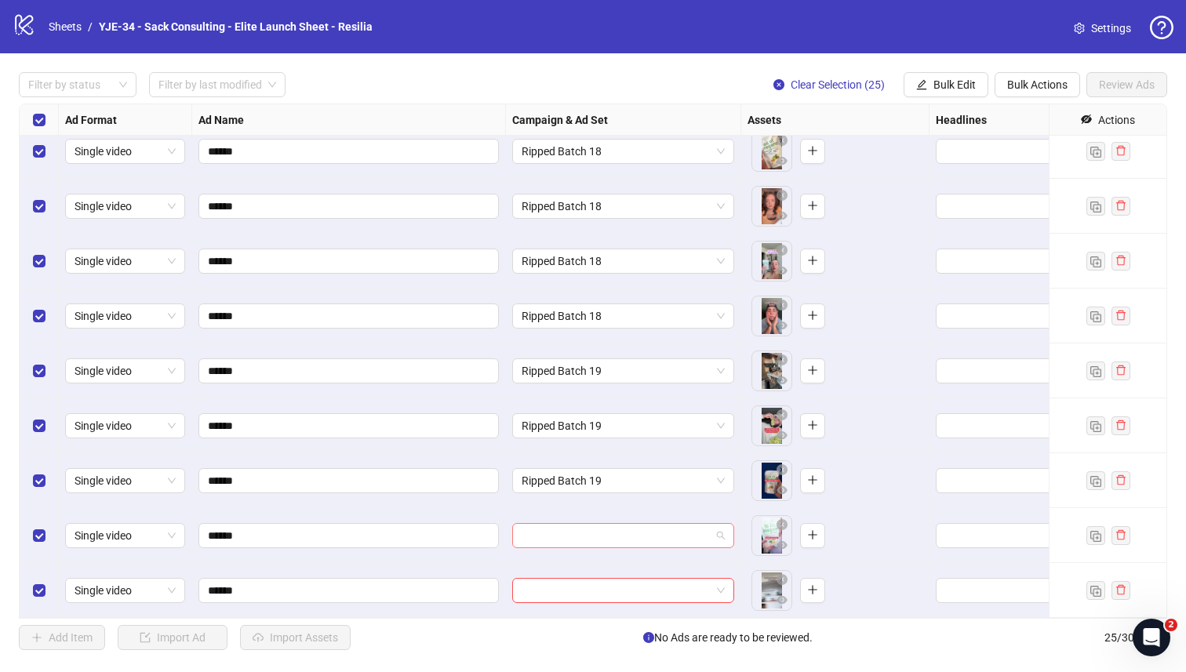
click at [539, 536] on input "search" at bounding box center [615, 536] width 189 height 24
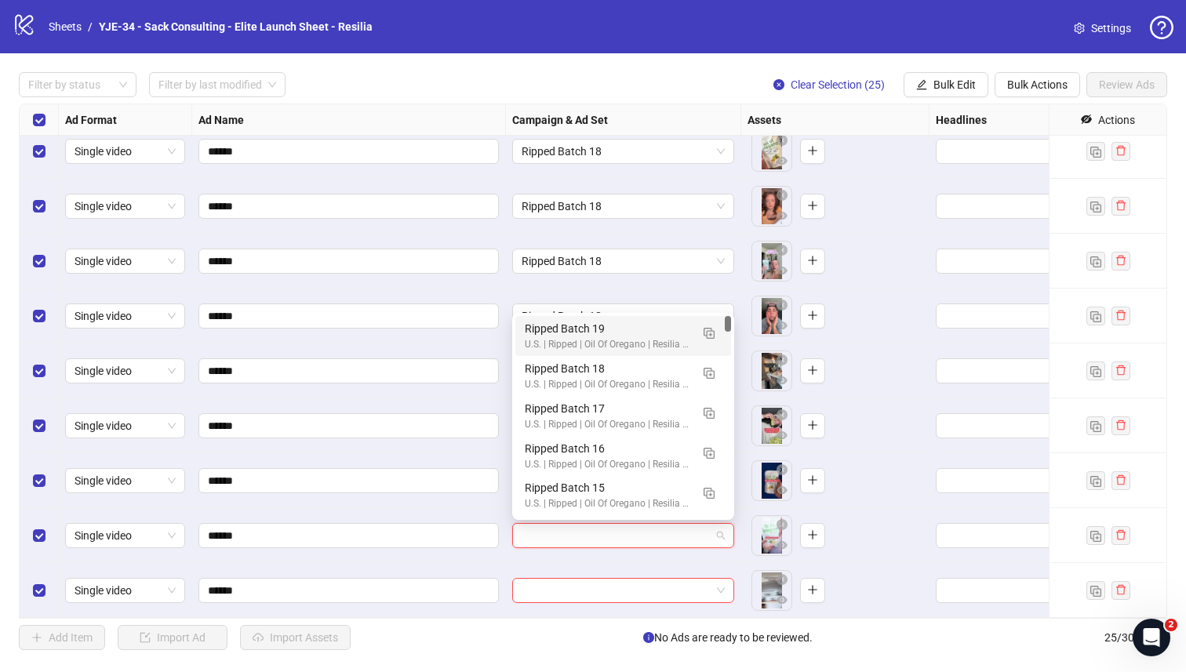
click at [534, 345] on div "U.S. | Ripped | Oil Of Oregano | Resilia | CBO" at bounding box center [607, 344] width 165 height 15
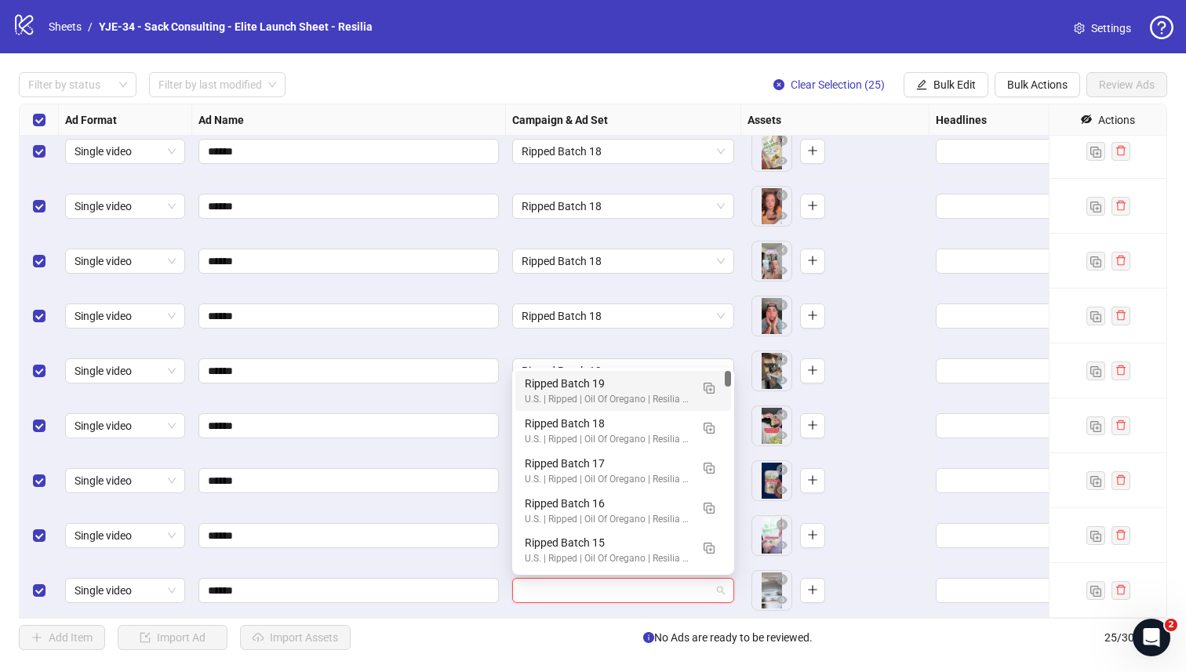
click at [536, 586] on input "search" at bounding box center [615, 591] width 189 height 24
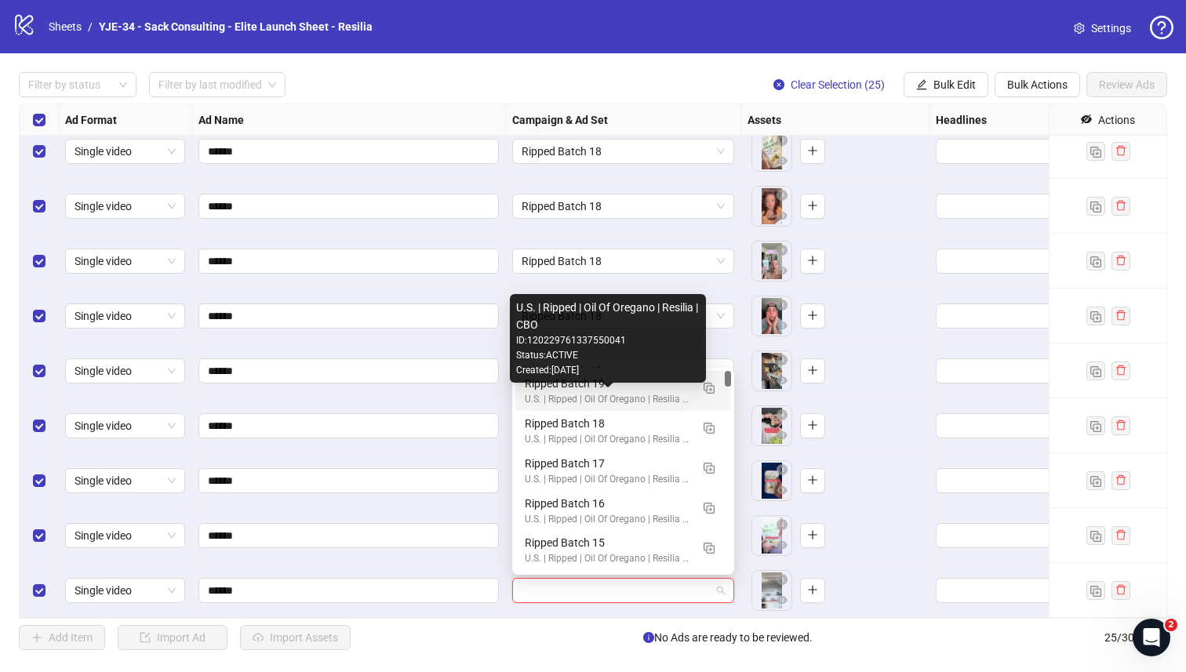
click at [545, 402] on div "U.S. | Ripped | Oil Of Oregano | Resilia | CBO" at bounding box center [607, 399] width 165 height 15
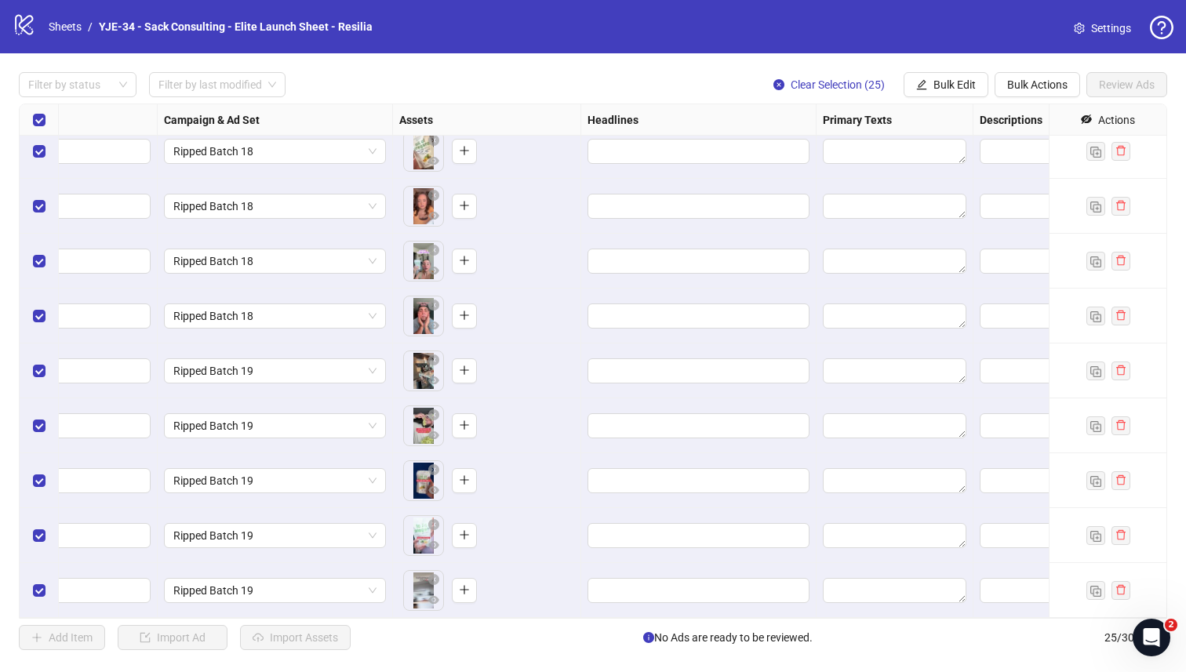
scroll to position [890, 352]
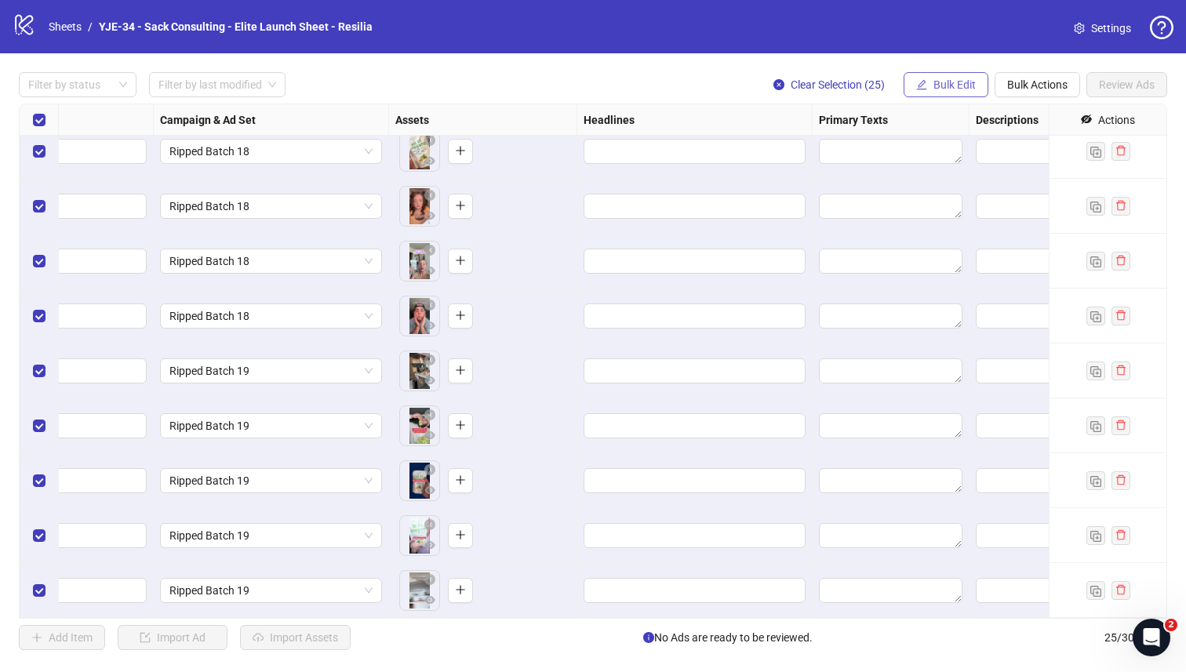
click at [938, 83] on span "Bulk Edit" at bounding box center [954, 84] width 42 height 13
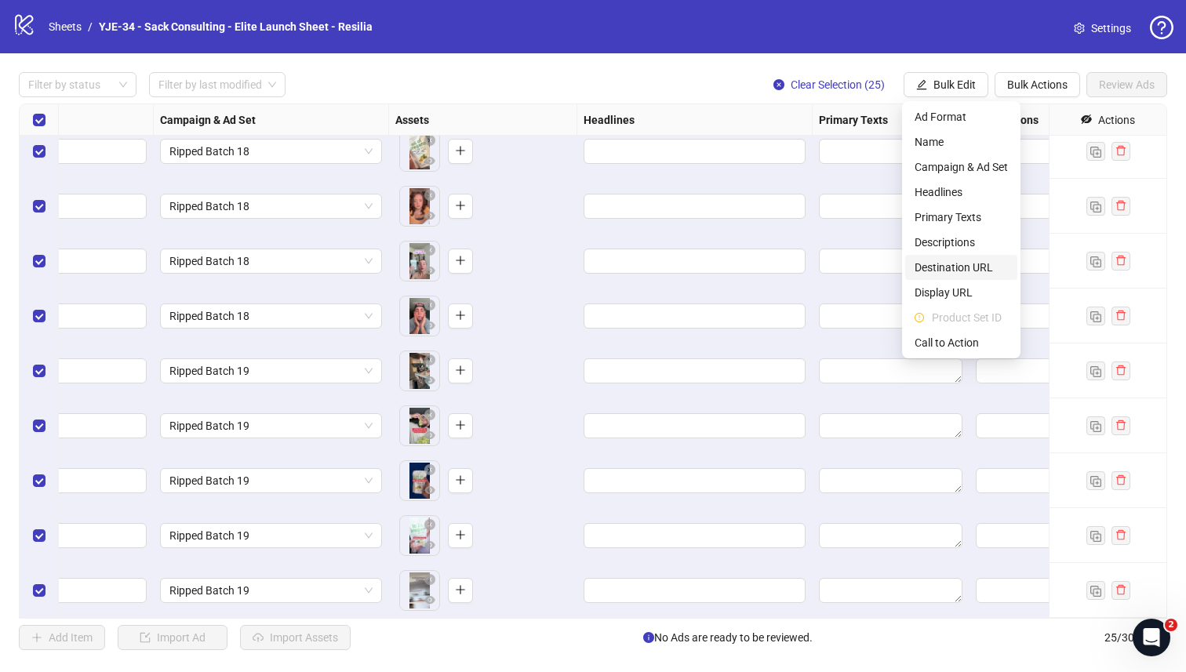
click at [962, 271] on span "Destination URL" at bounding box center [960, 267] width 93 height 17
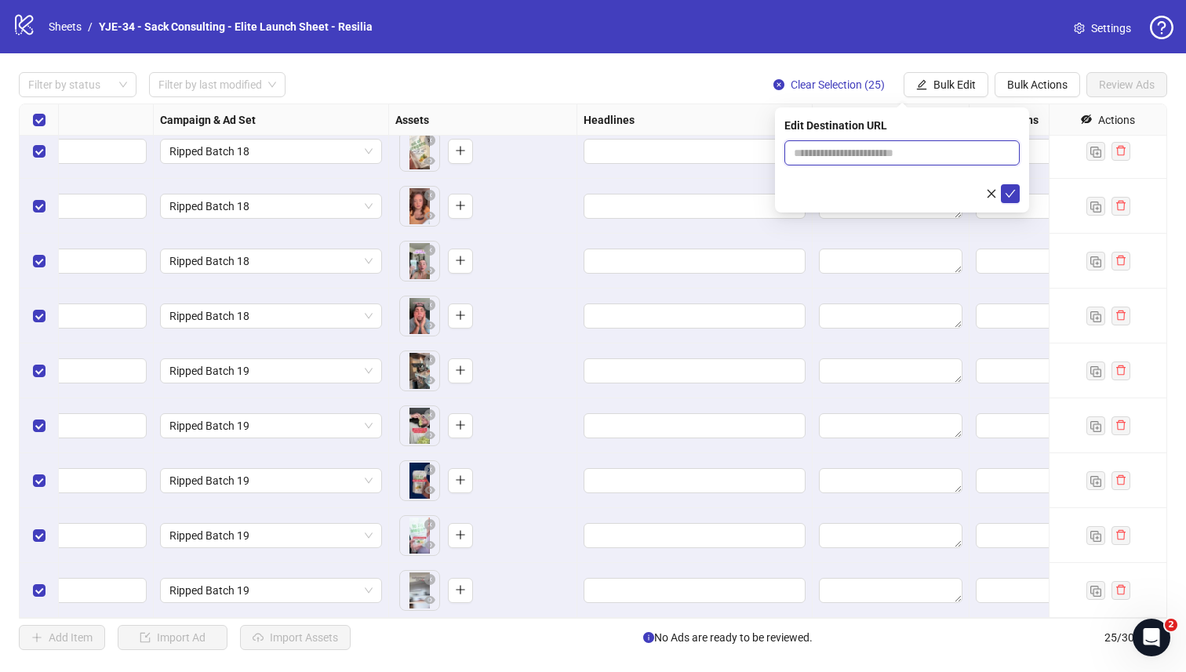
click at [838, 152] on input "text" at bounding box center [896, 152] width 204 height 17
paste input "**********"
type input "**********"
click at [1008, 194] on icon "check" at bounding box center [1010, 193] width 11 height 11
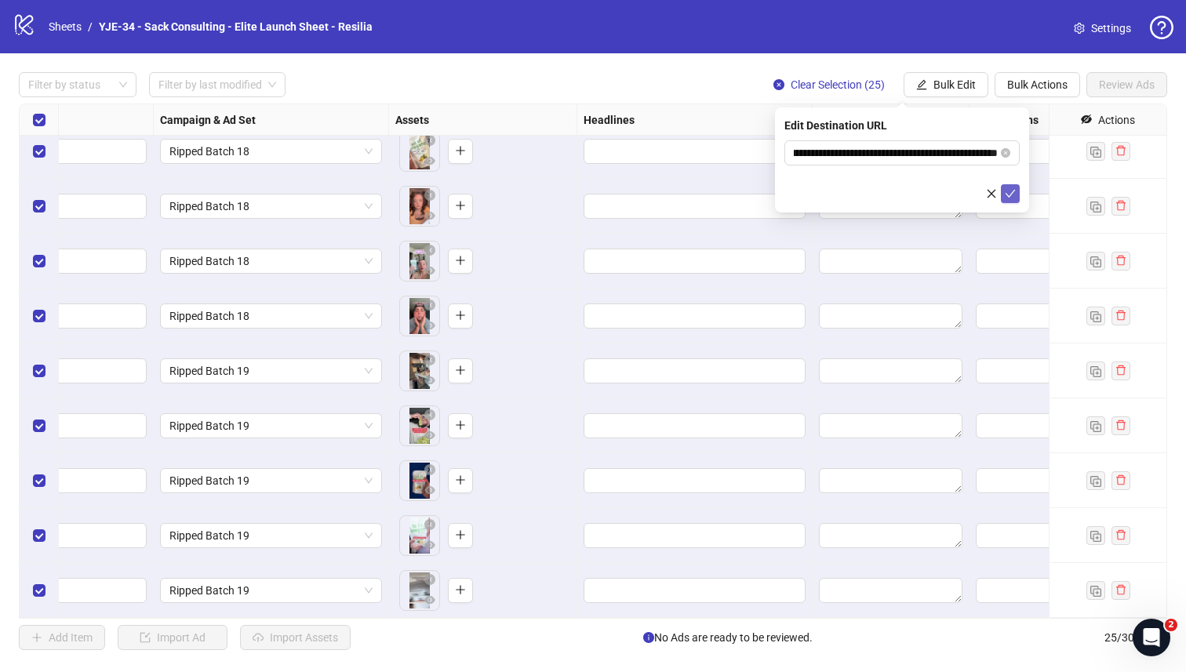
scroll to position [0, 0]
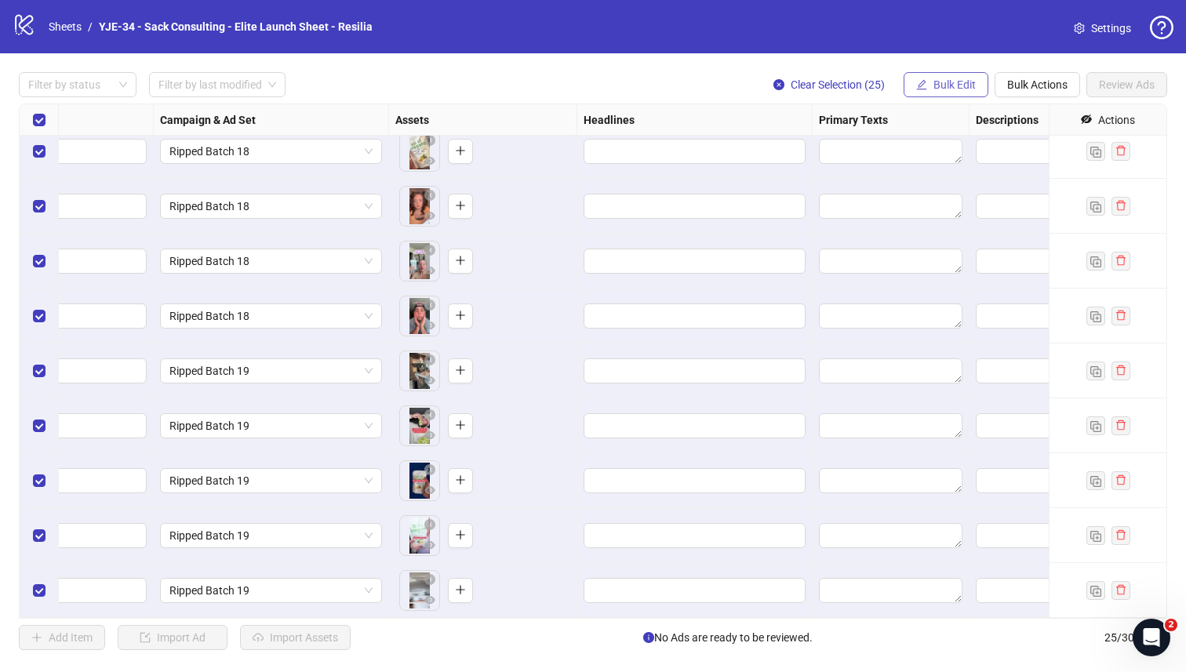
click at [925, 94] on button "Bulk Edit" at bounding box center [945, 84] width 85 height 25
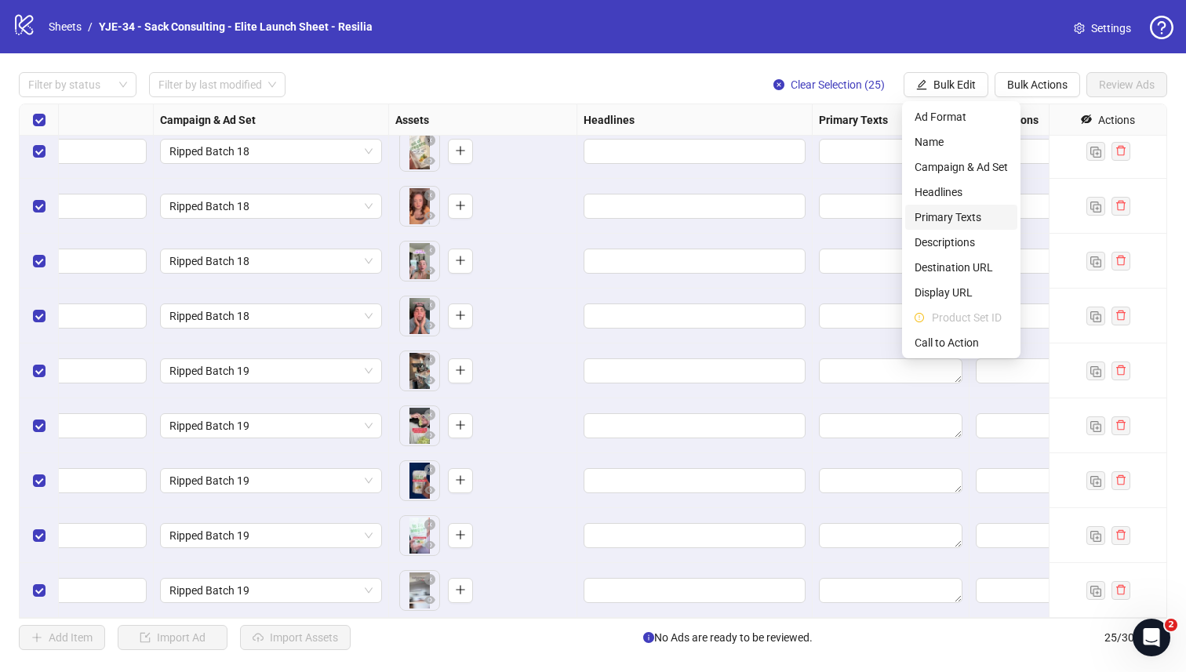
click at [941, 214] on span "Primary Texts" at bounding box center [960, 217] width 93 height 17
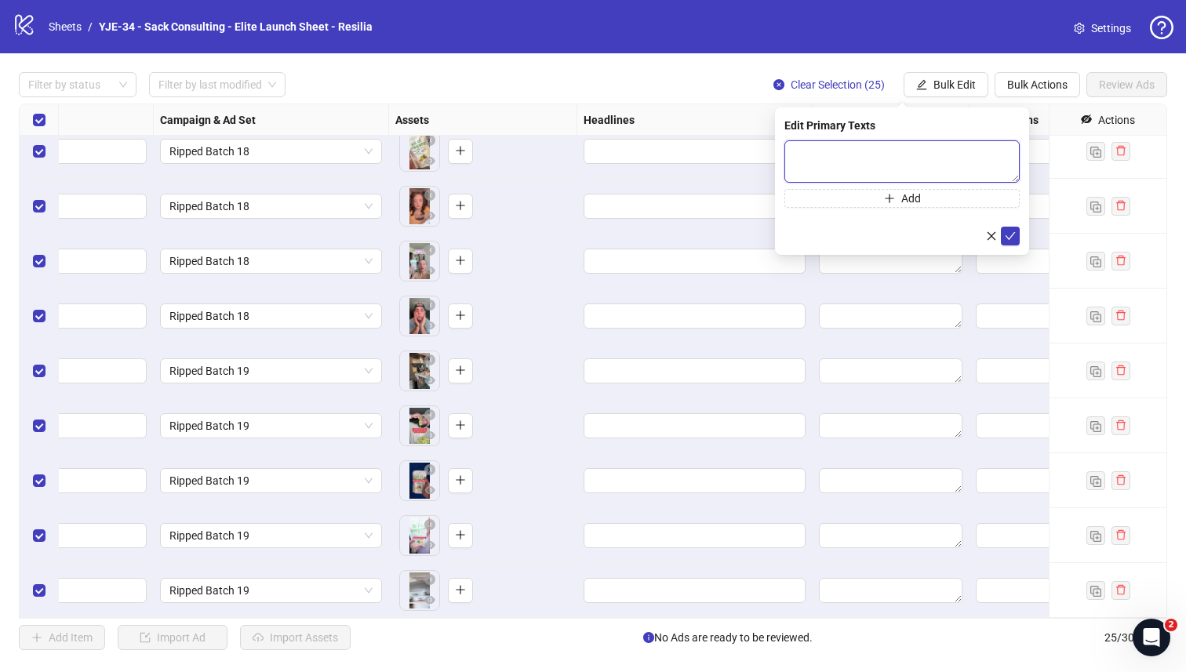
click at [916, 169] on textarea at bounding box center [901, 161] width 235 height 42
paste textarea "**********"
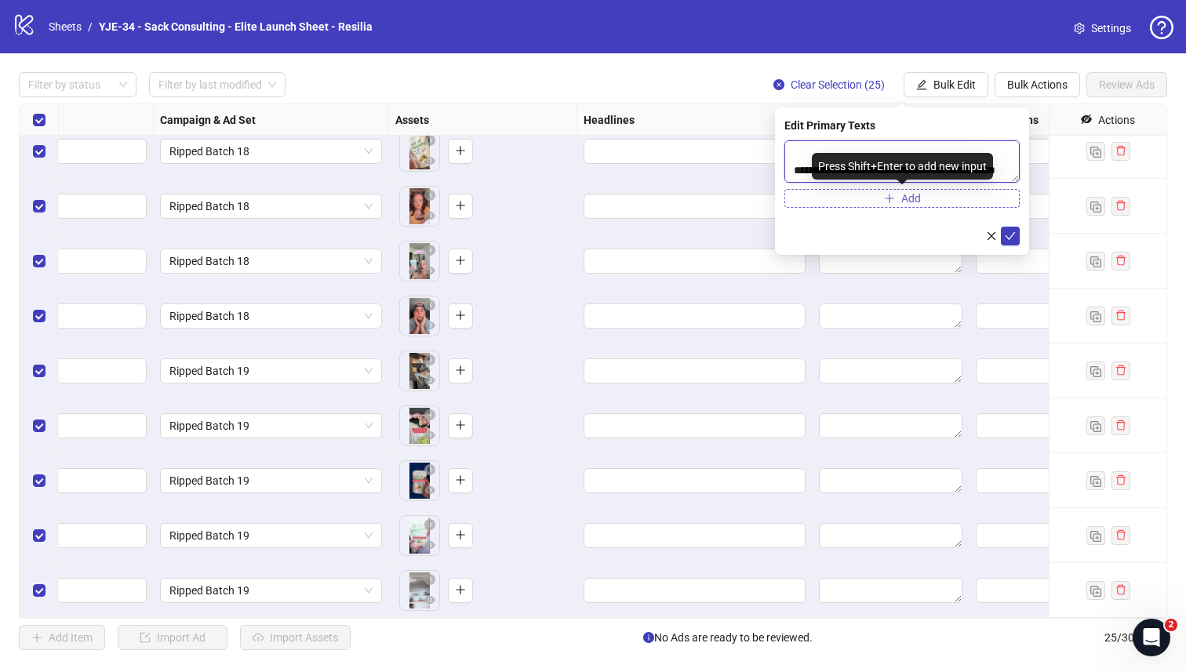
type textarea "**********"
click at [897, 202] on button "Add" at bounding box center [901, 198] width 235 height 19
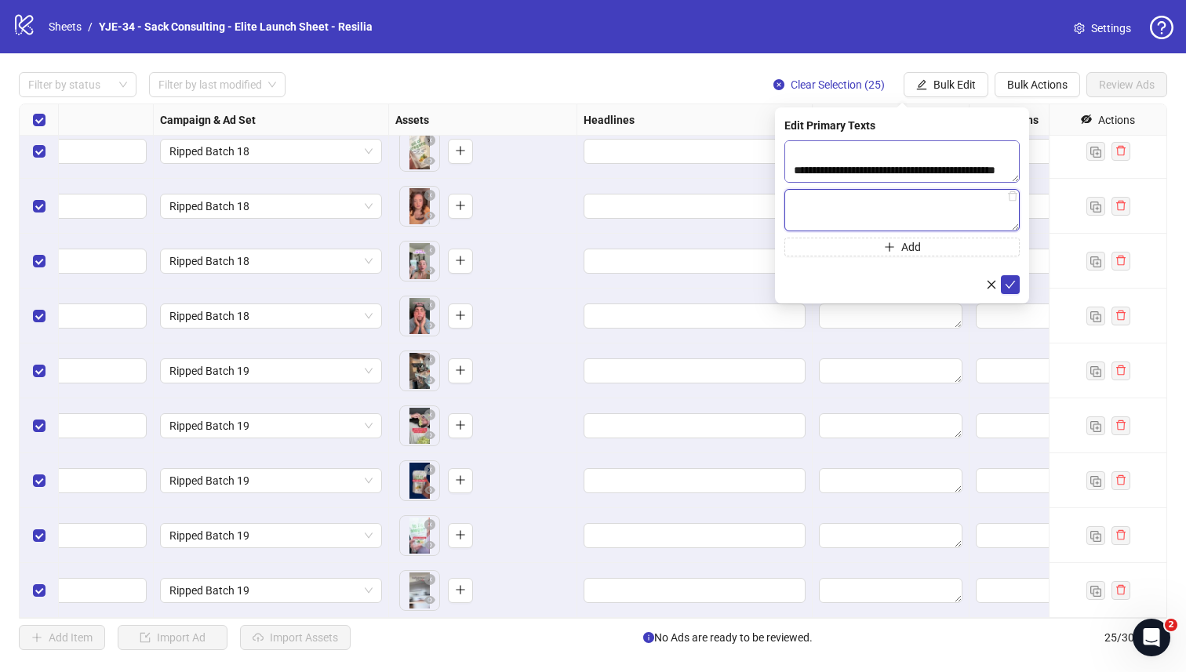
paste textarea "**********"
type textarea "**********"
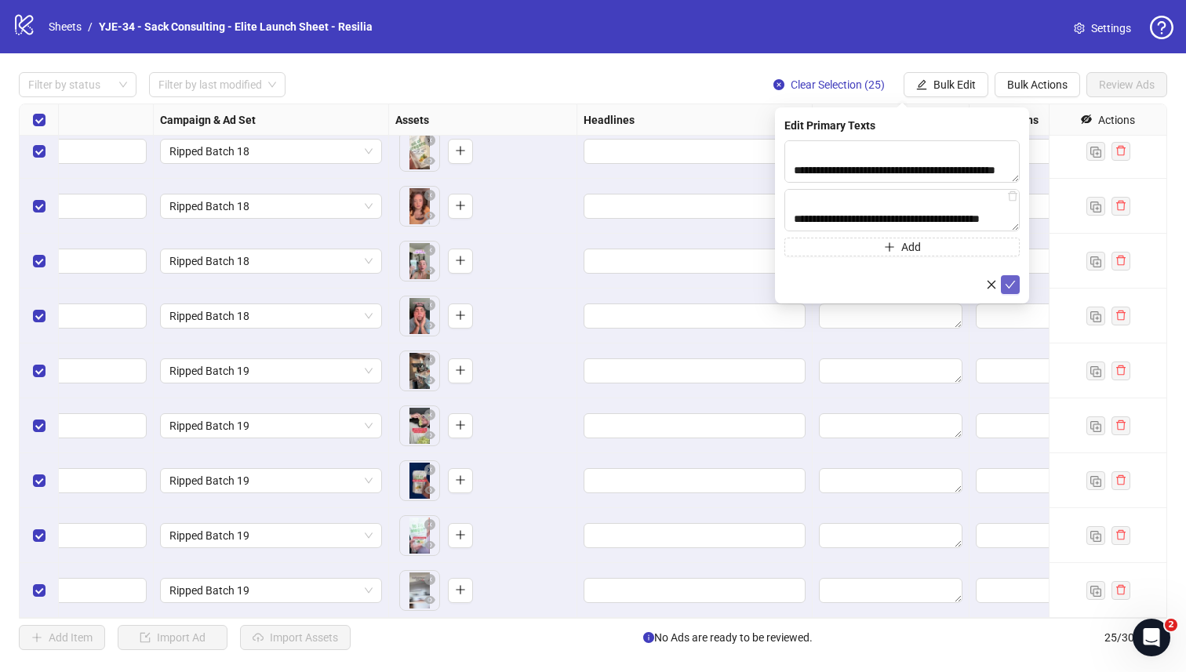
click at [1005, 281] on icon "check" at bounding box center [1010, 284] width 11 height 11
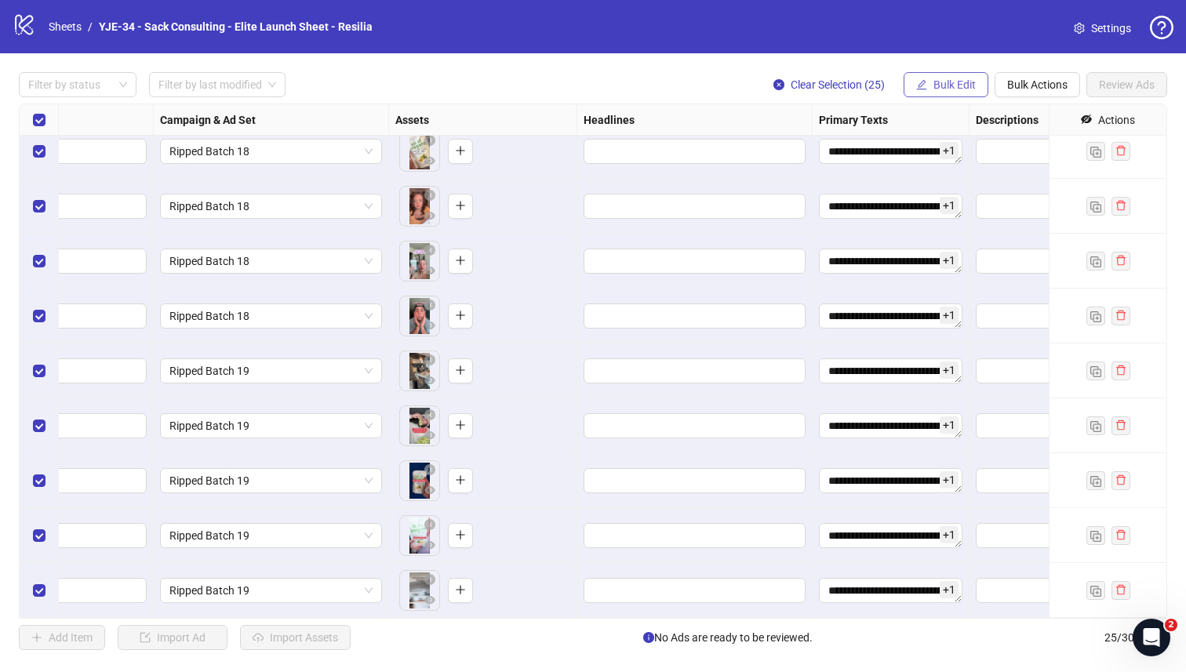
click at [946, 86] on span "Bulk Edit" at bounding box center [954, 84] width 42 height 13
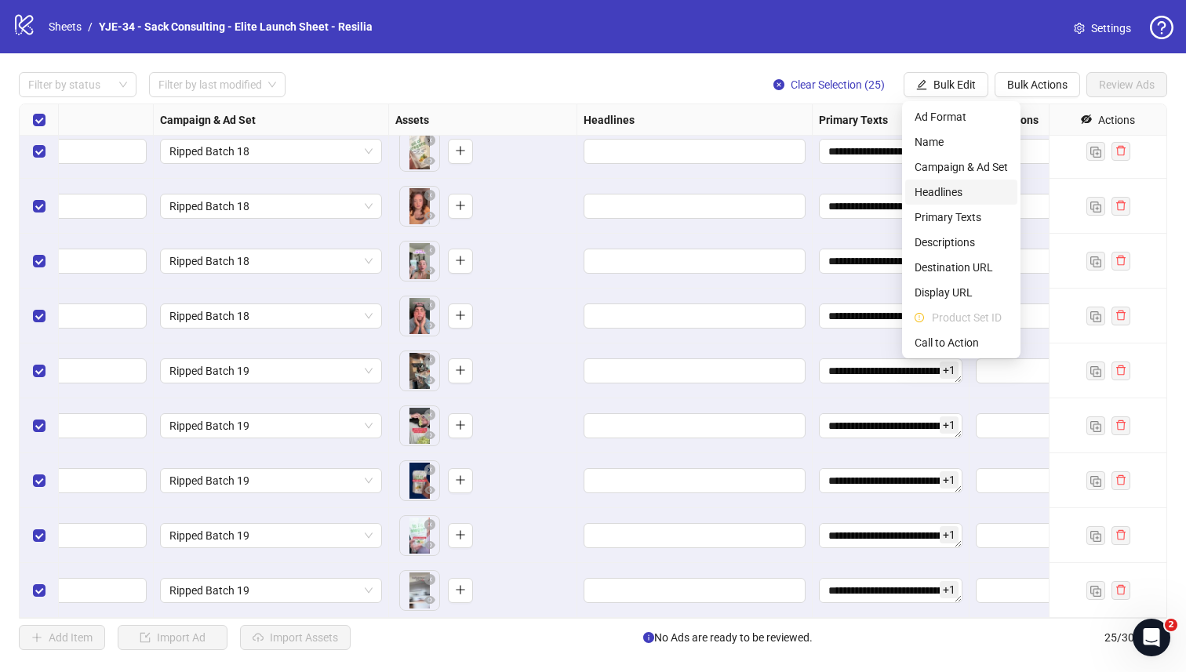
click at [954, 187] on span "Headlines" at bounding box center [960, 191] width 93 height 17
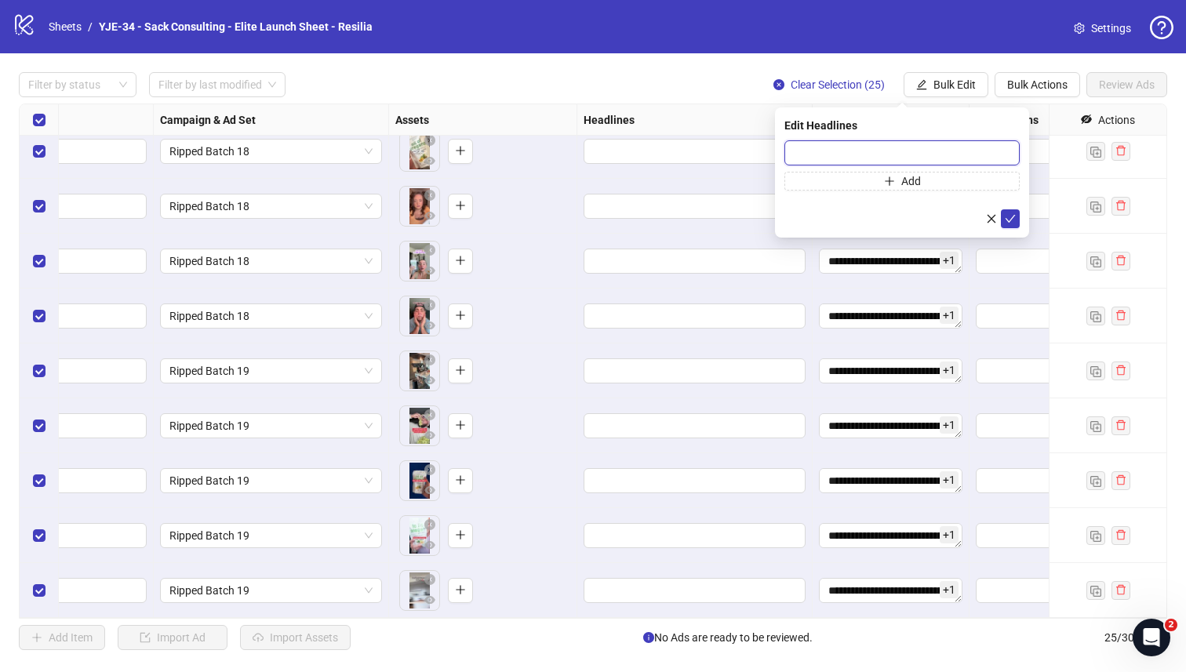
click at [996, 159] on input "text" at bounding box center [901, 152] width 235 height 25
paste input "**********"
type input "**********"
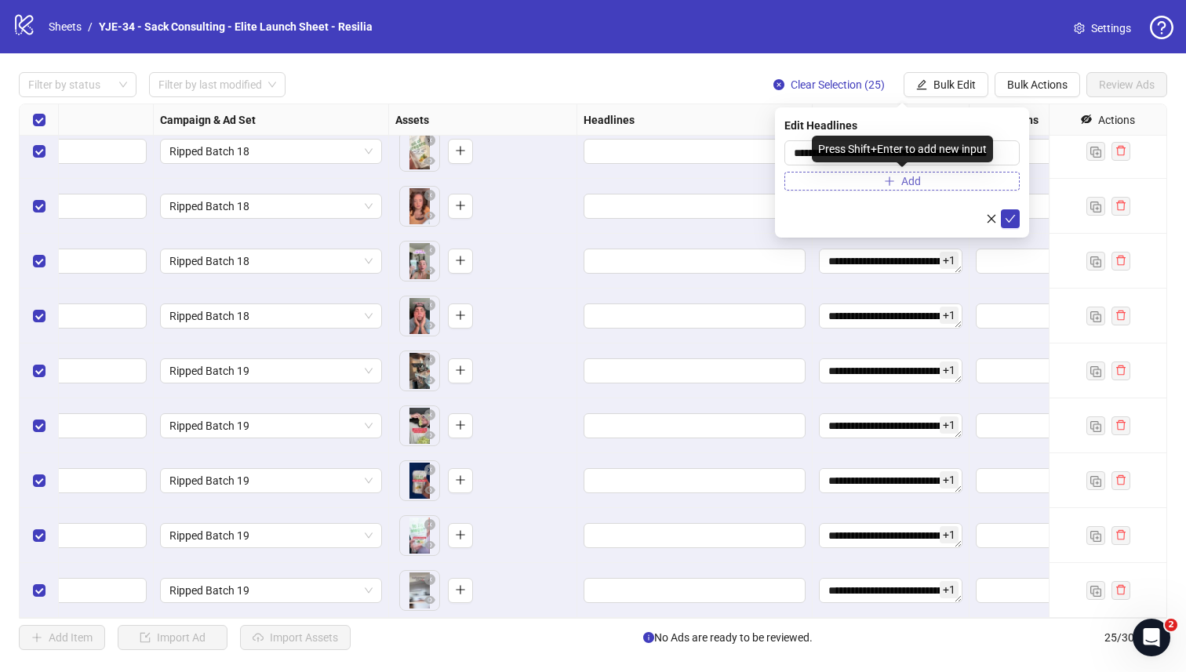
click at [902, 186] on span "Add" at bounding box center [911, 181] width 20 height 13
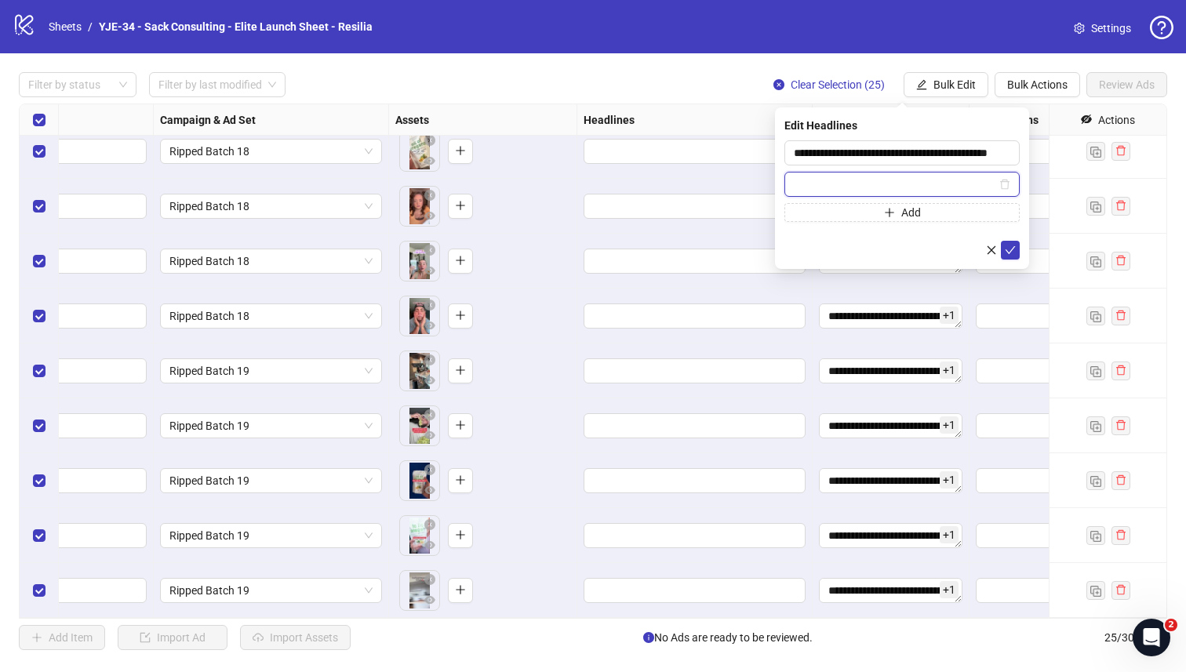
paste input "**********"
type input "**********"
click at [1008, 246] on icon "check" at bounding box center [1010, 250] width 11 height 11
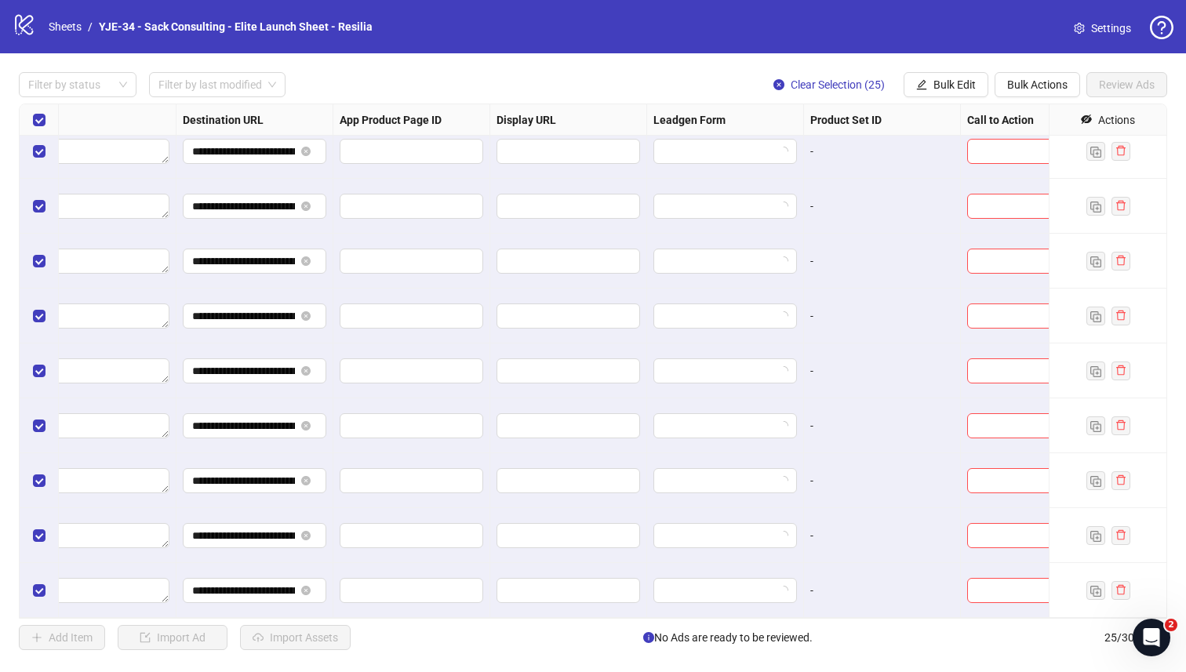
scroll to position [890, 1418]
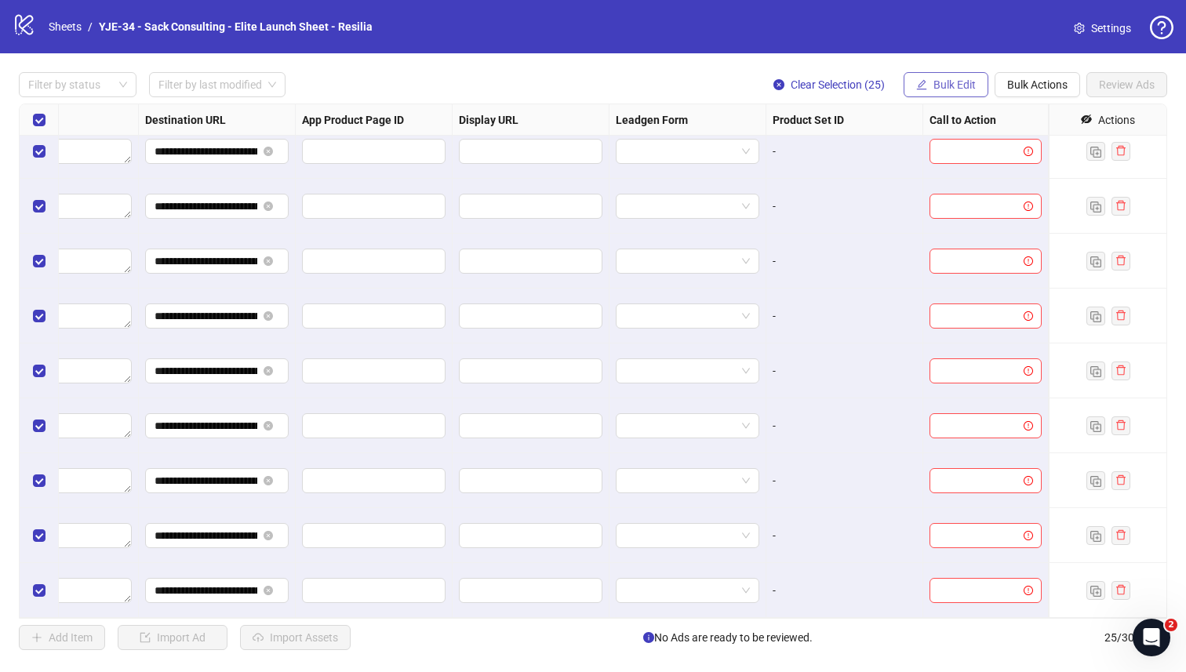
click at [960, 87] on span "Bulk Edit" at bounding box center [954, 84] width 42 height 13
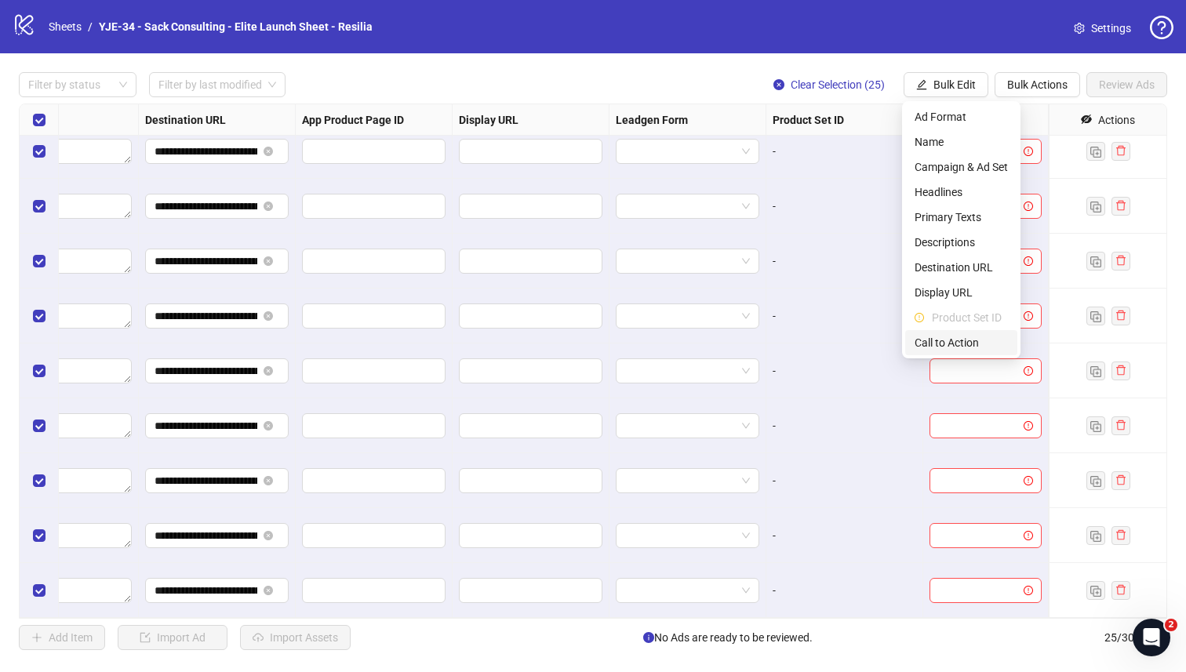
click at [960, 338] on span "Call to Action" at bounding box center [960, 342] width 93 height 17
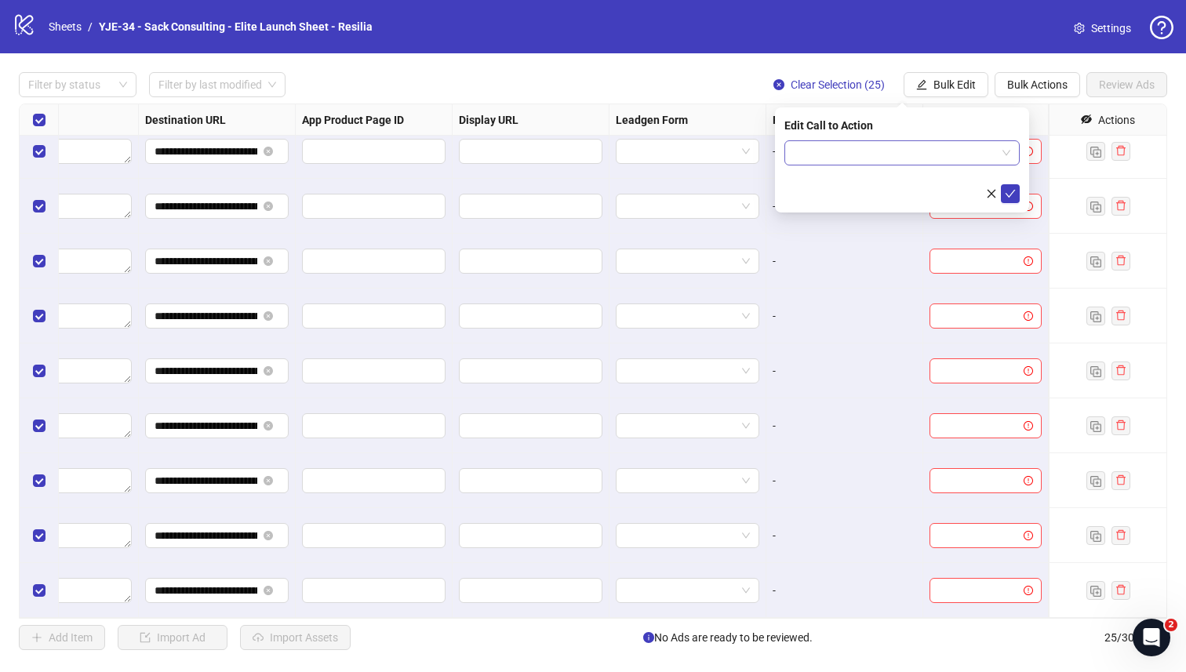
click at [881, 150] on input "search" at bounding box center [895, 153] width 202 height 24
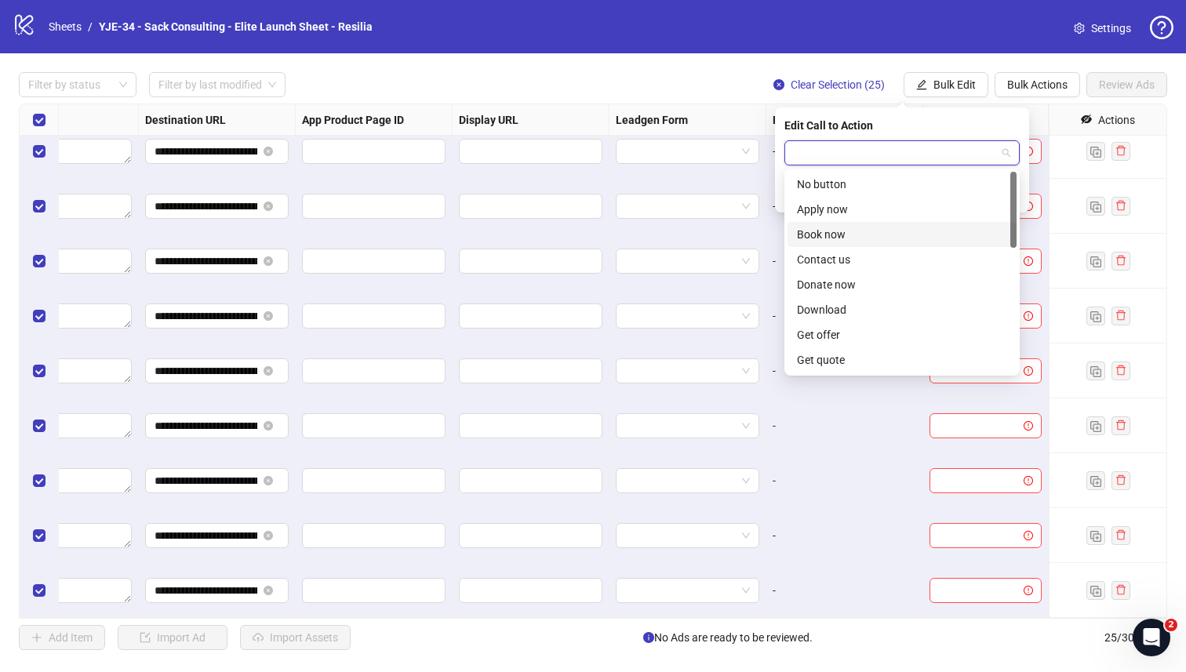
scroll to position [326, 0]
click at [849, 234] on div "Shop now" at bounding box center [902, 234] width 210 height 17
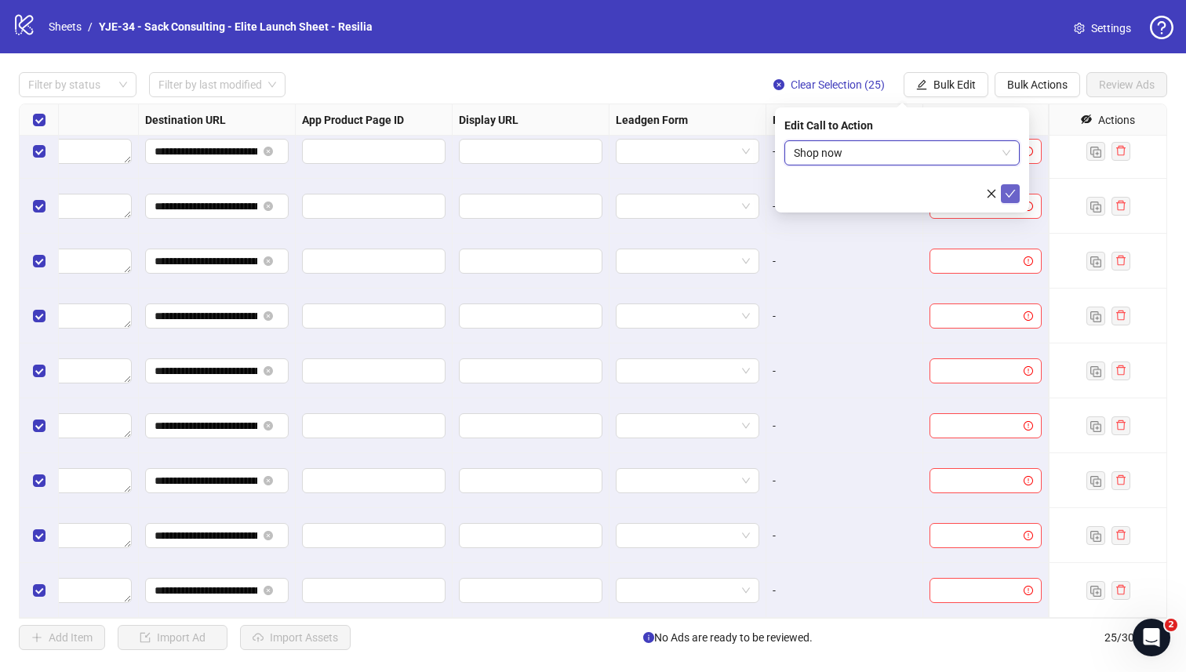
click at [1008, 191] on icon "check" at bounding box center [1010, 193] width 11 height 11
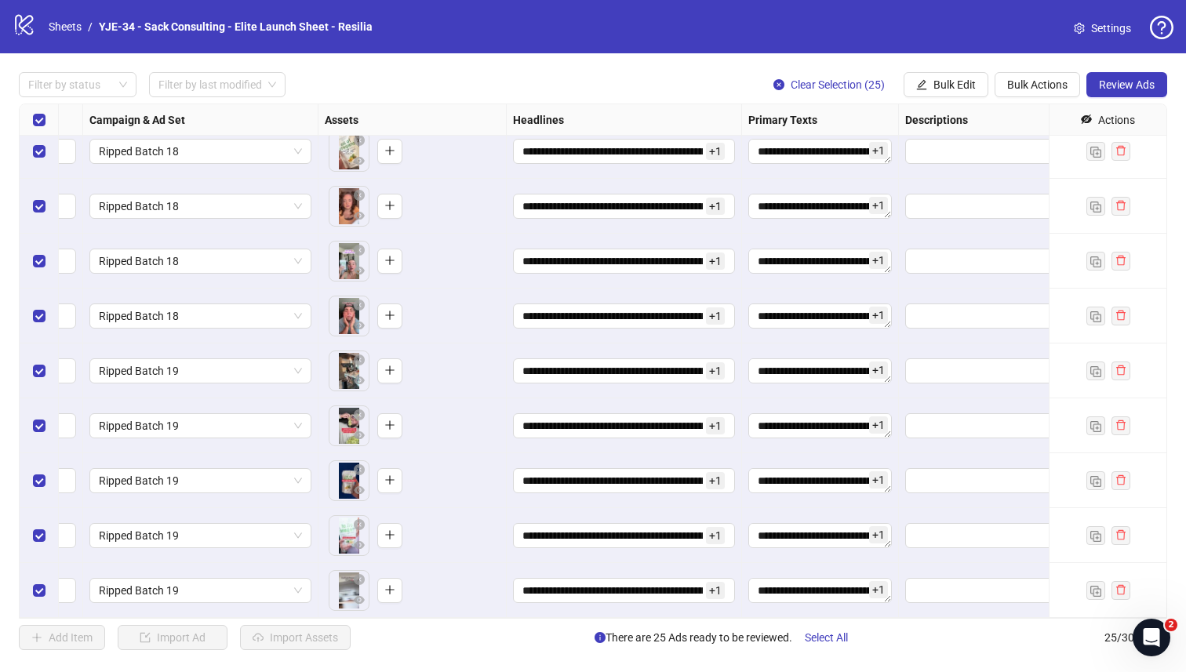
scroll to position [890, 0]
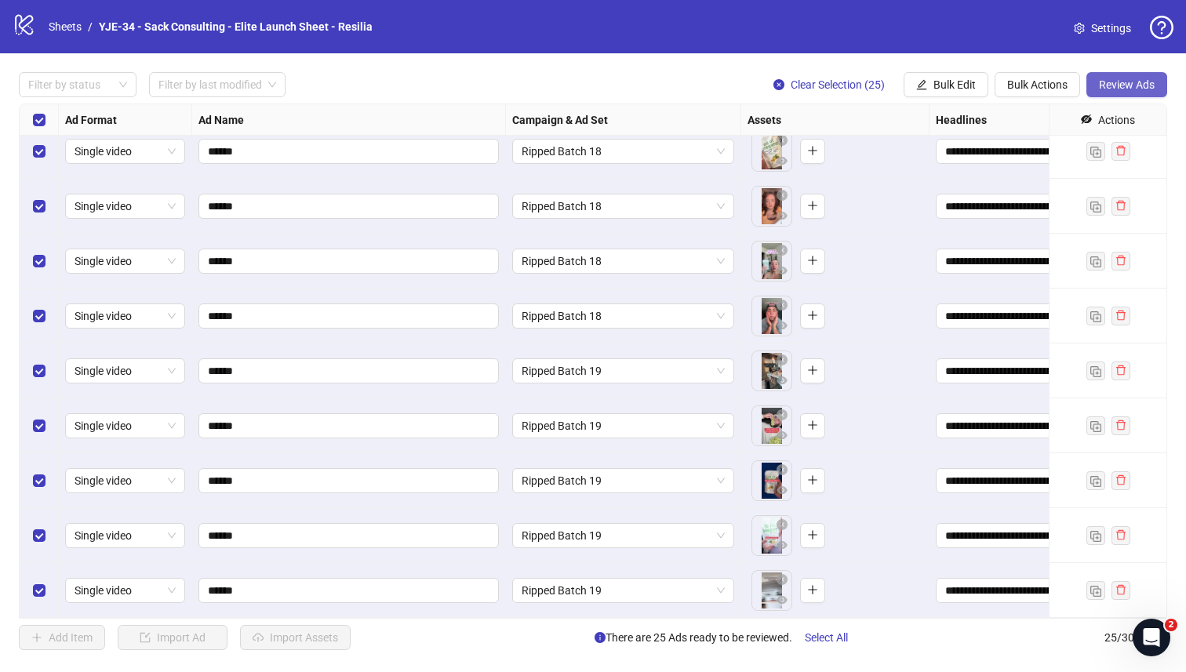
click at [1123, 87] on span "Review Ads" at bounding box center [1127, 84] width 56 height 13
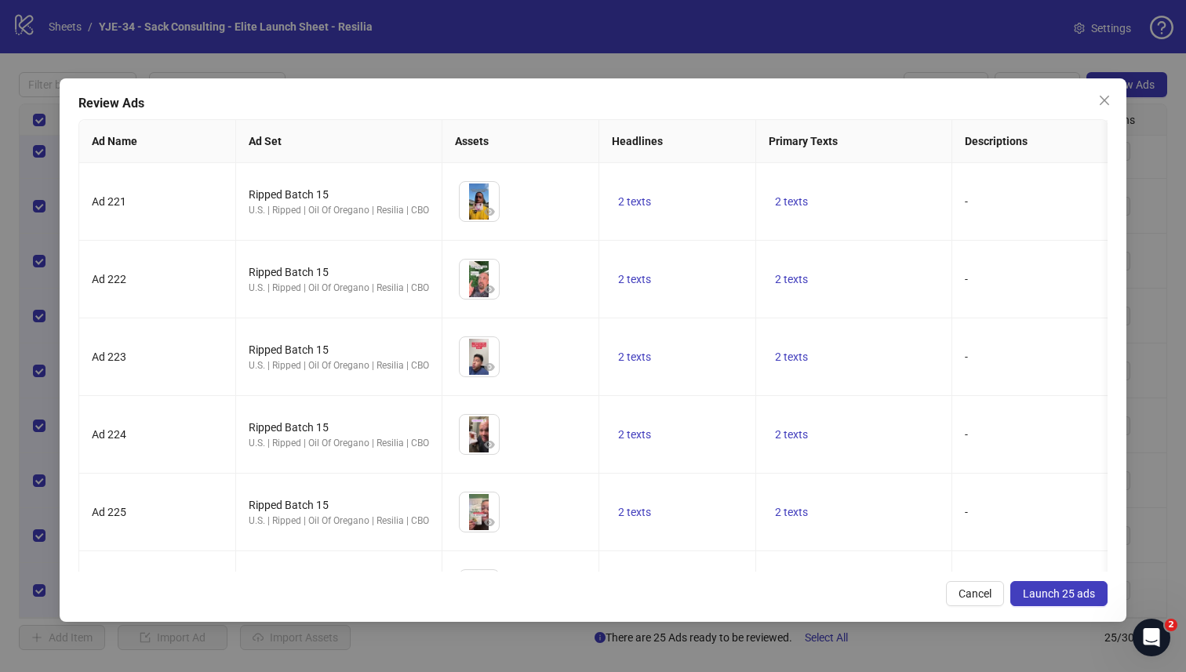
click at [1042, 591] on span "Launch 25 ads" at bounding box center [1059, 593] width 72 height 13
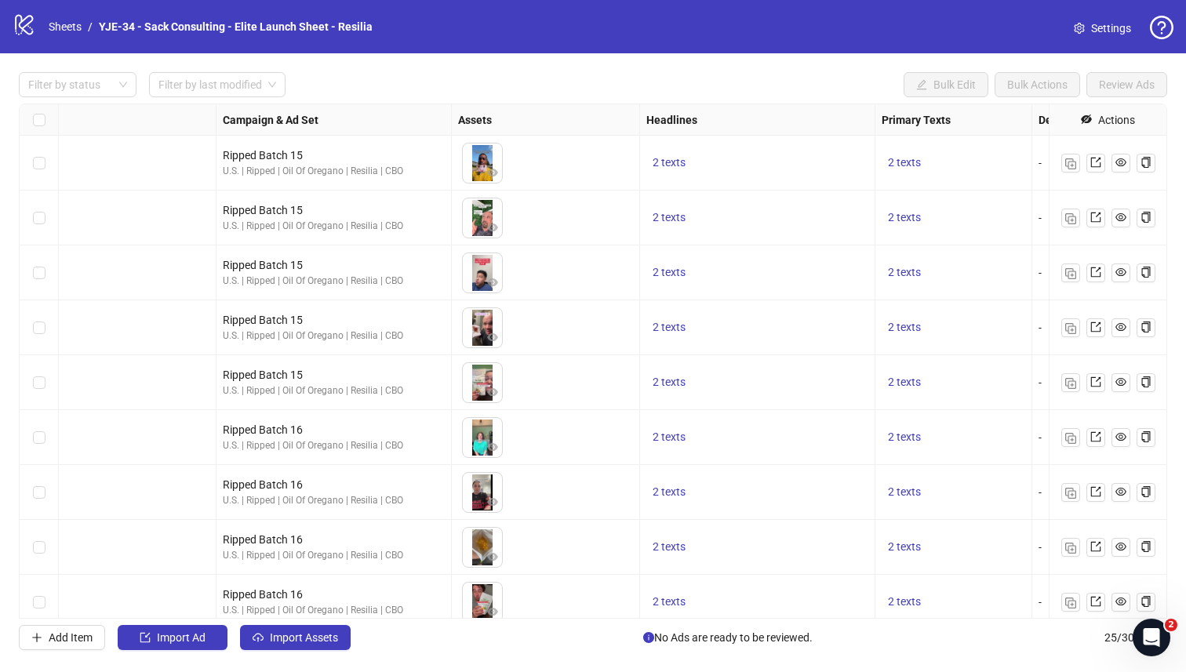
scroll to position [890, 289]
